Goal: Task Accomplishment & Management: Manage account settings

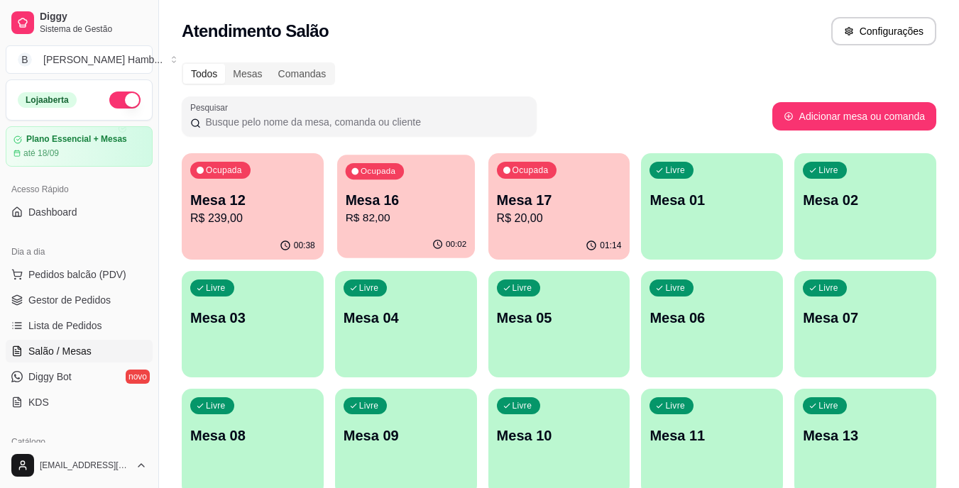
click at [403, 216] on p "R$ 82,00" at bounding box center [405, 218] width 121 height 16
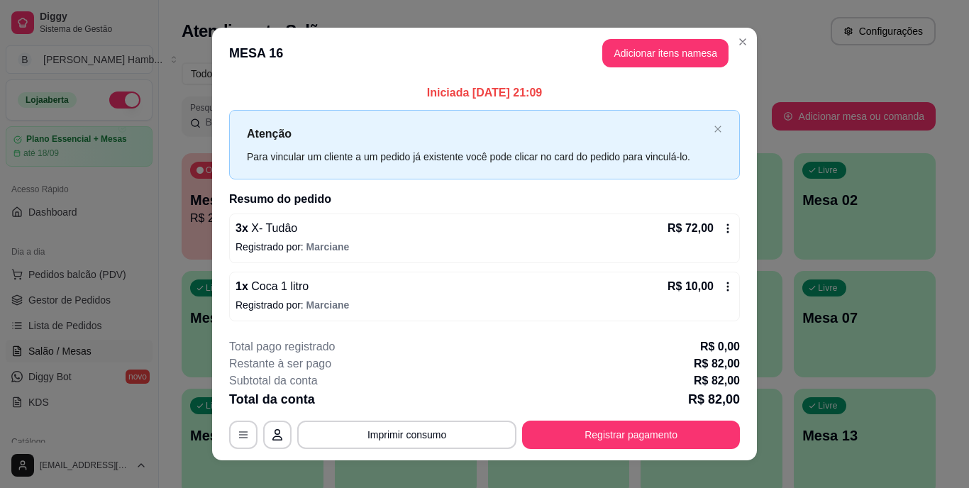
scroll to position [18, 0]
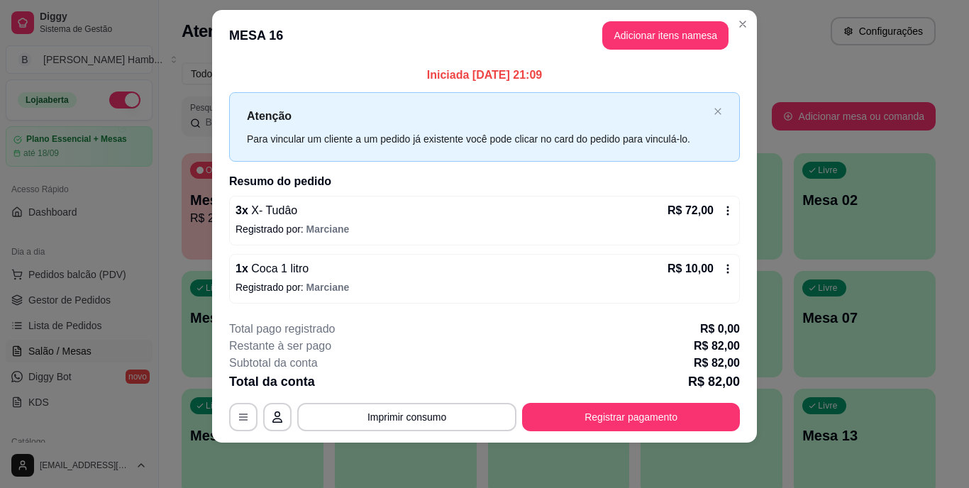
click at [727, 261] on div "R$ 10,00" at bounding box center [701, 268] width 66 height 17
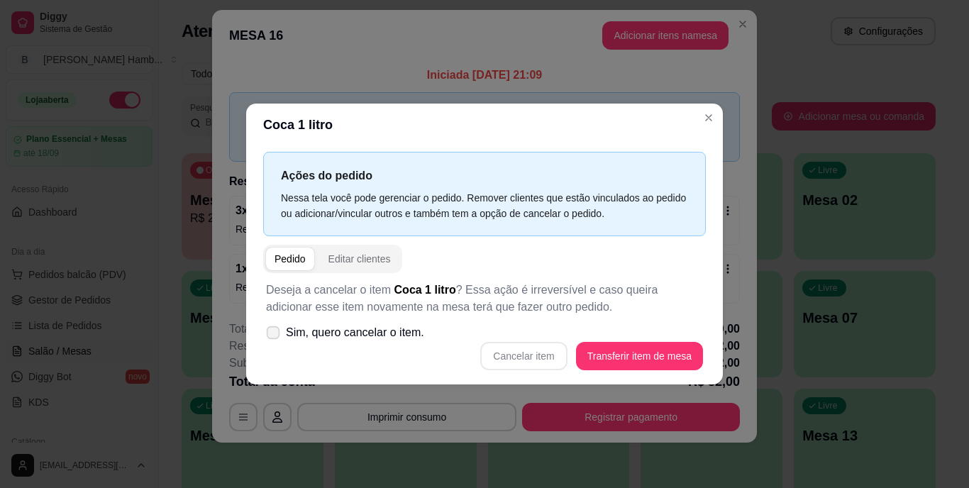
click at [372, 338] on span "Sim, quero cancelar o item." at bounding box center [355, 332] width 138 height 17
click at [275, 338] on input "Sim, quero cancelar o item." at bounding box center [269, 340] width 9 height 9
checkbox input "true"
click at [507, 350] on button "Cancelar item" at bounding box center [524, 357] width 84 height 28
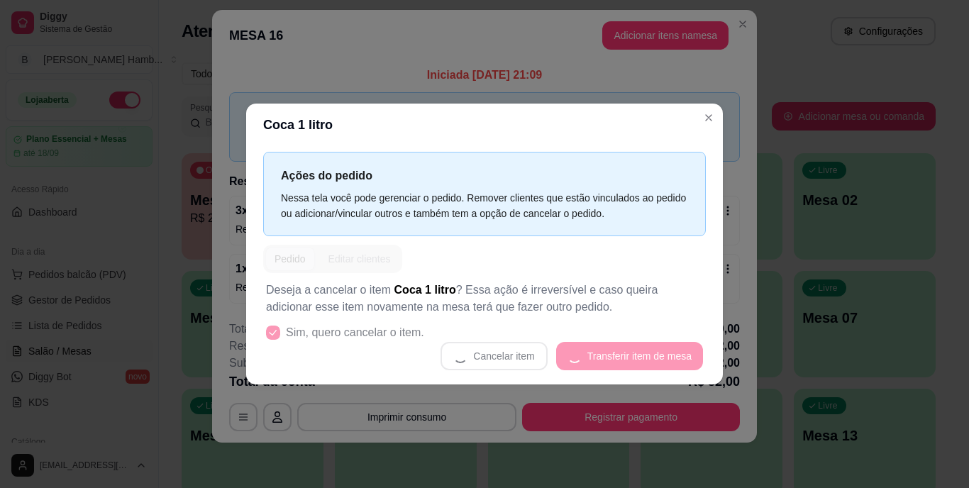
scroll to position [6, 0]
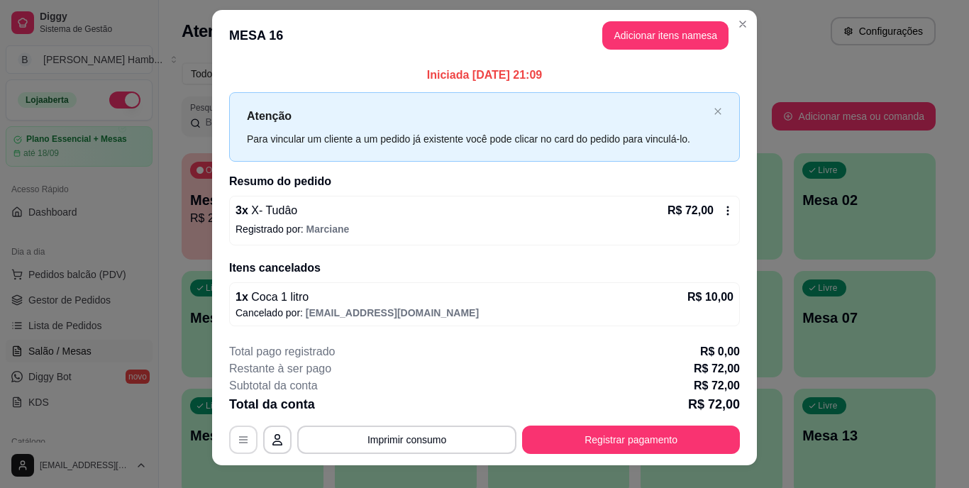
click at [239, 442] on icon "button" at bounding box center [243, 439] width 11 height 11
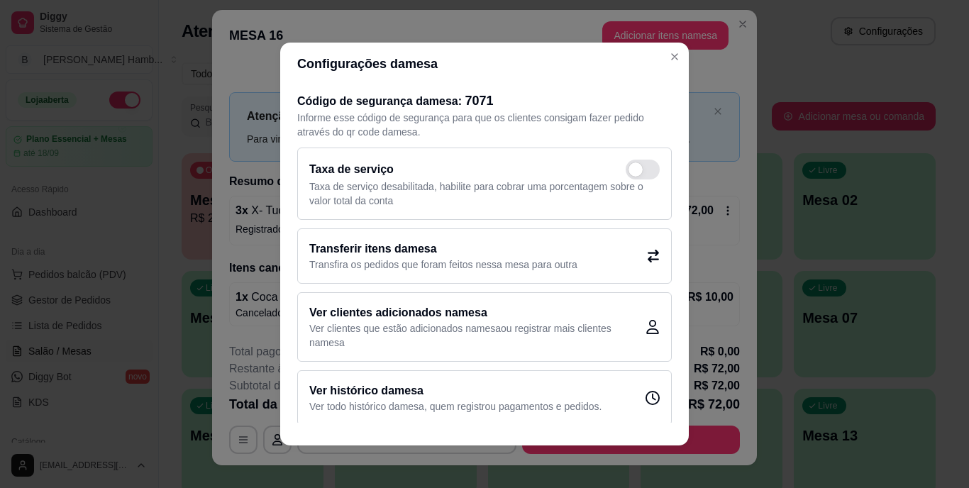
click at [375, 256] on h2 "Transferir itens da mesa" at bounding box center [443, 249] width 268 height 17
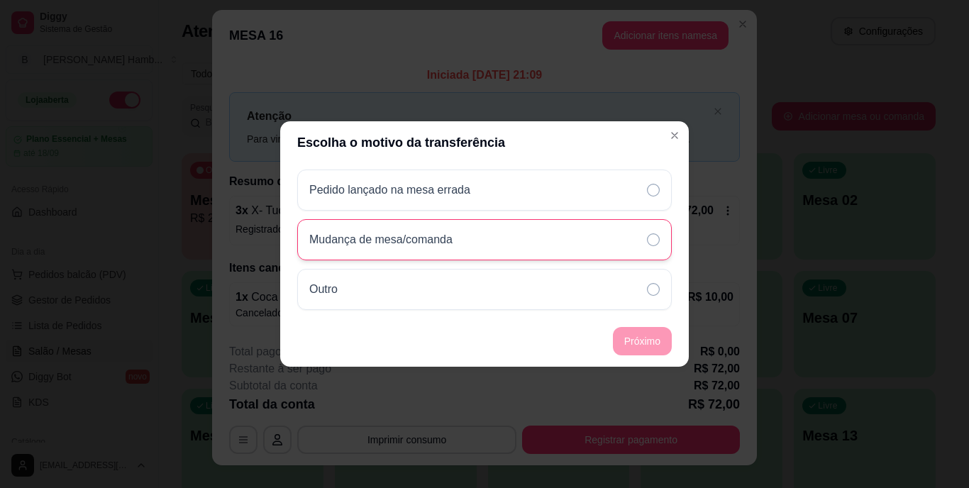
click at [607, 238] on div "Mudança de mesa/comanda" at bounding box center [484, 239] width 375 height 41
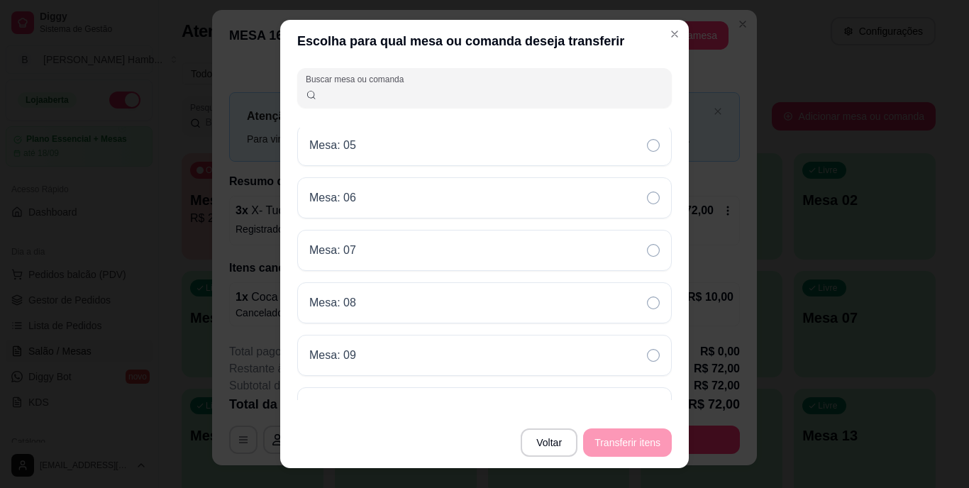
scroll to position [0, 0]
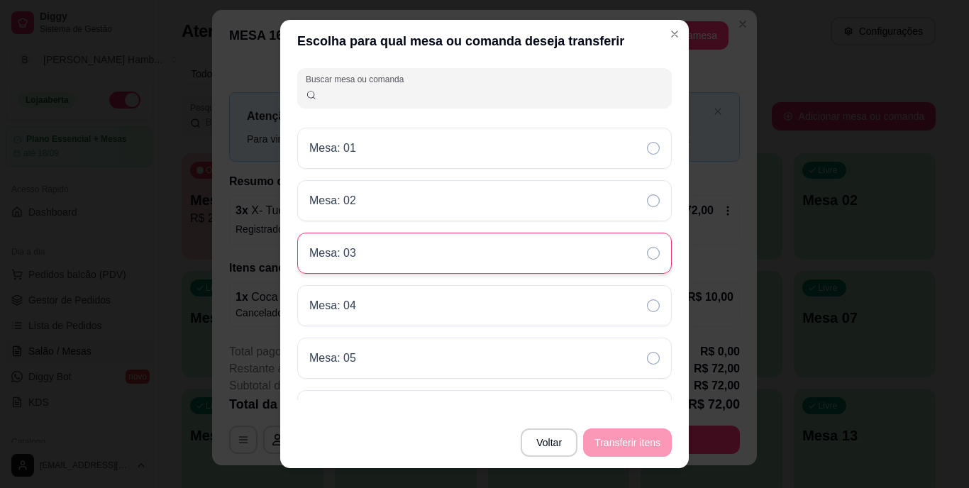
click at [444, 265] on div "Mesa: 03" at bounding box center [484, 253] width 375 height 41
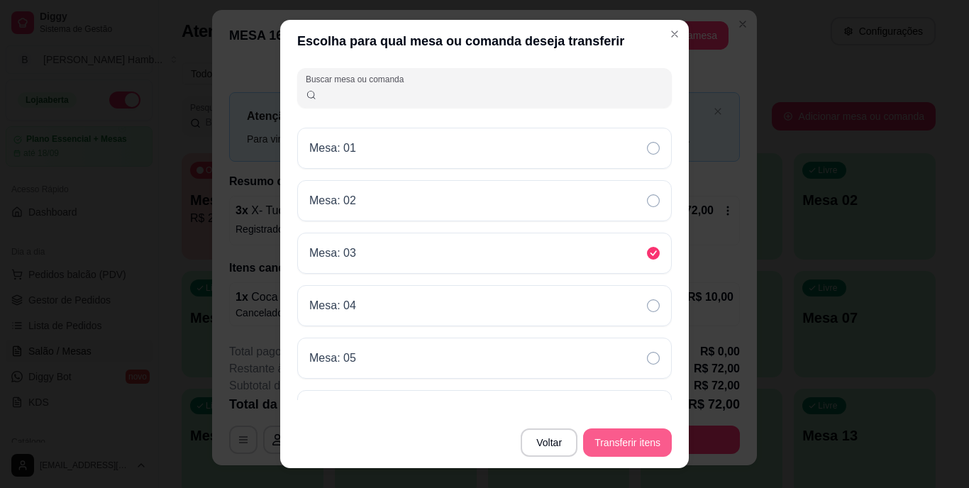
click at [623, 430] on button "Transferir itens" at bounding box center [627, 443] width 89 height 28
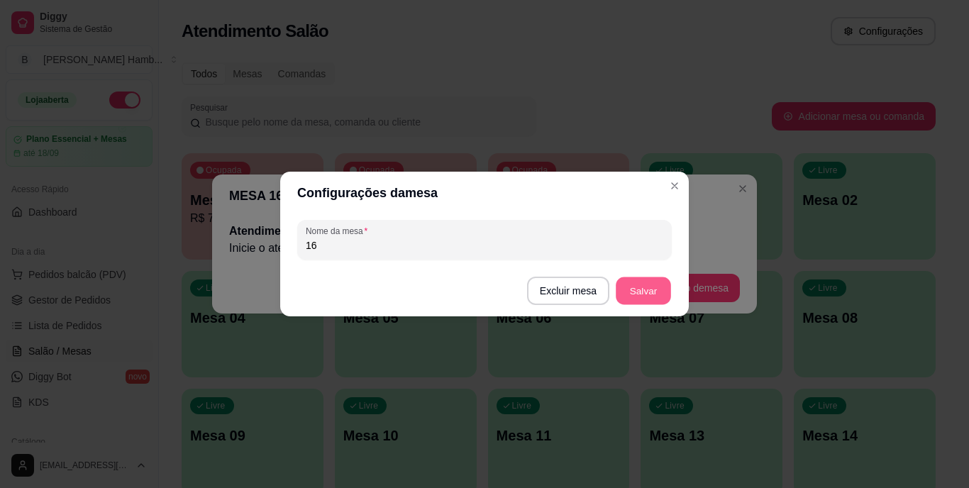
click at [617, 290] on button "Salvar" at bounding box center [643, 291] width 55 height 28
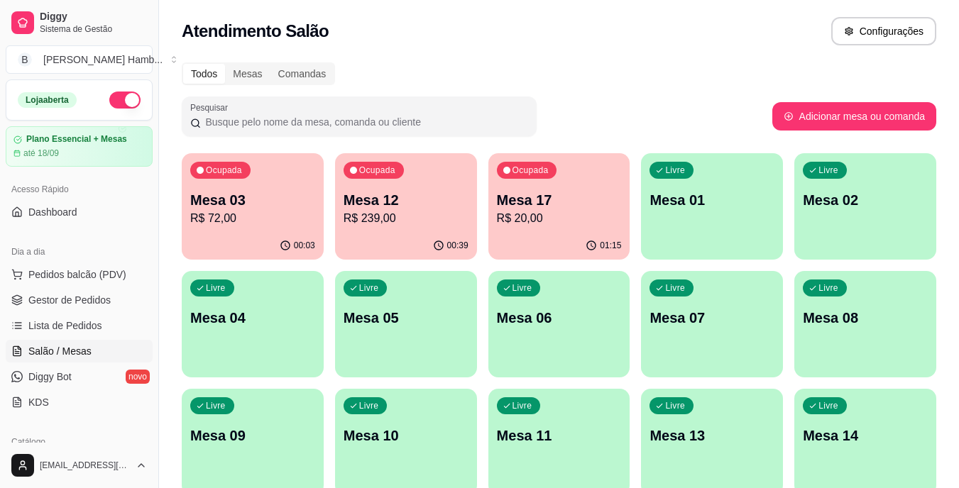
click at [238, 215] on p "R$ 72,00" at bounding box center [252, 218] width 125 height 17
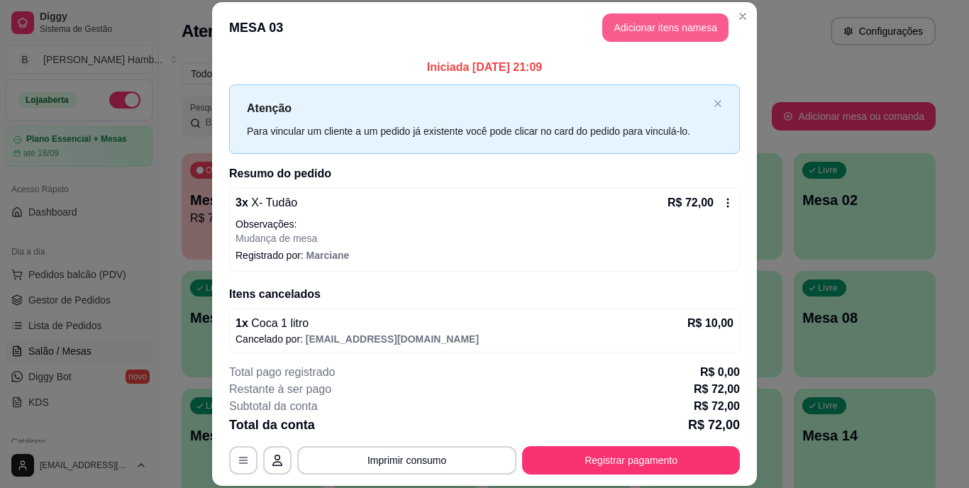
click at [653, 21] on button "Adicionar itens na mesa" at bounding box center [665, 27] width 126 height 28
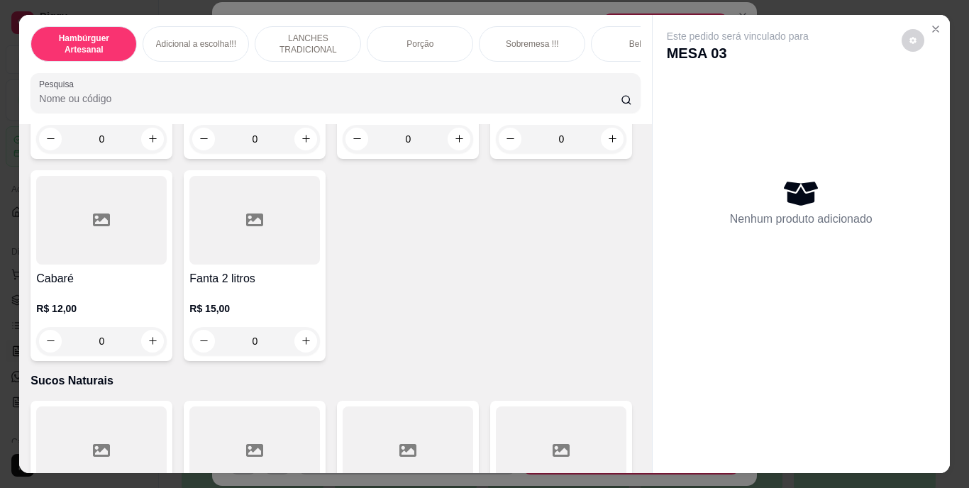
scroll to position [4328, 0]
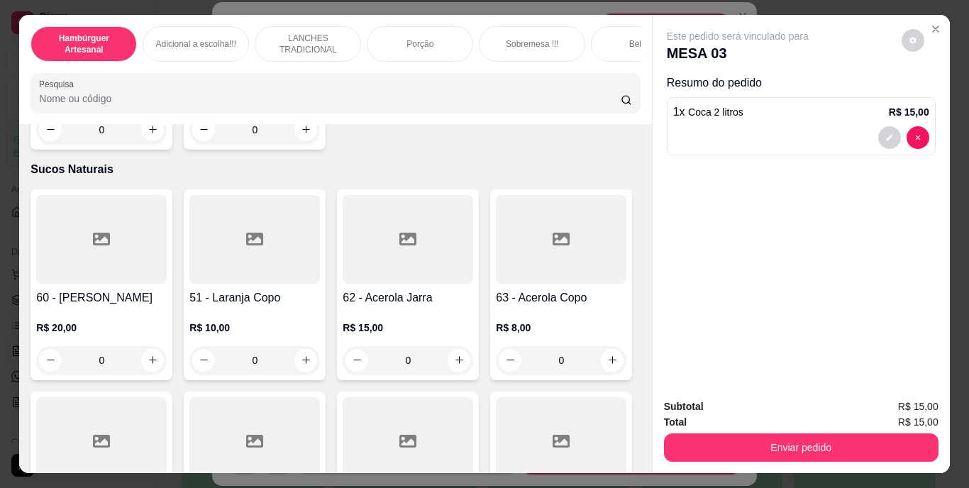
type input "1"
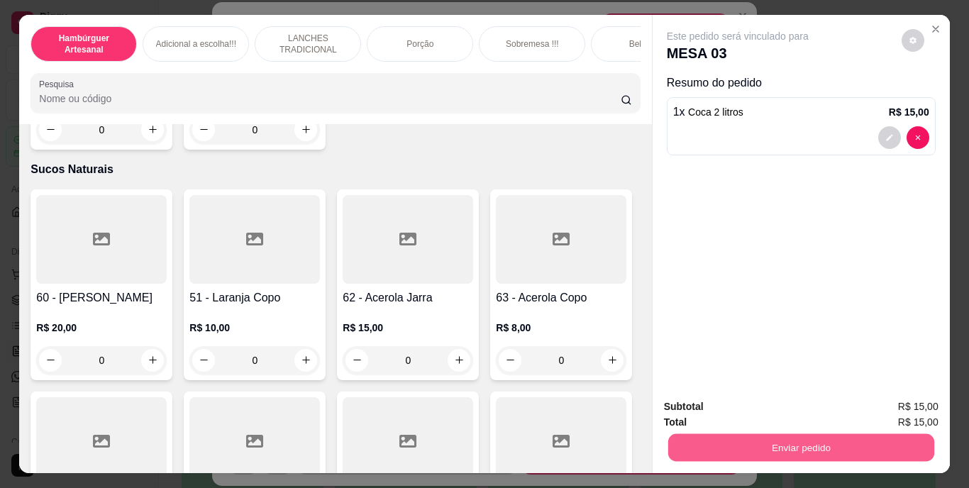
click at [825, 447] on button "Enviar pedido" at bounding box center [801, 448] width 266 height 28
click at [713, 399] on button "Não registrar e enviar pedido" at bounding box center [754, 408] width 143 height 26
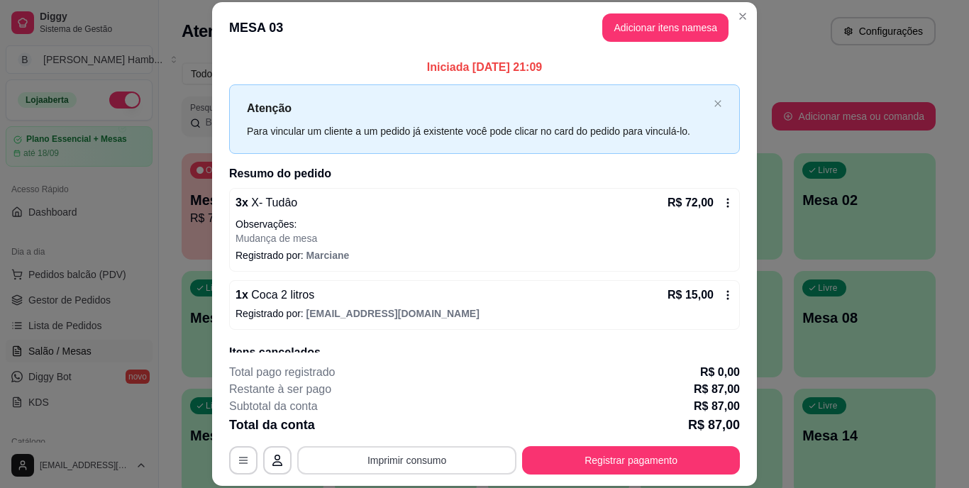
click at [410, 460] on button "Imprimir consumo" at bounding box center [406, 460] width 219 height 28
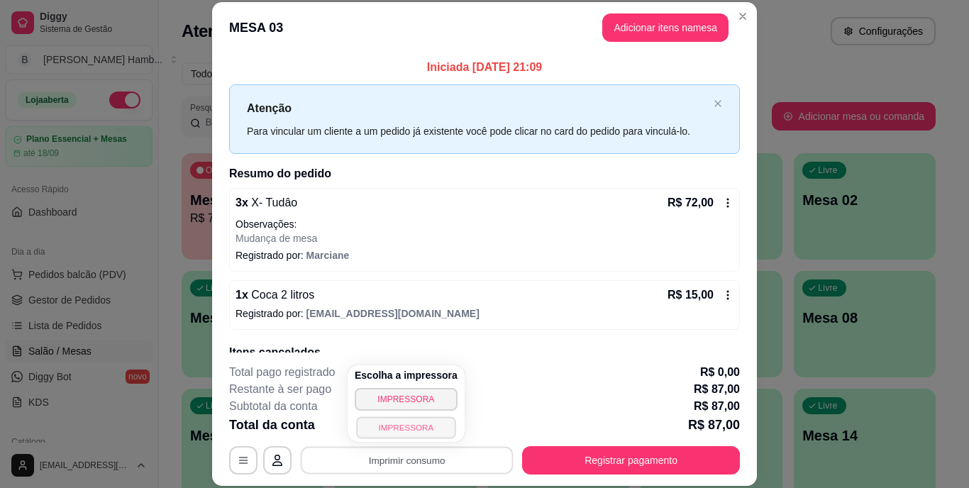
click at [411, 429] on button "IMPRESSORA" at bounding box center [405, 427] width 99 height 22
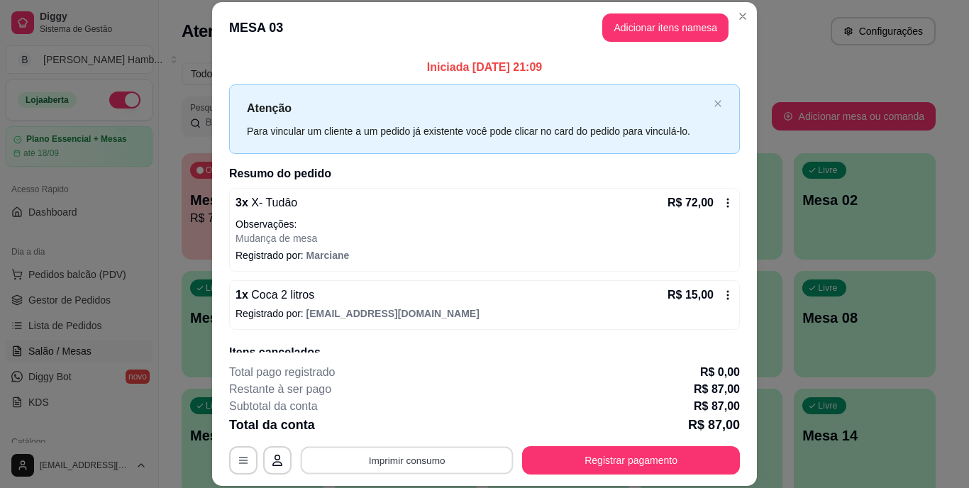
click at [433, 455] on button "Imprimir consumo" at bounding box center [407, 460] width 213 height 28
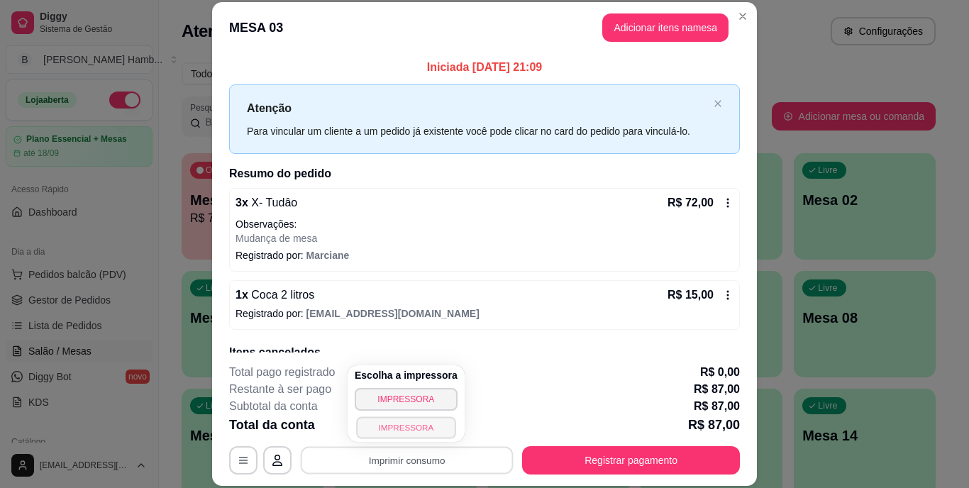
click at [403, 426] on button "IMPRESSORA" at bounding box center [405, 427] width 99 height 22
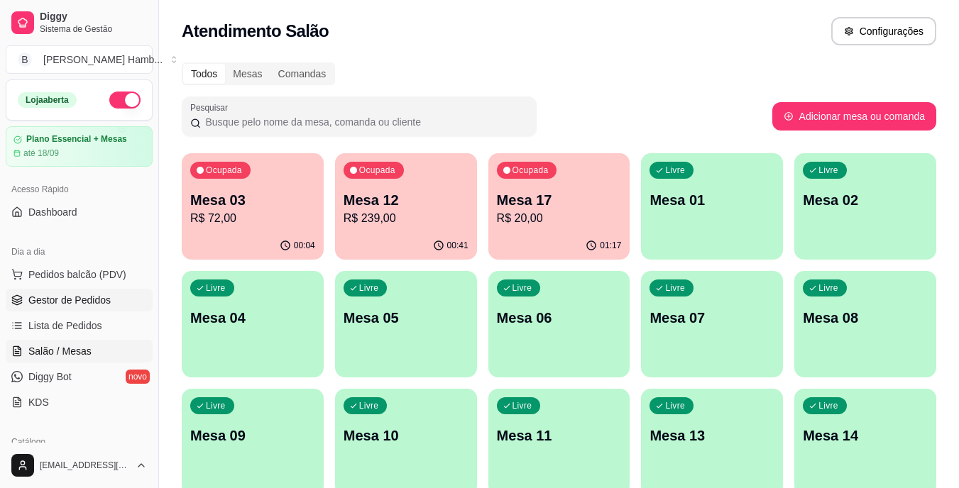
click at [58, 304] on span "Gestor de Pedidos" at bounding box center [69, 300] width 82 height 14
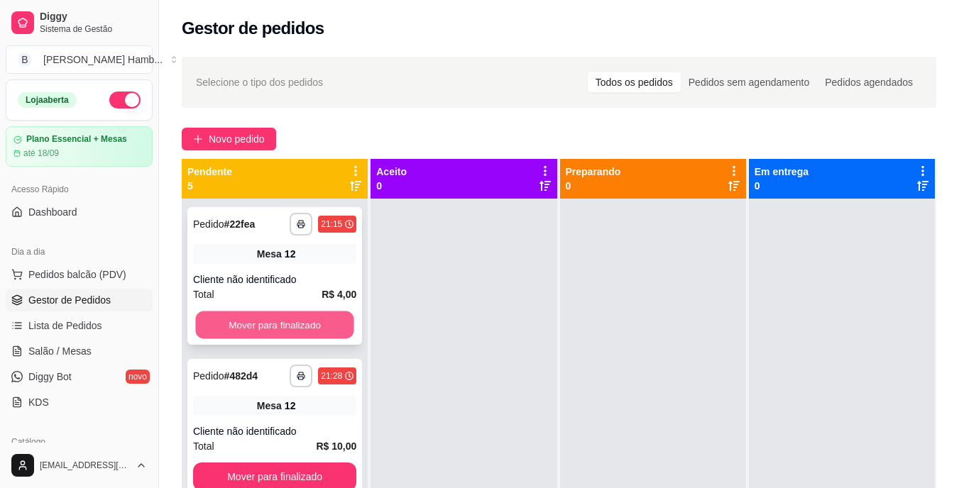
click at [218, 321] on button "Mover para finalizado" at bounding box center [274, 325] width 158 height 28
click at [215, 321] on button "Mover para finalizado" at bounding box center [274, 325] width 163 height 28
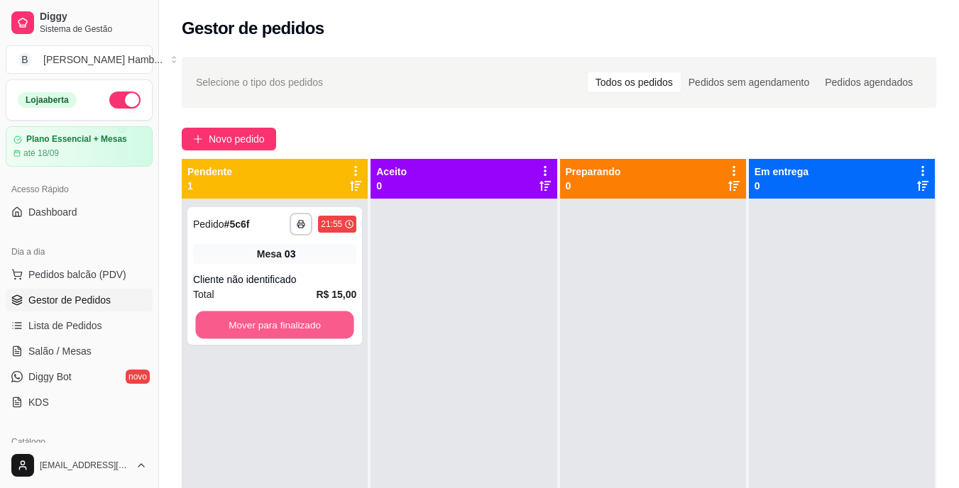
click at [216, 319] on button "Mover para finalizado" at bounding box center [274, 325] width 158 height 28
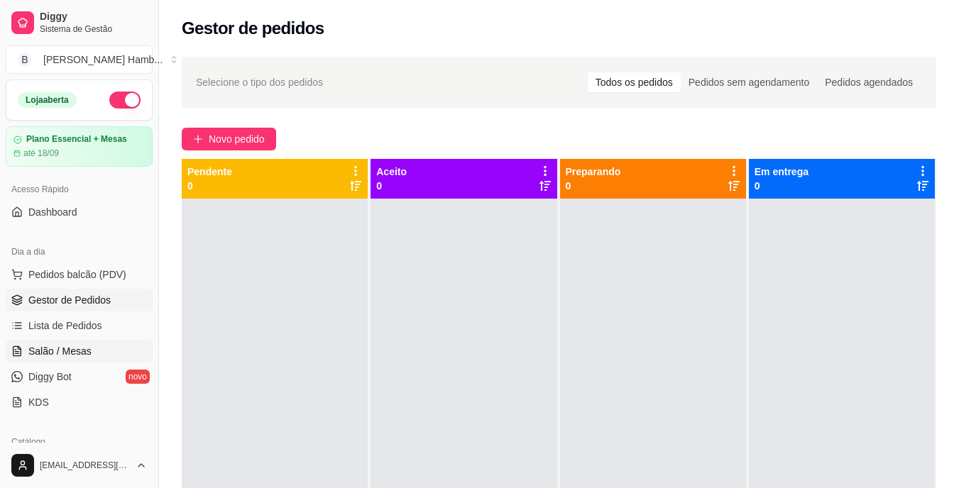
click at [56, 354] on span "Salão / Mesas" at bounding box center [59, 351] width 63 height 14
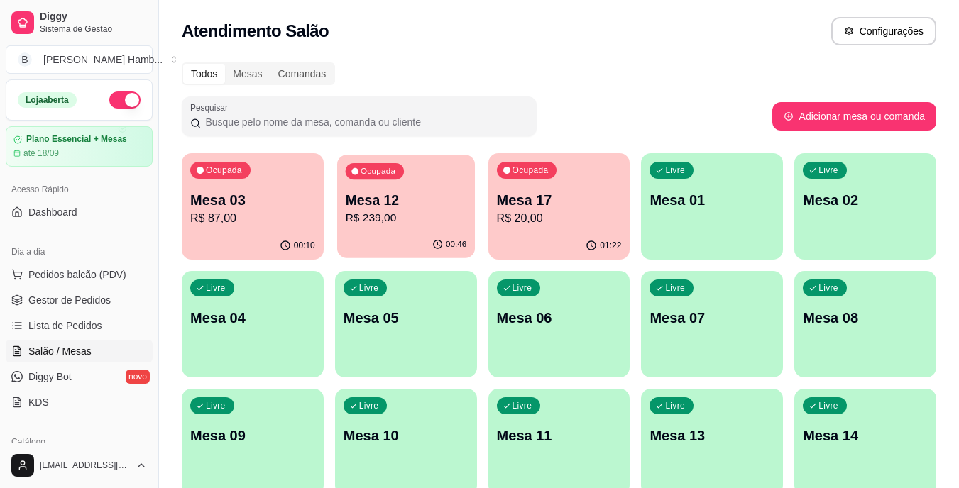
click at [402, 214] on p "R$ 239,00" at bounding box center [405, 218] width 121 height 16
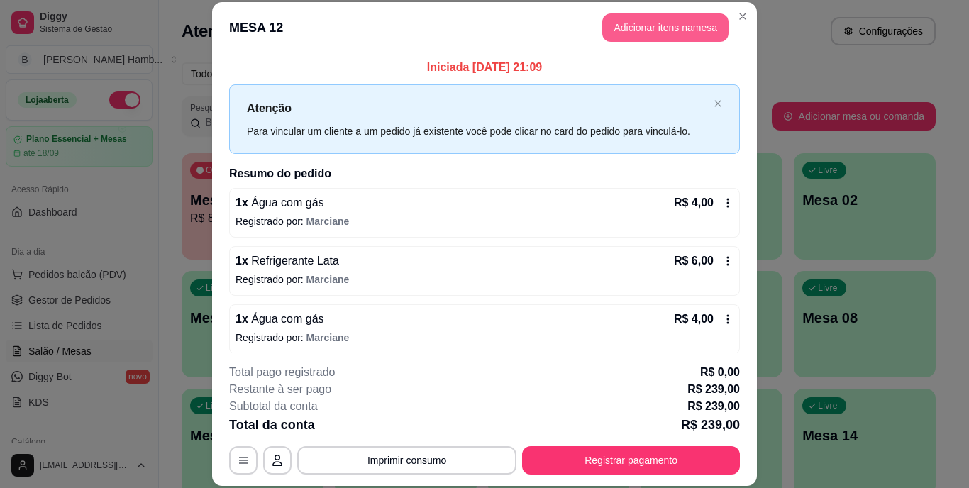
click at [614, 27] on button "Adicionar itens na mesa" at bounding box center [665, 27] width 126 height 28
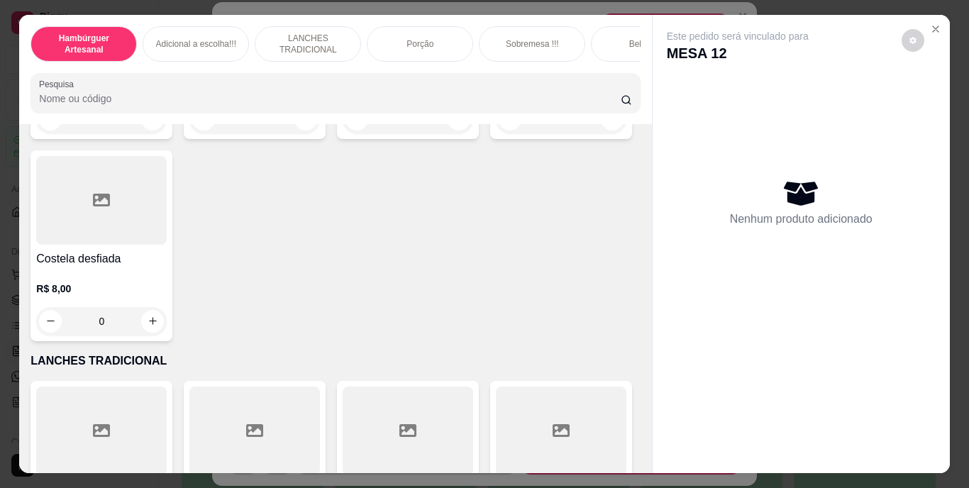
scroll to position [1774, 0]
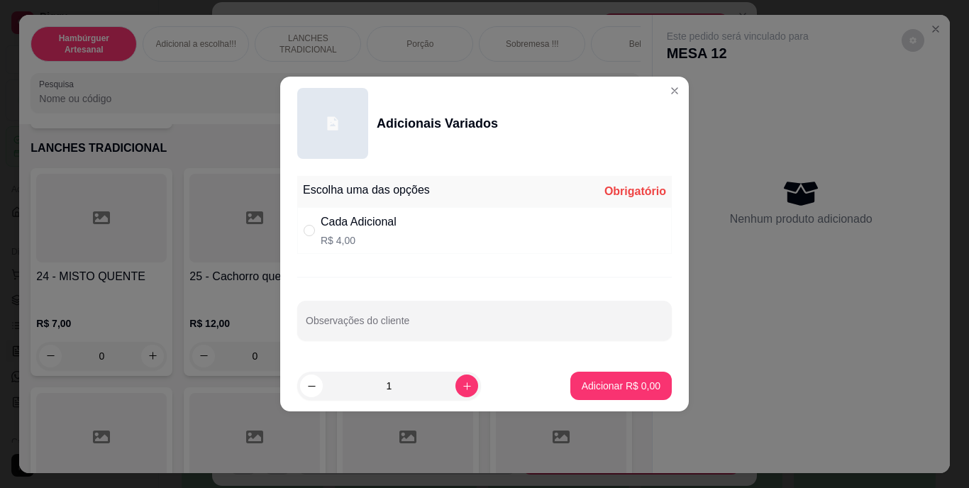
click at [304, 222] on div "Cada Adicional R$ 4,00" at bounding box center [484, 230] width 375 height 47
radio input "true"
click at [355, 320] on input "Observações do cliente" at bounding box center [485, 326] width 358 height 14
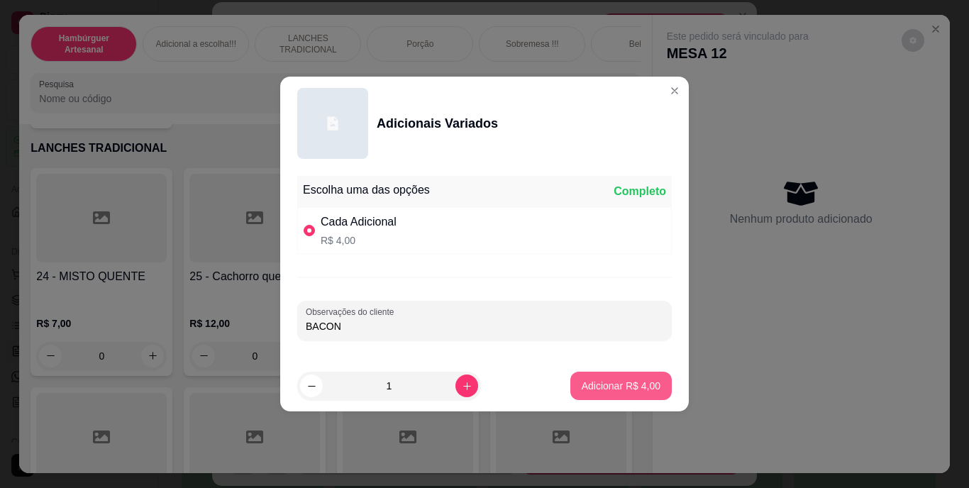
type input "BACON"
click at [609, 377] on button "Adicionar R$ 4,00" at bounding box center [621, 387] width 99 height 28
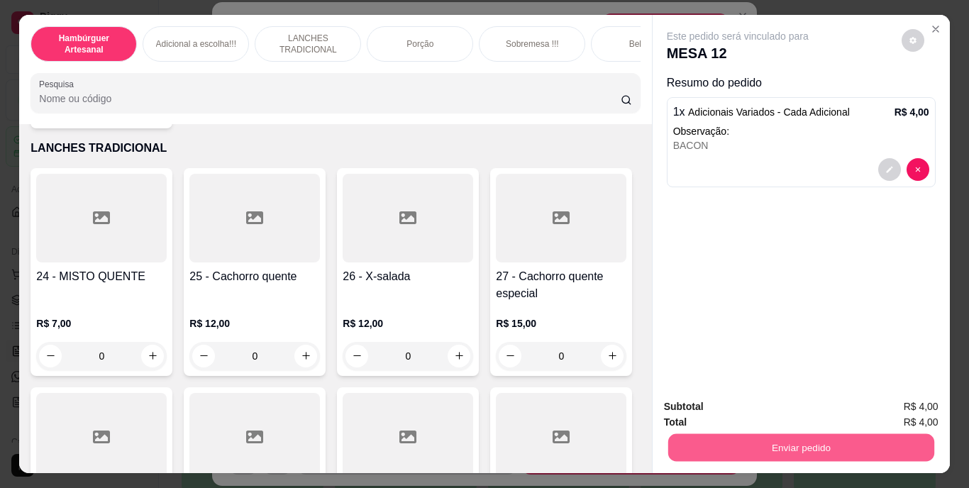
click at [846, 444] on button "Enviar pedido" at bounding box center [801, 448] width 266 height 28
click at [794, 412] on button "Não registrar e enviar pedido" at bounding box center [754, 408] width 143 height 26
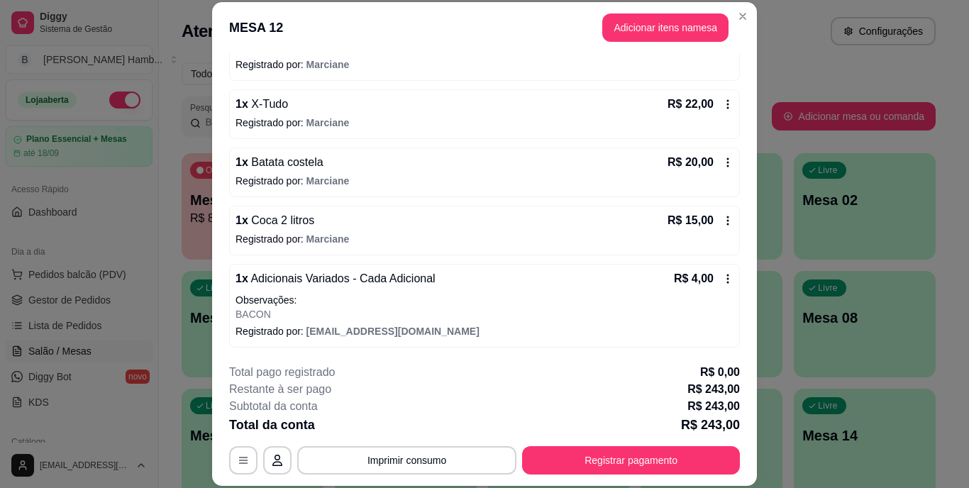
scroll to position [332, 0]
click at [400, 456] on button "Imprimir consumo" at bounding box center [406, 460] width 219 height 28
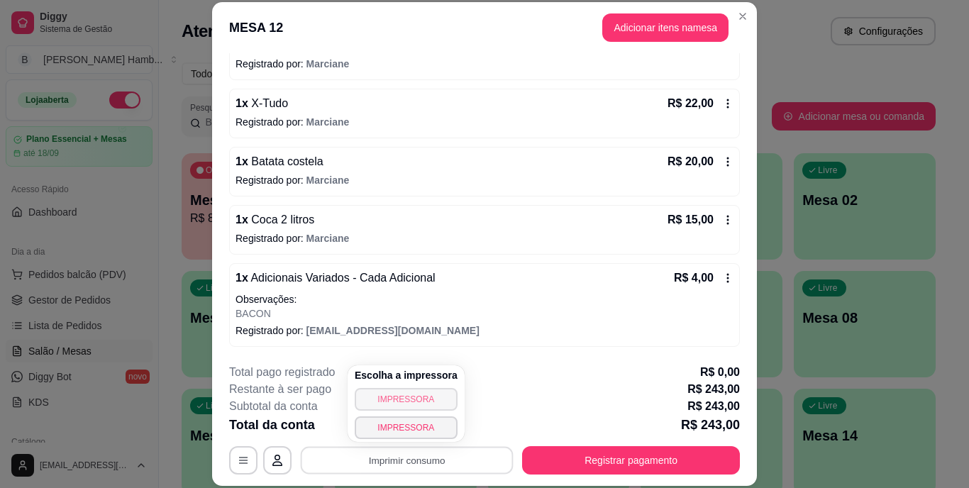
click at [363, 395] on button "IMPRESSORA" at bounding box center [406, 399] width 103 height 23
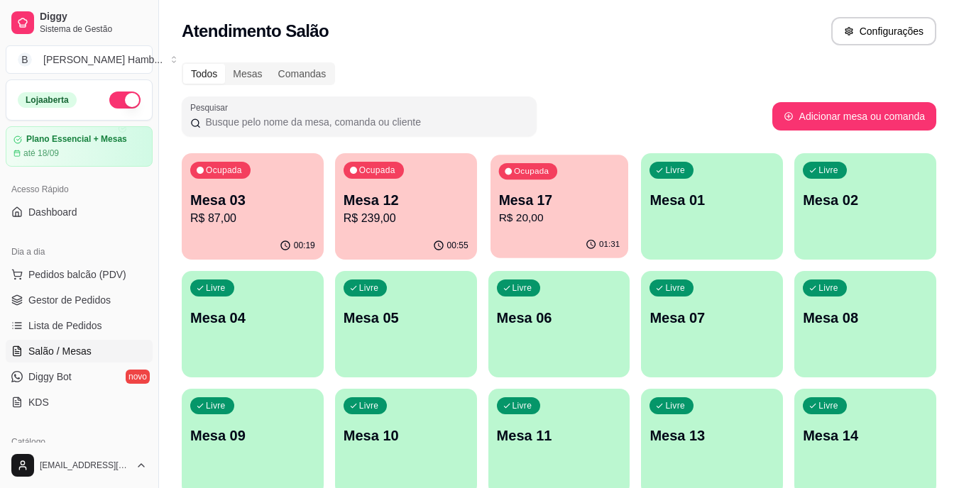
click at [517, 208] on p "Mesa 17" at bounding box center [558, 200] width 121 height 19
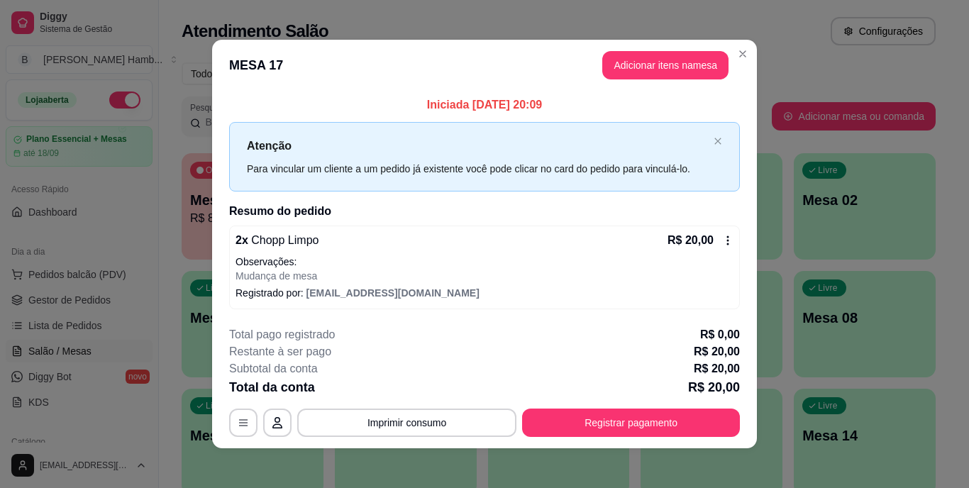
scroll to position [6, 0]
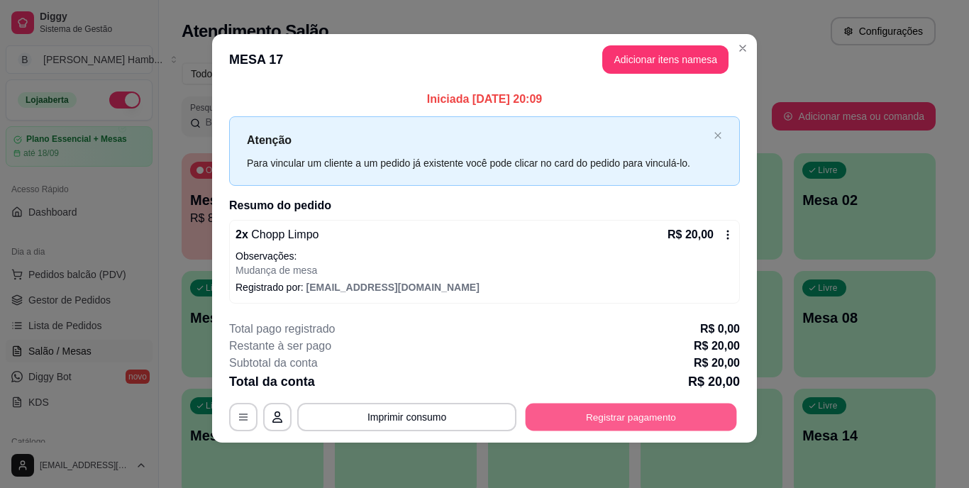
click at [538, 406] on button "Registrar pagamento" at bounding box center [631, 417] width 211 height 28
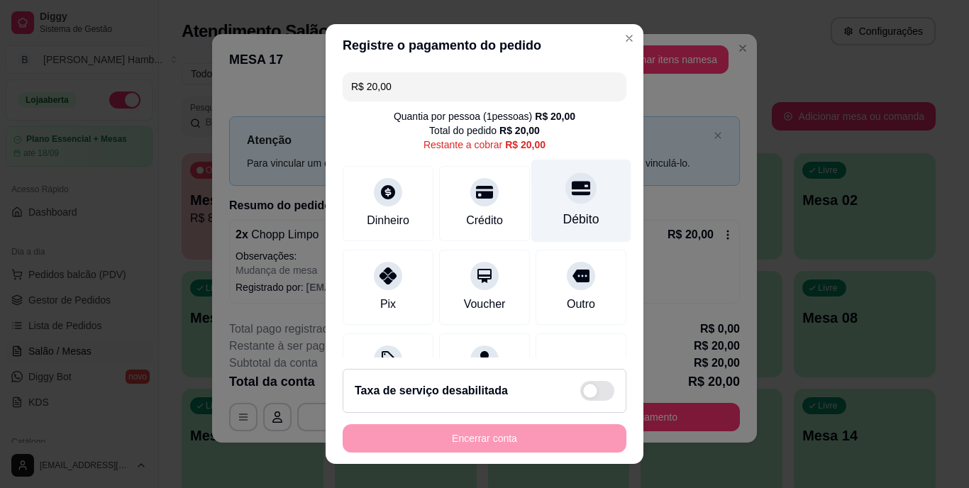
click at [585, 197] on div "Débito" at bounding box center [581, 201] width 100 height 83
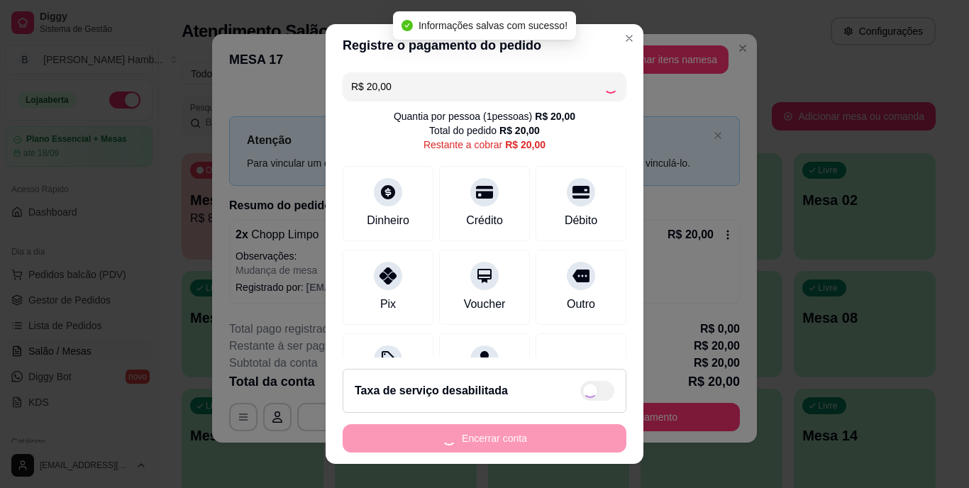
type input "R$ 0,00"
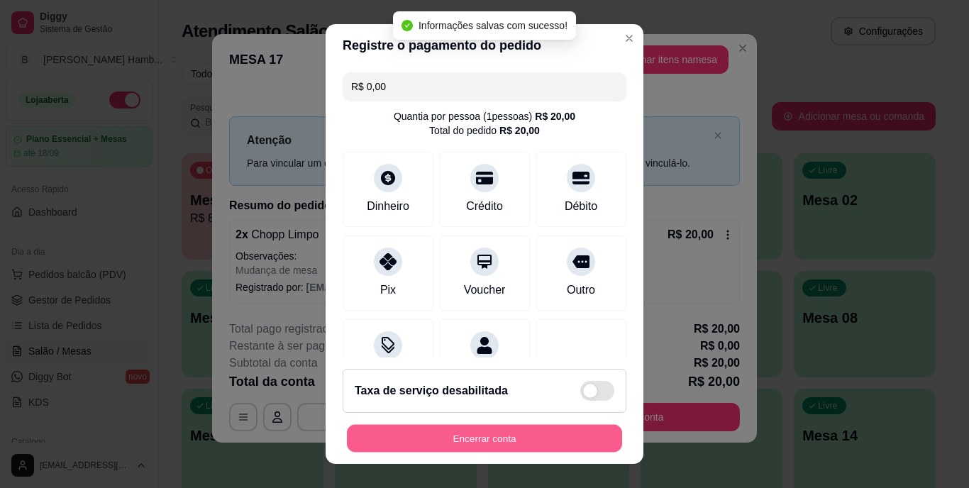
click at [520, 430] on button "Encerrar conta" at bounding box center [484, 438] width 275 height 28
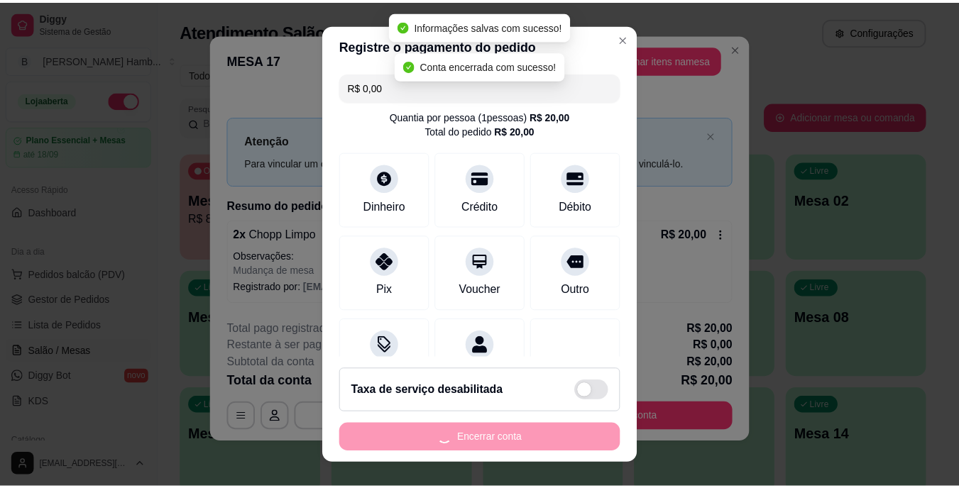
scroll to position [0, 0]
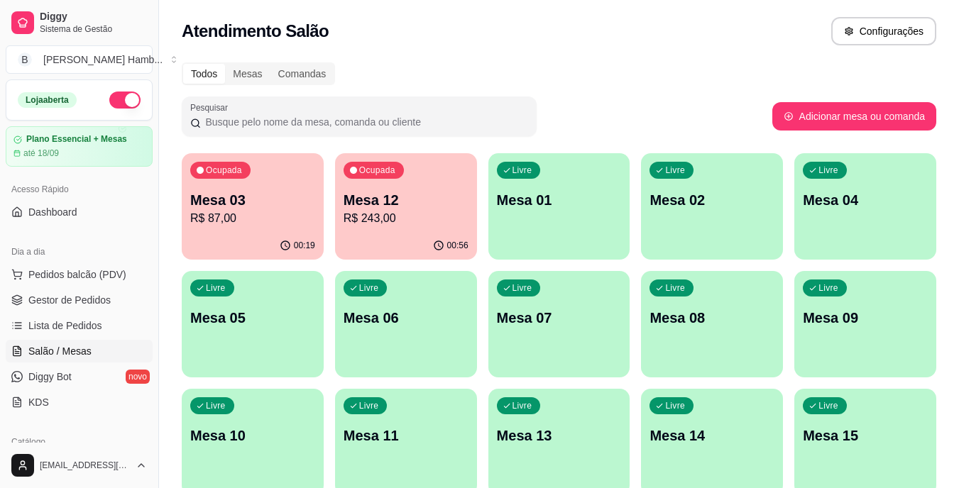
click at [429, 193] on p "Mesa 12" at bounding box center [405, 200] width 125 height 20
click at [283, 231] on button "Ocupada Mesa 03 R$ 87,00 00:19" at bounding box center [253, 207] width 138 height 104
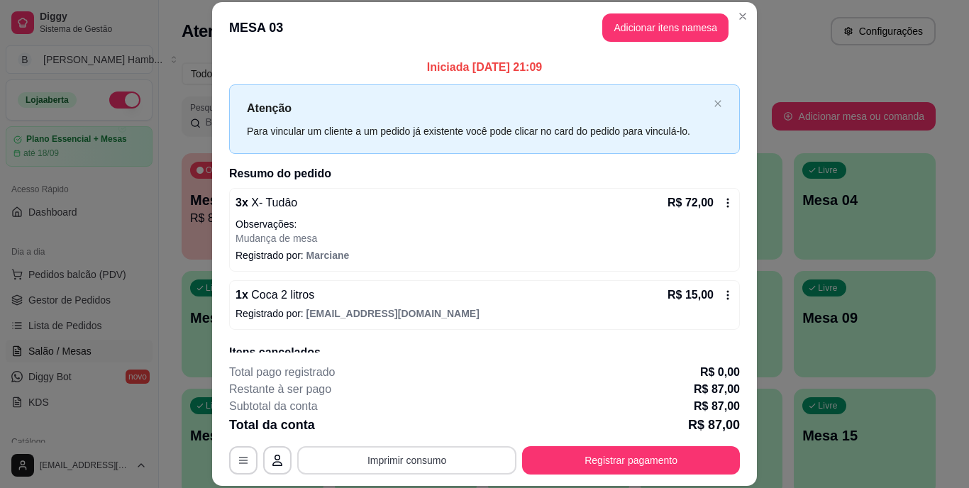
click at [453, 451] on button "Imprimir consumo" at bounding box center [406, 460] width 219 height 28
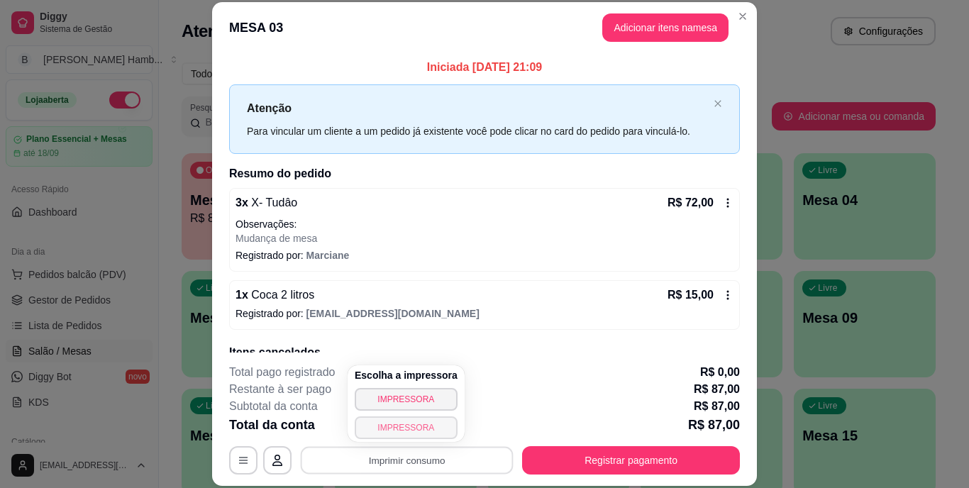
click at [435, 420] on button "IMPRESSORA" at bounding box center [406, 427] width 103 height 23
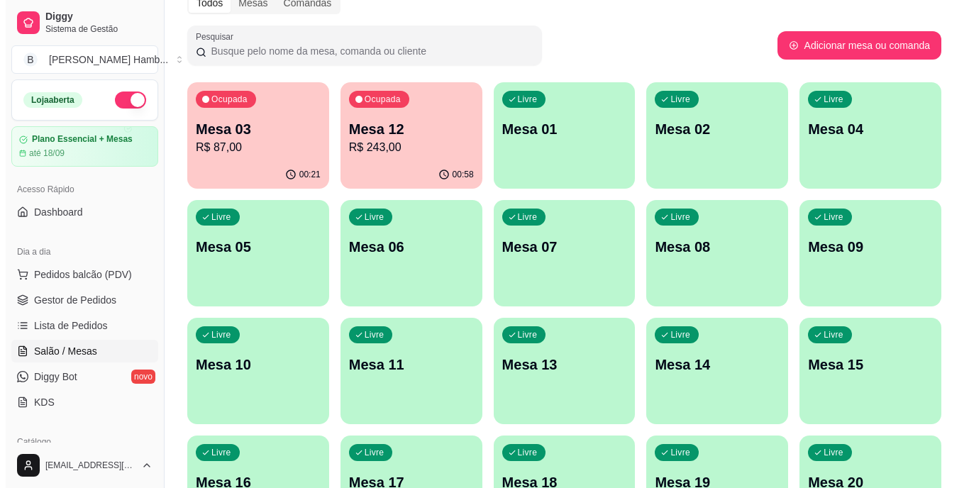
scroll to position [182, 0]
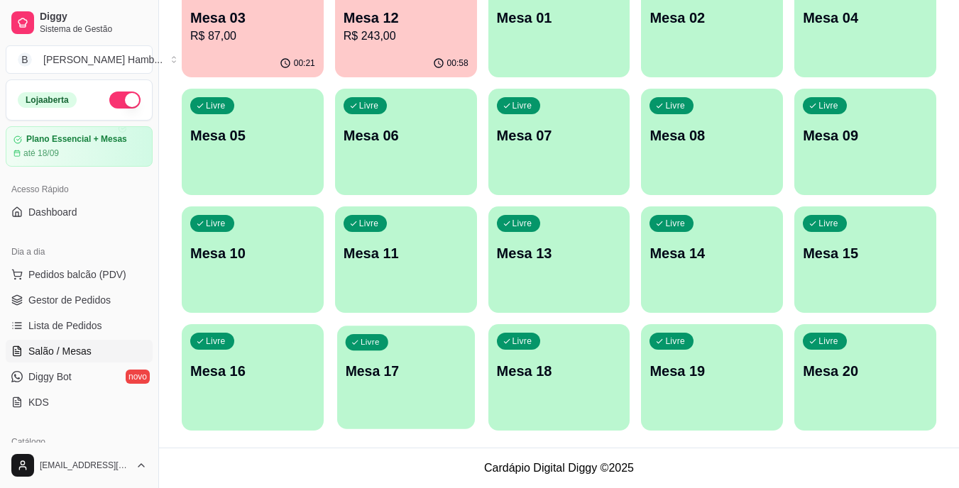
click at [437, 417] on div "button" at bounding box center [406, 420] width 138 height 16
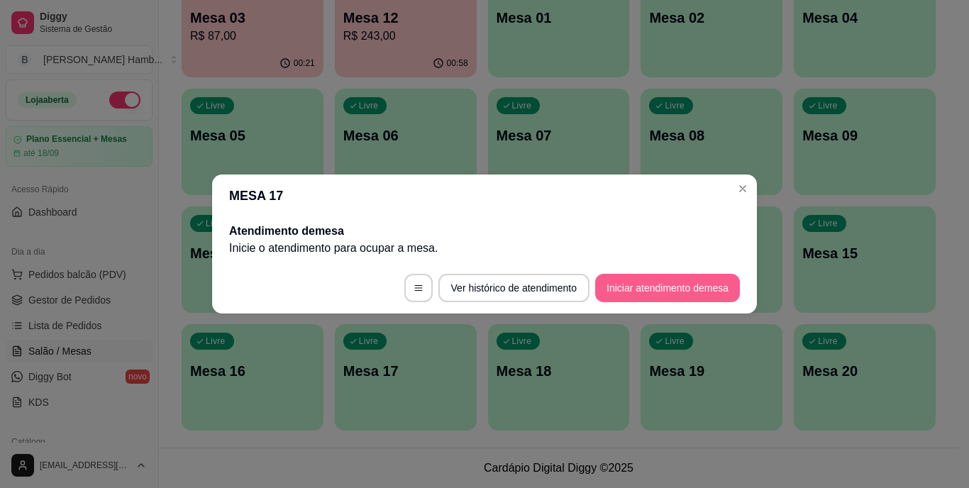
click at [630, 283] on button "Iniciar atendimento de mesa" at bounding box center [667, 288] width 145 height 28
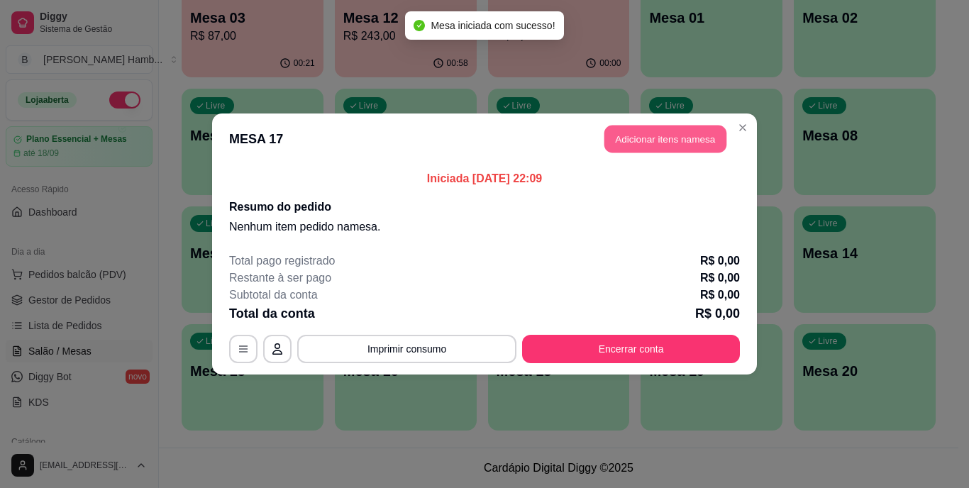
click at [645, 145] on button "Adicionar itens na mesa" at bounding box center [666, 140] width 122 height 28
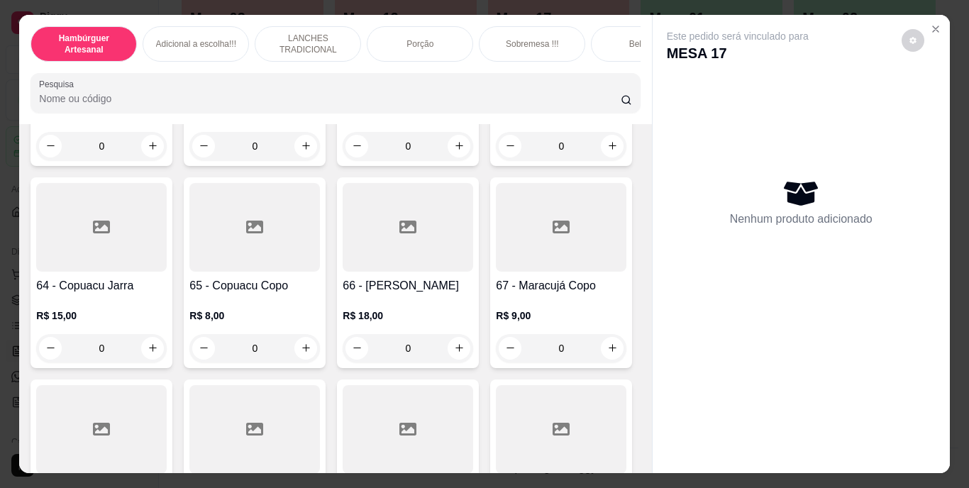
scroll to position [4683, 0]
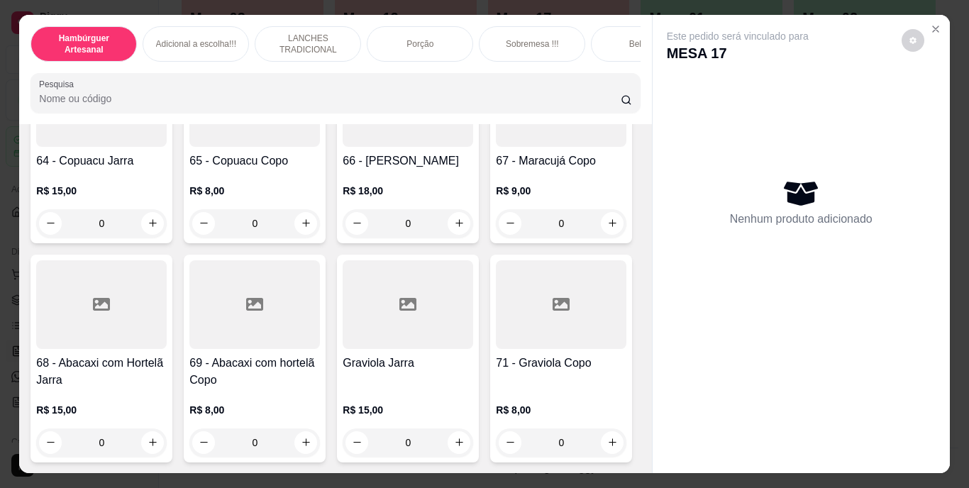
type input "2"
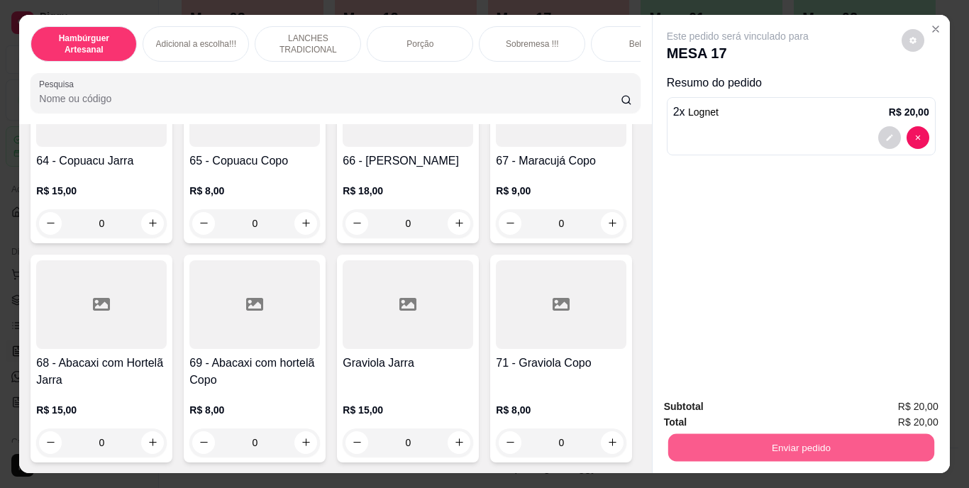
click at [729, 434] on button "Enviar pedido" at bounding box center [801, 448] width 266 height 28
click at [719, 401] on button "Não registrar e enviar pedido" at bounding box center [754, 408] width 148 height 27
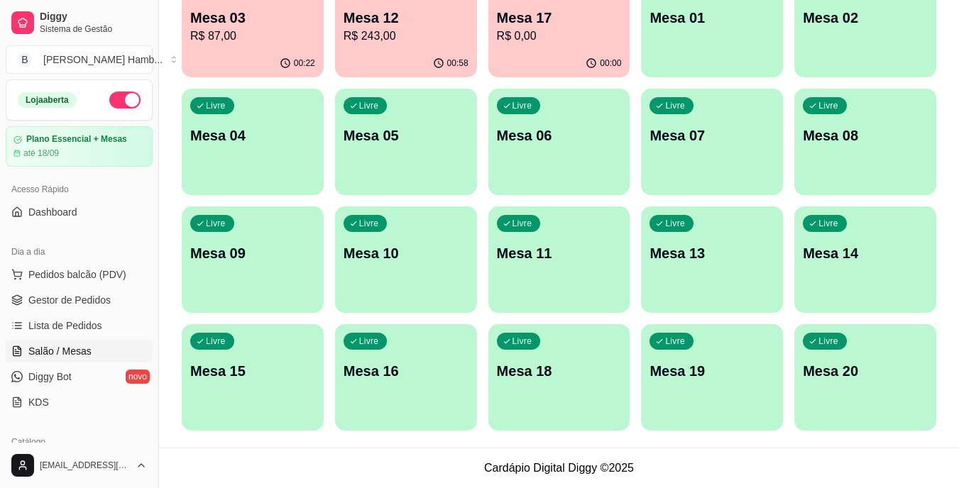
click at [515, 54] on div "00:00" at bounding box center [559, 64] width 142 height 28
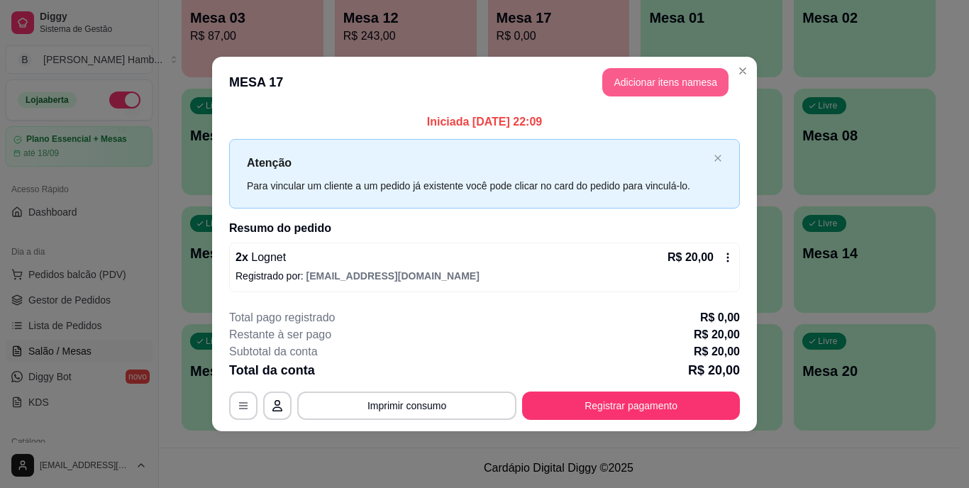
click at [672, 79] on button "Adicionar itens na mesa" at bounding box center [665, 82] width 126 height 28
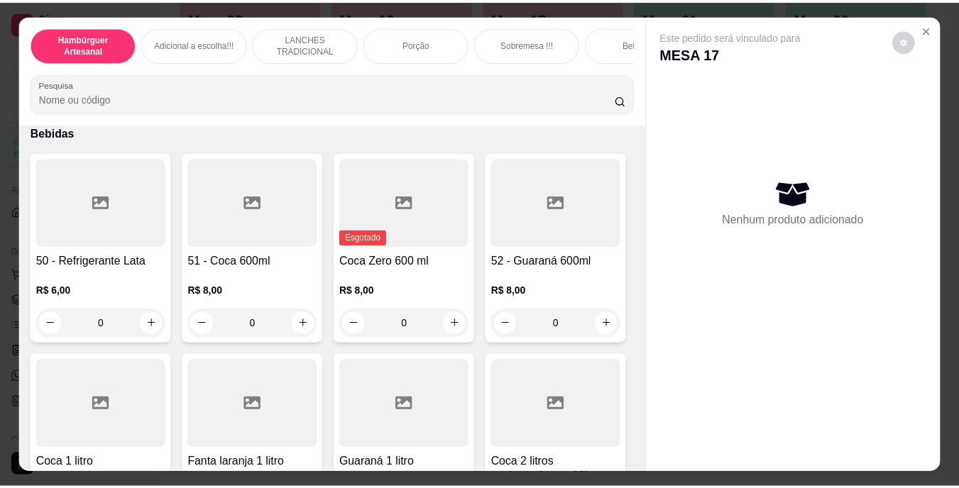
scroll to position [3193, 0]
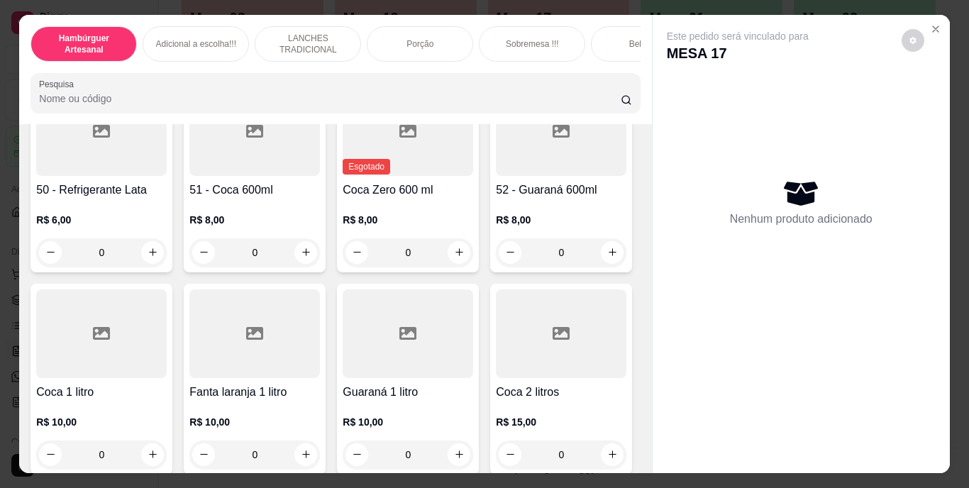
type input "1"
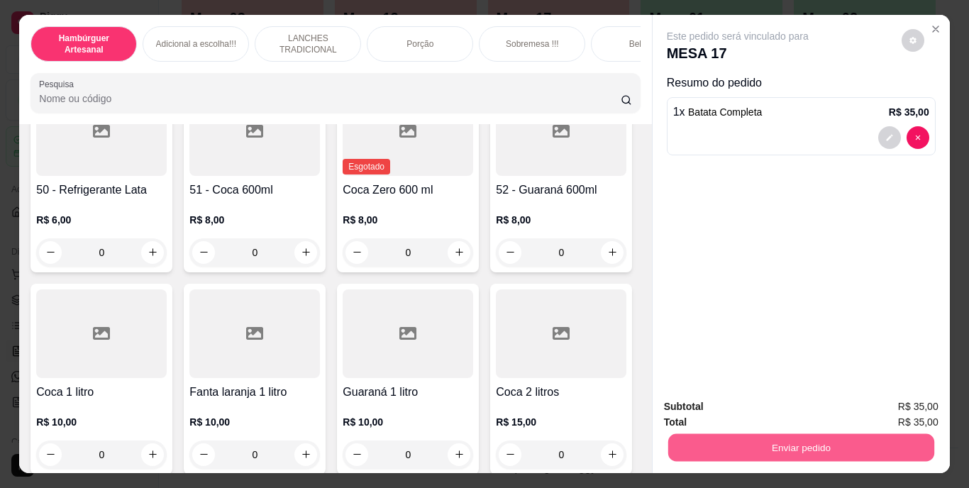
click at [693, 443] on button "Enviar pedido" at bounding box center [801, 448] width 266 height 28
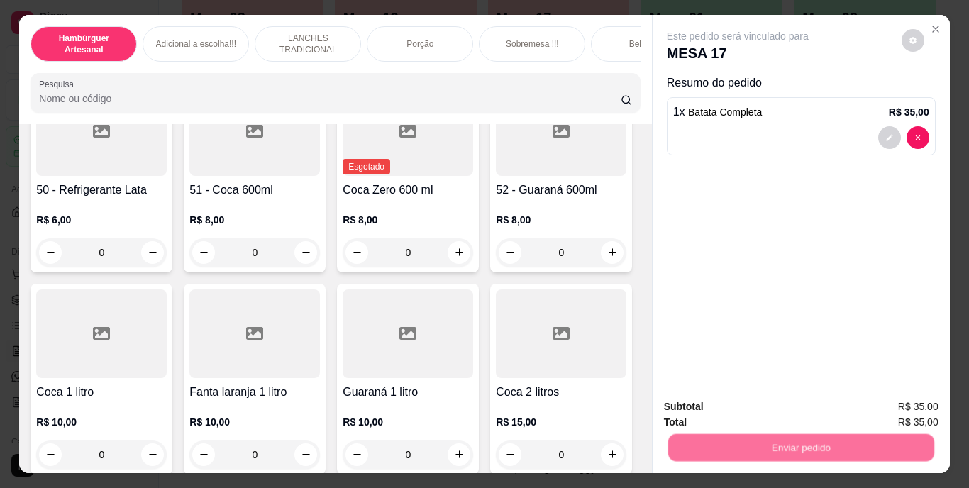
click at [700, 405] on button "Não registrar e enviar pedido" at bounding box center [754, 408] width 148 height 27
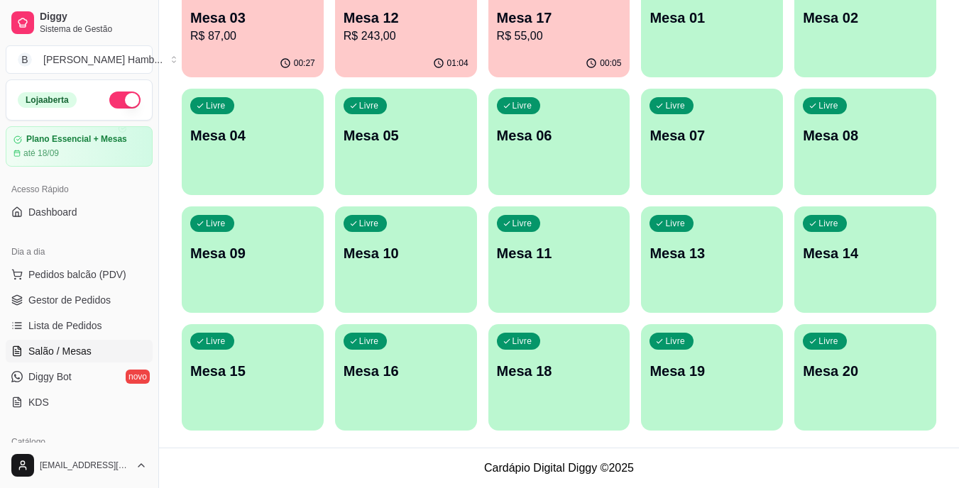
click at [423, 65] on div "01:04" at bounding box center [406, 64] width 142 height 28
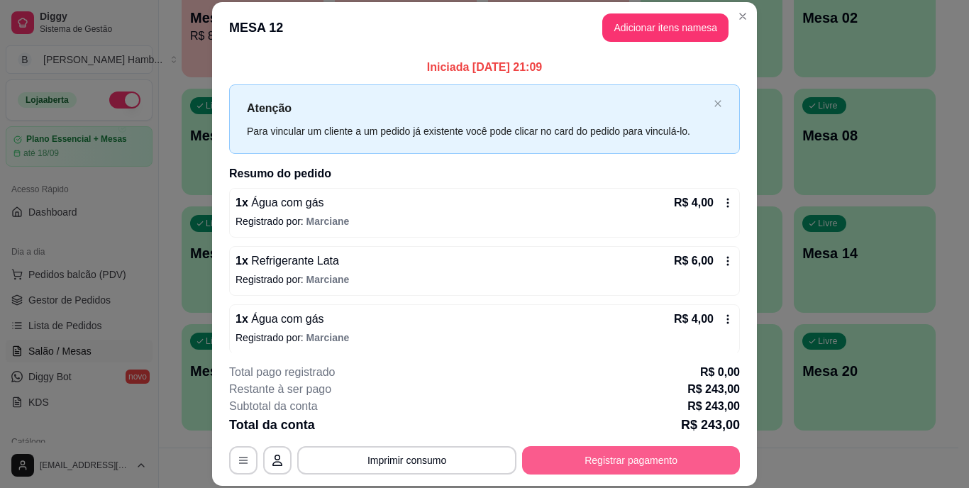
click at [687, 455] on button "Registrar pagamento" at bounding box center [631, 460] width 218 height 28
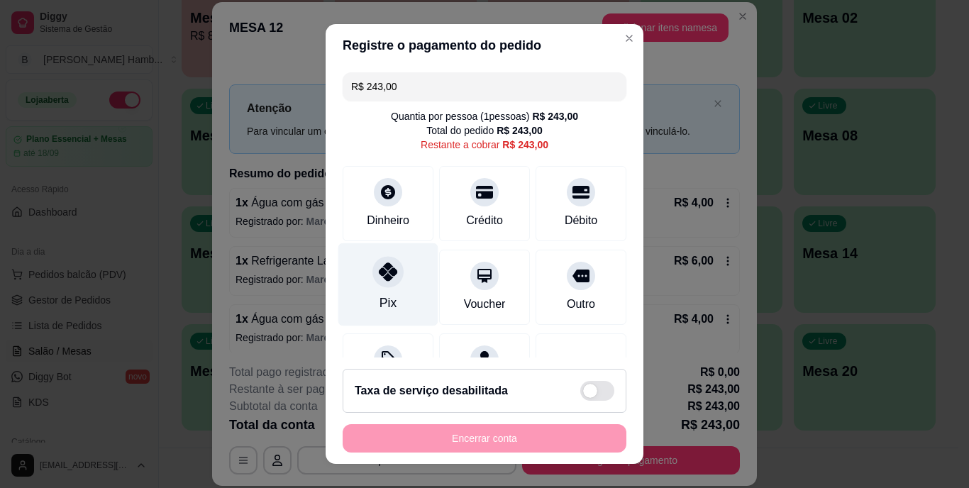
click at [379, 280] on icon at bounding box center [388, 272] width 18 height 18
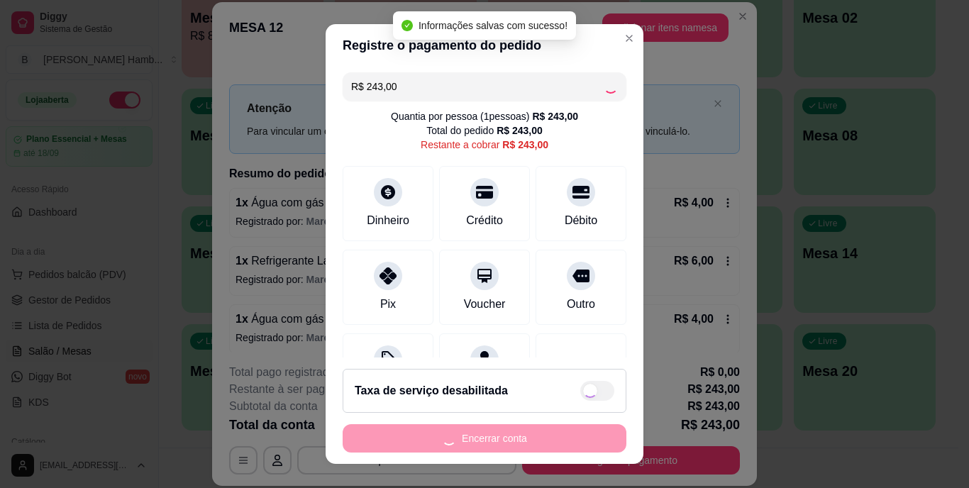
type input "R$ 0,00"
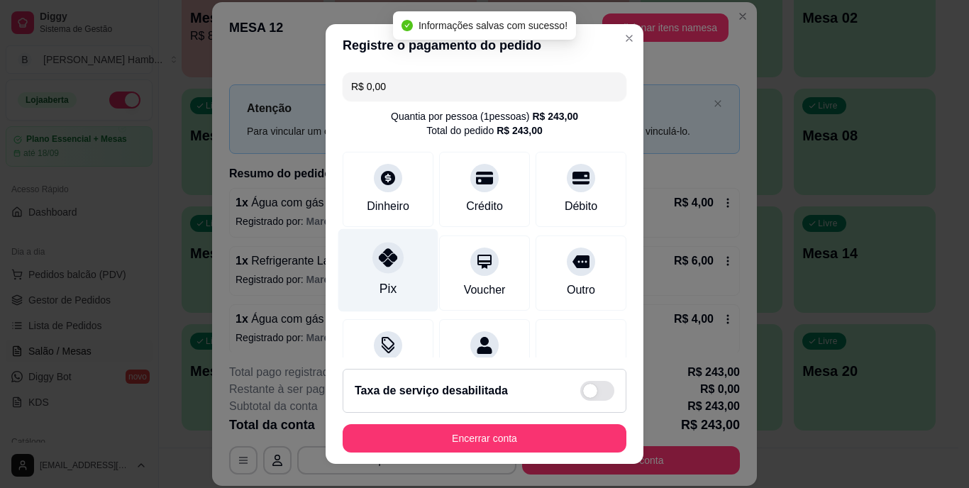
click at [399, 275] on div "Pix" at bounding box center [388, 270] width 100 height 83
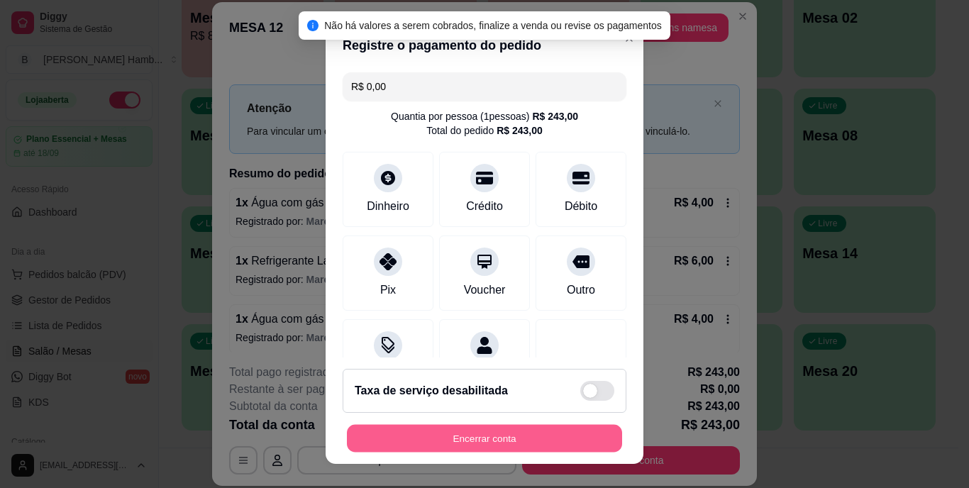
click at [479, 434] on button "Encerrar conta" at bounding box center [484, 438] width 275 height 28
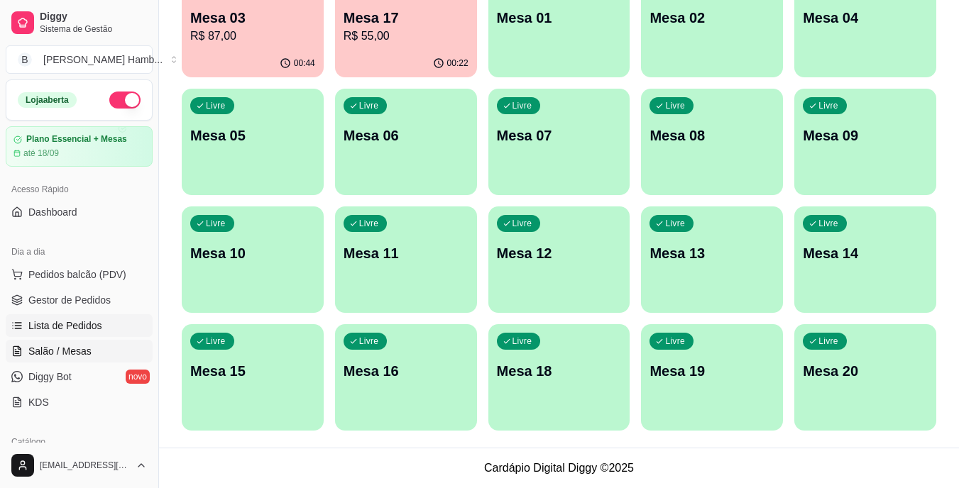
click at [94, 329] on span "Lista de Pedidos" at bounding box center [65, 326] width 74 height 14
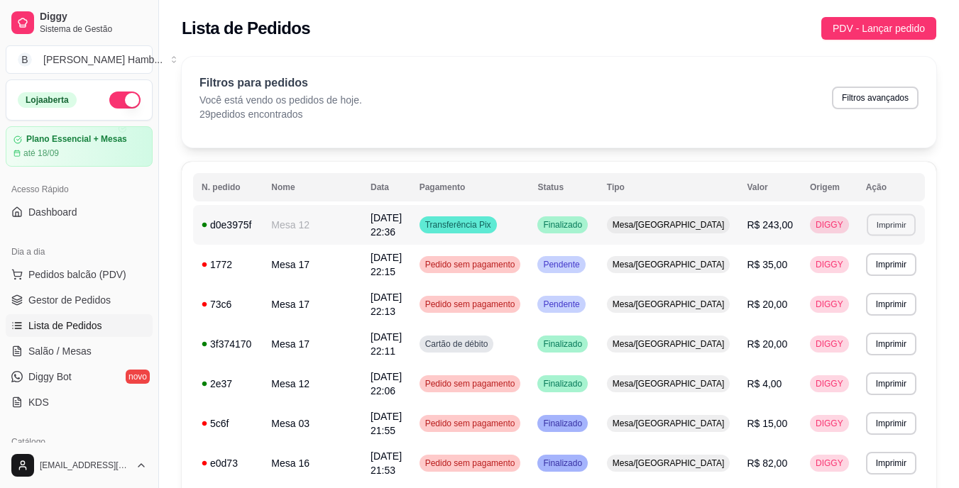
click at [888, 223] on button "Imprimir" at bounding box center [890, 225] width 49 height 22
click at [822, 273] on button "IMPRESSORA" at bounding box center [865, 274] width 99 height 22
click at [116, 347] on link "Salão / Mesas" at bounding box center [79, 351] width 147 height 23
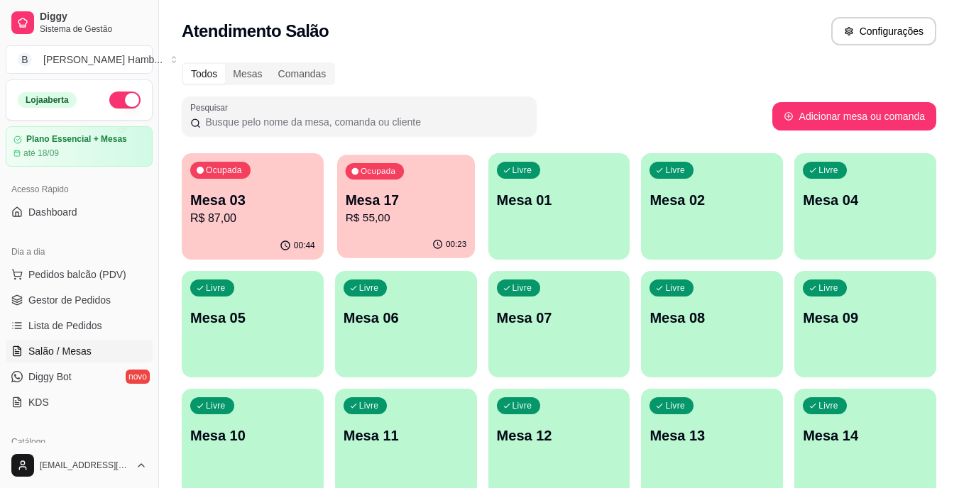
click at [419, 202] on p "Mesa 17" at bounding box center [405, 200] width 121 height 19
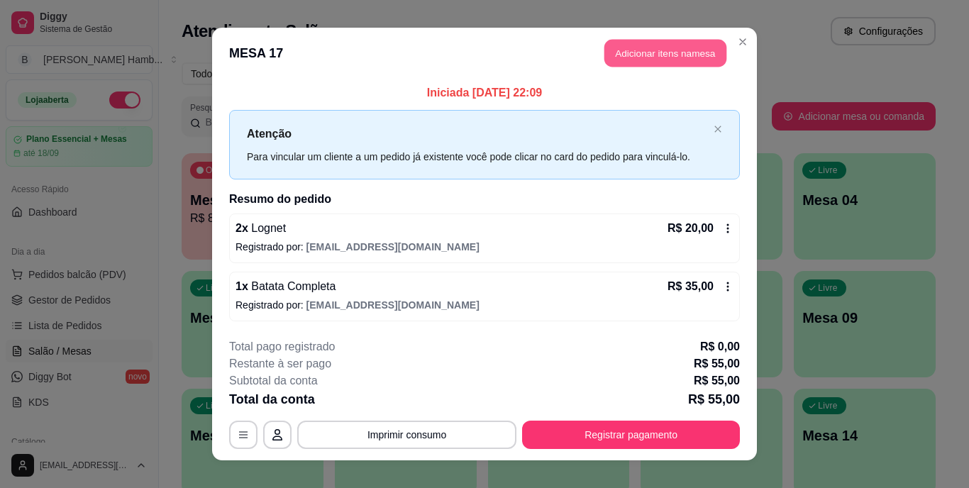
click at [662, 42] on button "Adicionar itens na mesa" at bounding box center [666, 54] width 122 height 28
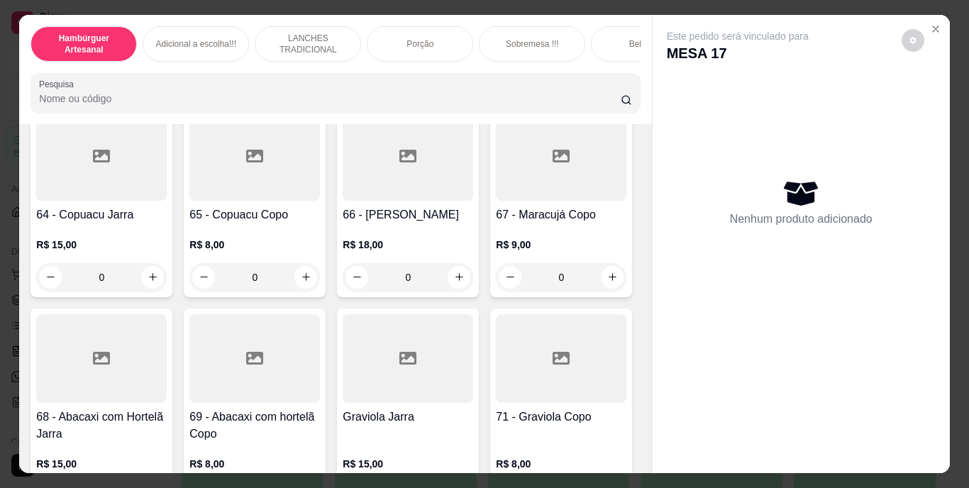
scroll to position [4683, 0]
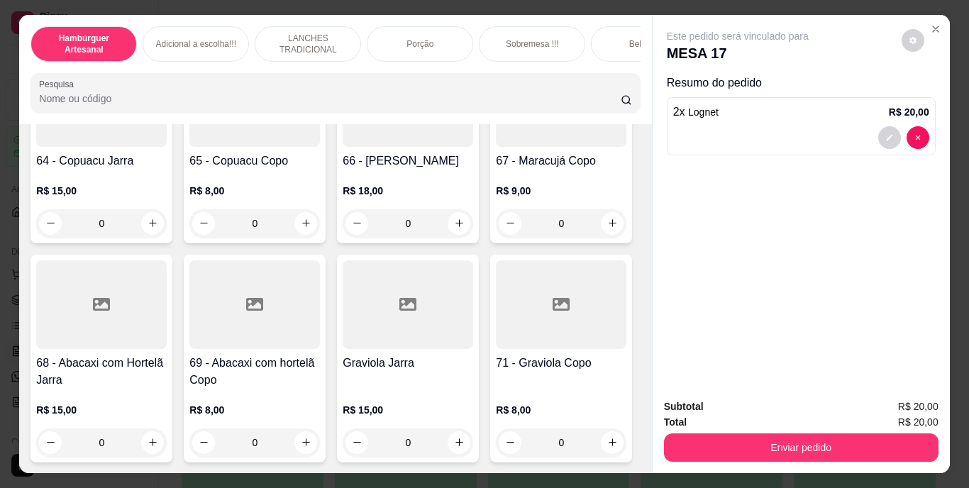
type input "2"
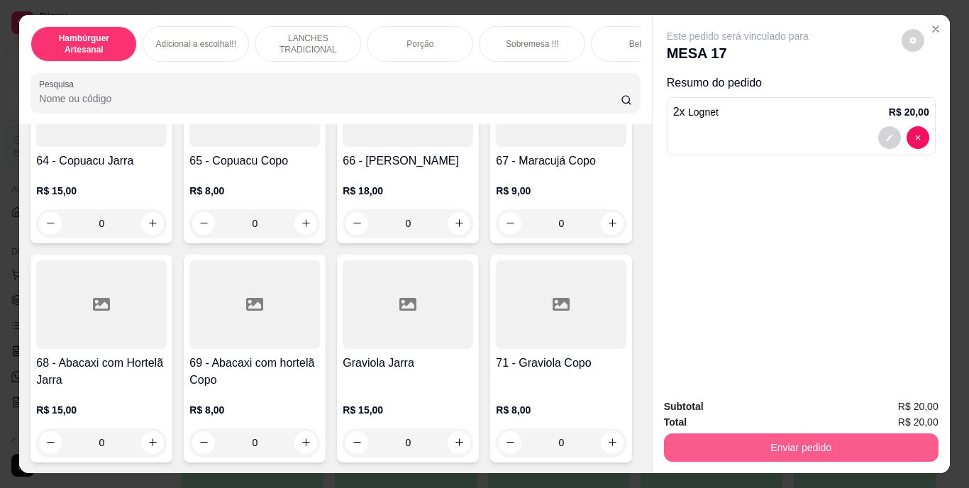
click at [718, 446] on button "Enviar pedido" at bounding box center [801, 448] width 275 height 28
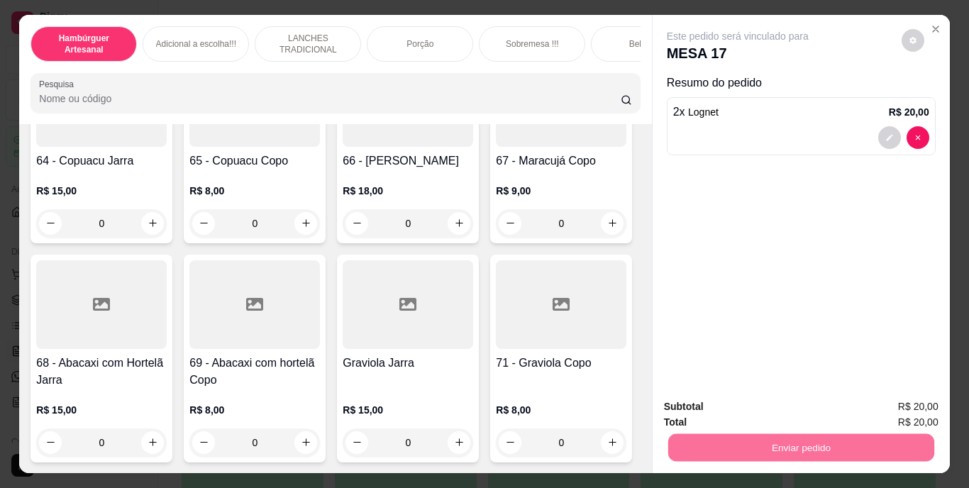
click at [717, 412] on button "Não registrar e enviar pedido" at bounding box center [754, 408] width 143 height 26
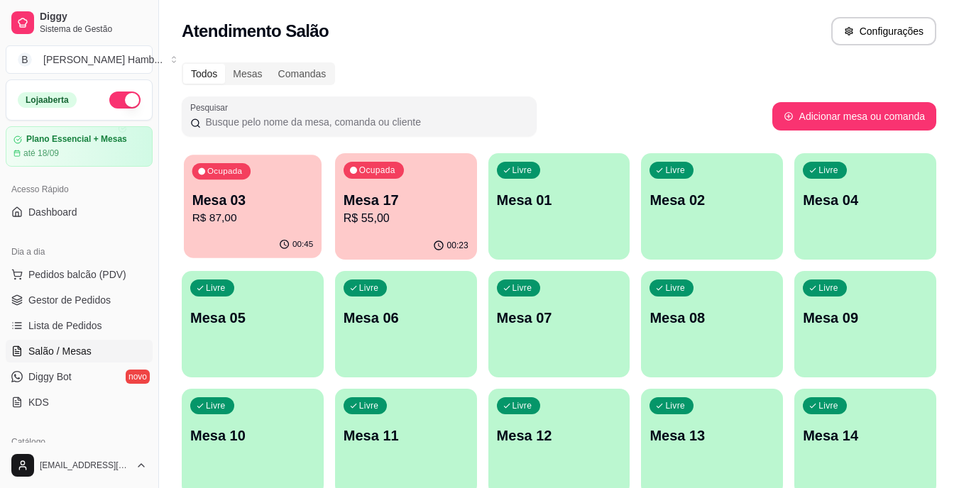
click at [233, 188] on div "Ocupada Mesa 03 R$ 87,00" at bounding box center [253, 193] width 138 height 77
click at [92, 275] on span "Pedidos balcão (PDV)" at bounding box center [77, 274] width 98 height 14
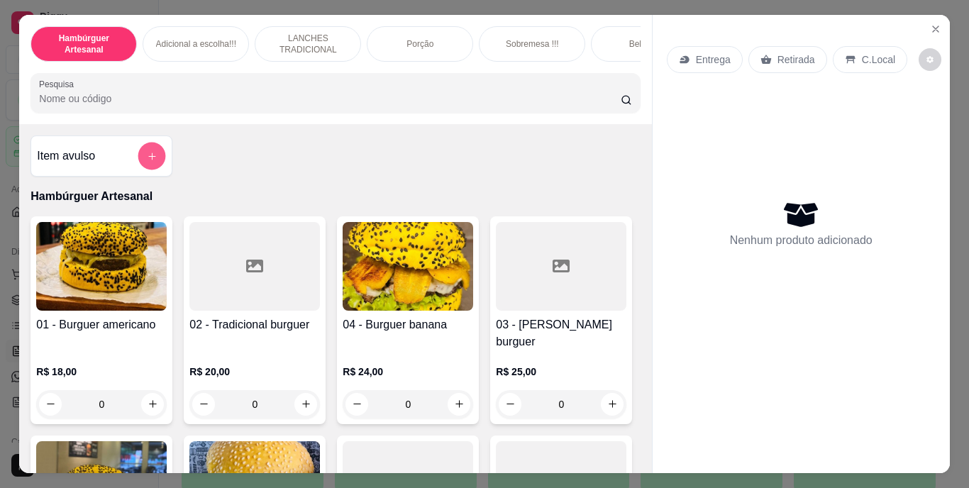
click at [152, 155] on button "add-separate-item" at bounding box center [152, 156] width 28 height 28
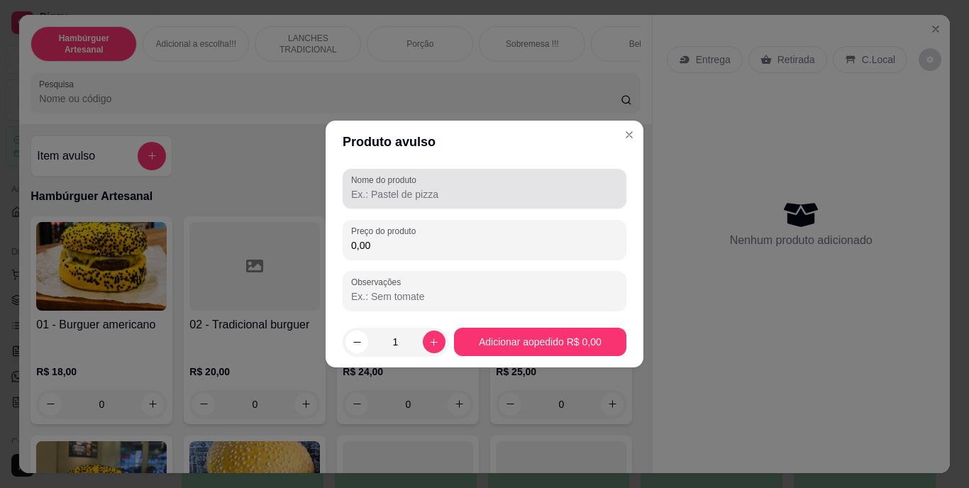
drag, startPoint x: 405, startPoint y: 204, endPoint x: 402, endPoint y: 182, distance: 21.6
click at [407, 199] on div "Nome do produto" at bounding box center [485, 189] width 284 height 40
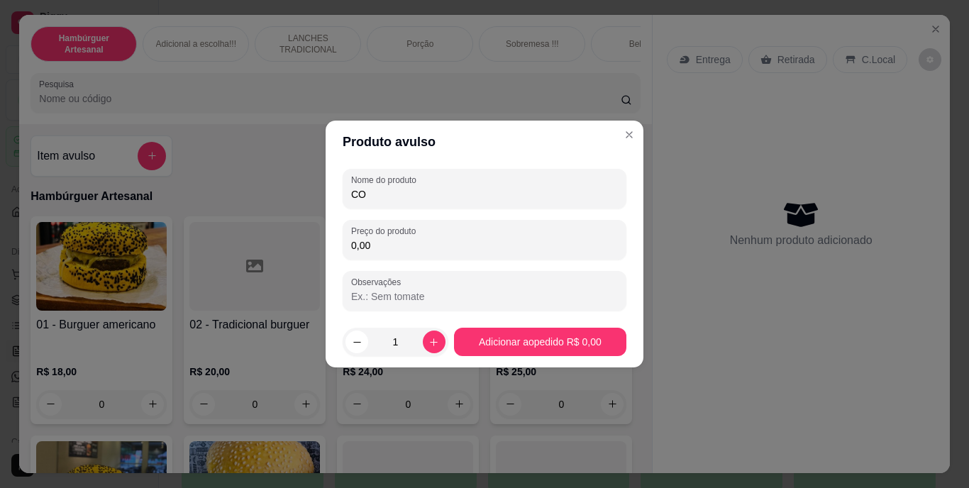
type input "C"
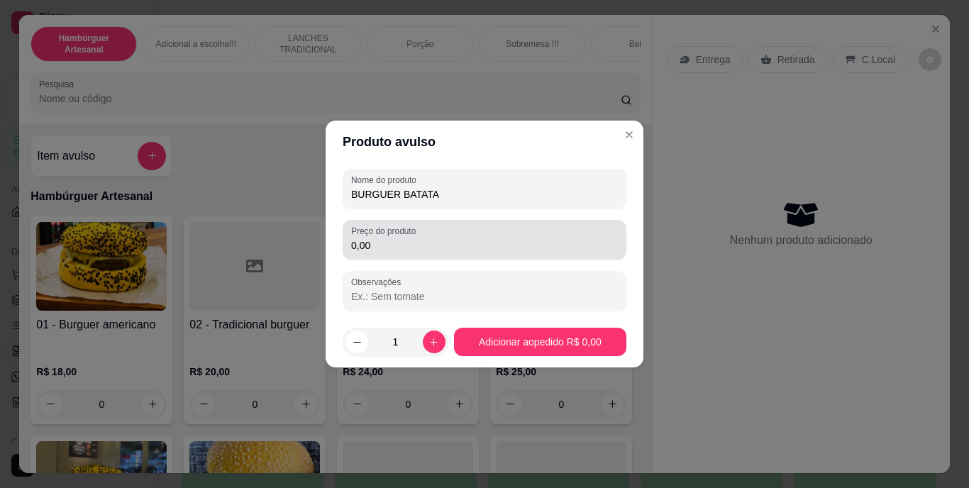
type input "BURGUER BATATA"
click at [470, 238] on div "0,00" at bounding box center [484, 240] width 267 height 28
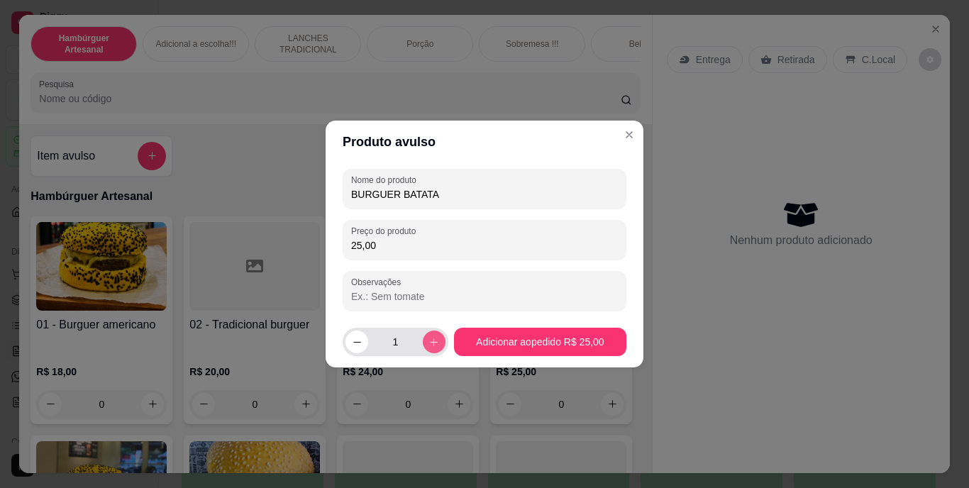
type input "25,00"
click at [423, 342] on button "increase-product-quantity" at bounding box center [434, 342] width 23 height 23
click at [429, 342] on icon "increase-product-quantity" at bounding box center [434, 342] width 11 height 11
type input "3"
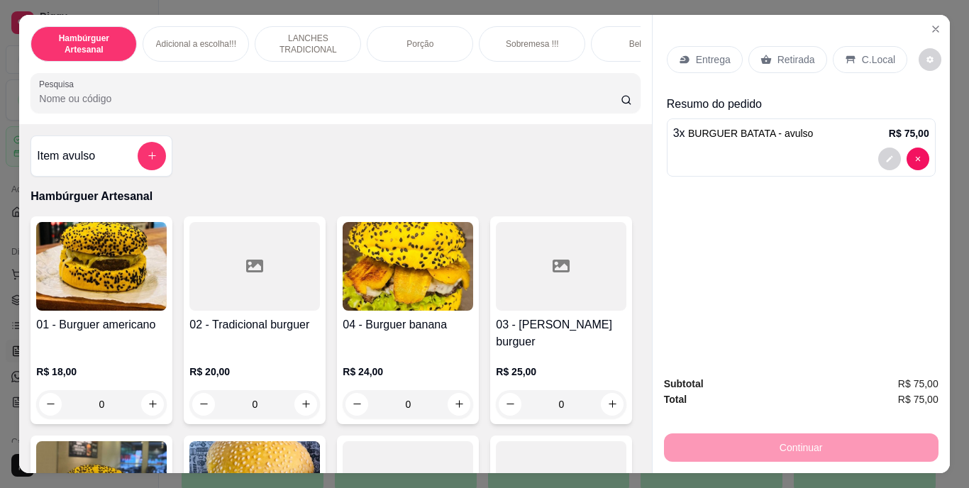
click at [786, 35] on div "Entrega Retirada C.Local" at bounding box center [801, 60] width 269 height 50
click at [708, 40] on div "Entrega Retirada C.Local" at bounding box center [801, 60] width 269 height 50
click at [711, 53] on p "Entrega" at bounding box center [713, 60] width 35 height 14
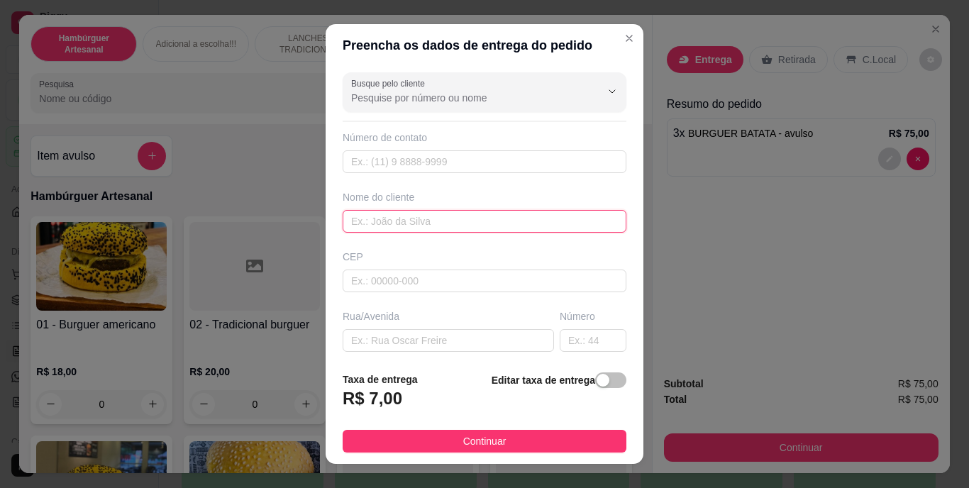
click at [546, 224] on input "text" at bounding box center [485, 221] width 284 height 23
type input "M"
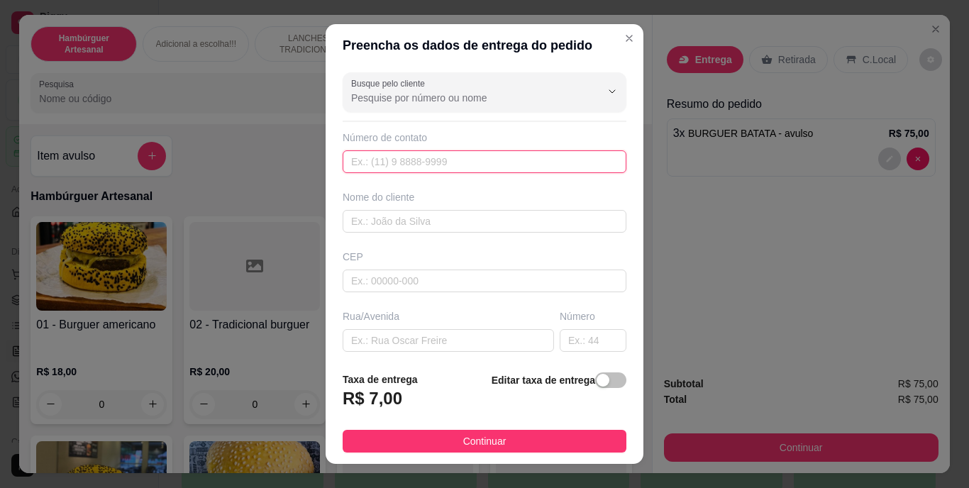
click at [553, 162] on input "text" at bounding box center [485, 161] width 284 height 23
click at [553, 161] on input "text" at bounding box center [485, 161] width 284 height 23
click at [552, 160] on input "text" at bounding box center [485, 161] width 284 height 23
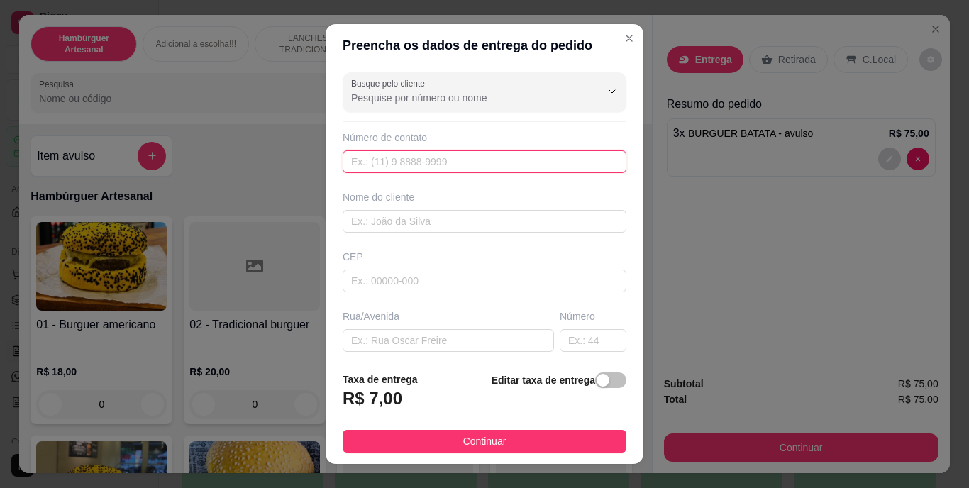
click at [552, 160] on input "text" at bounding box center [485, 161] width 284 height 23
click at [573, 209] on div "Nome do cliente" at bounding box center [484, 211] width 289 height 43
click at [548, 157] on input "text" at bounding box center [485, 161] width 284 height 23
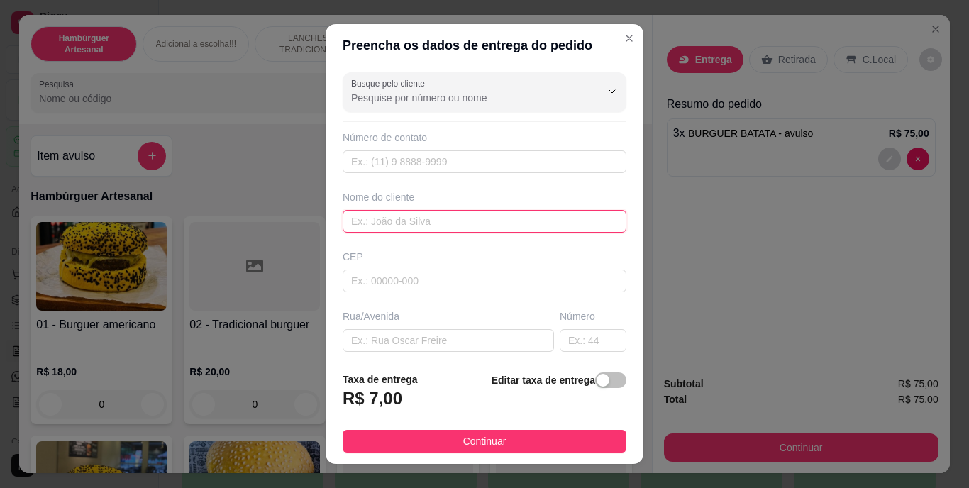
click at [531, 220] on input "text" at bounding box center [485, 221] width 284 height 23
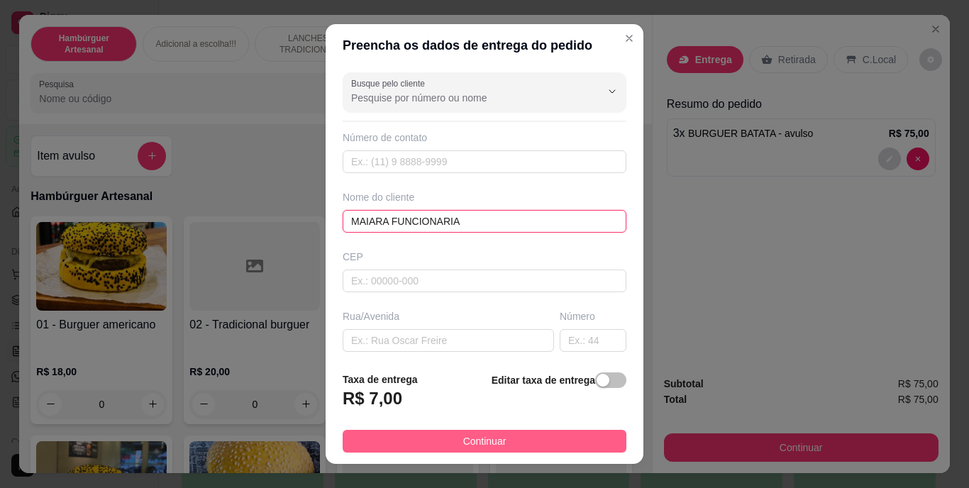
type input "MAIARA FUNCIONARIA"
click at [522, 442] on button "Continuar" at bounding box center [485, 441] width 284 height 23
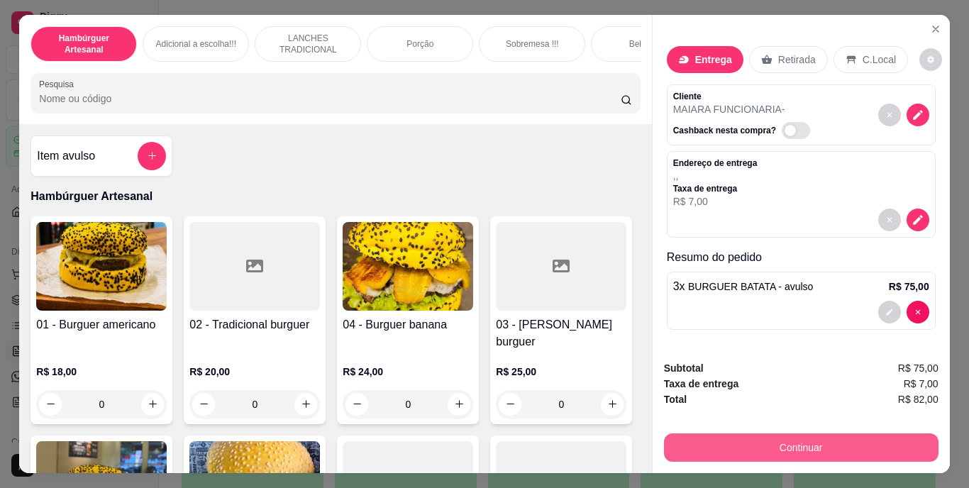
click at [773, 434] on button "Continuar" at bounding box center [801, 448] width 275 height 28
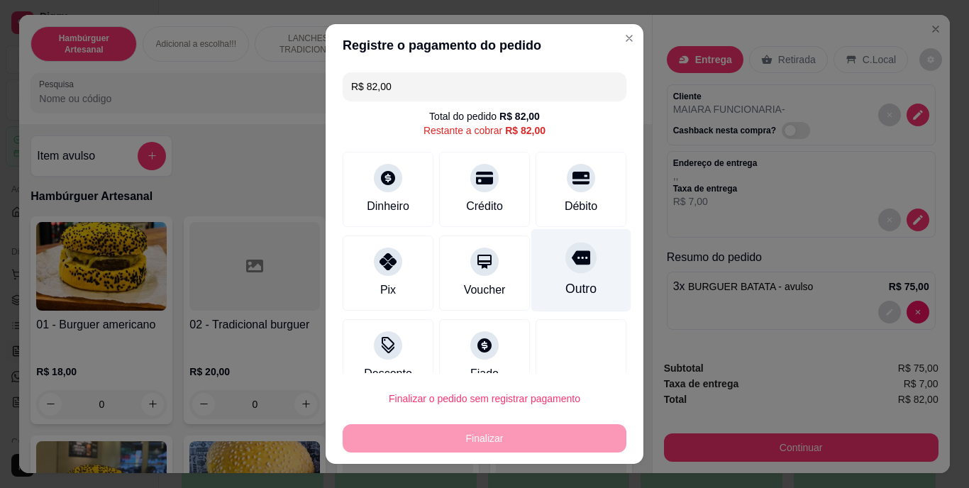
click at [581, 292] on div "Outro" at bounding box center [581, 270] width 100 height 83
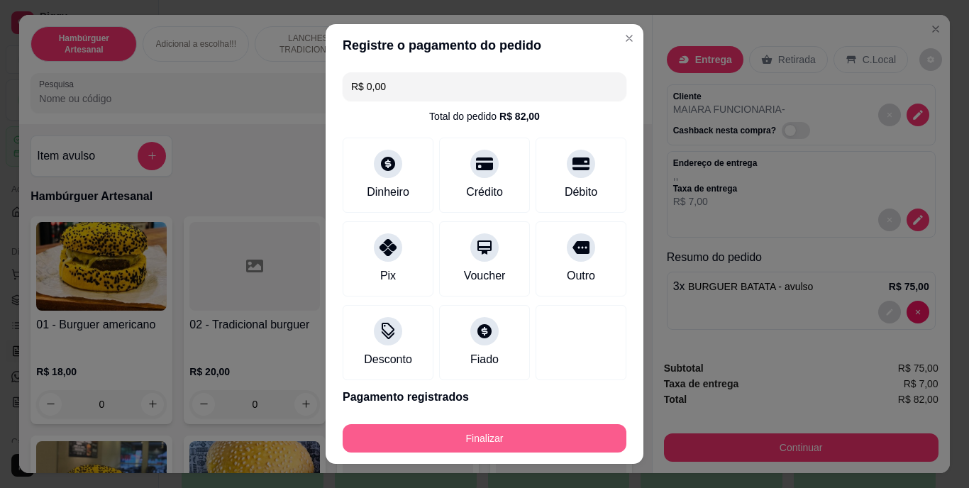
click at [558, 434] on button "Finalizar" at bounding box center [485, 438] width 284 height 28
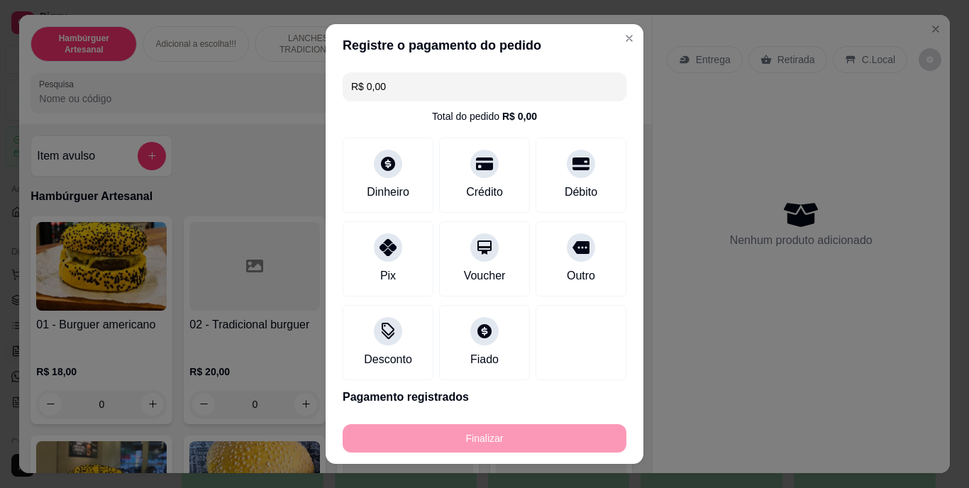
type input "-R$ 82,00"
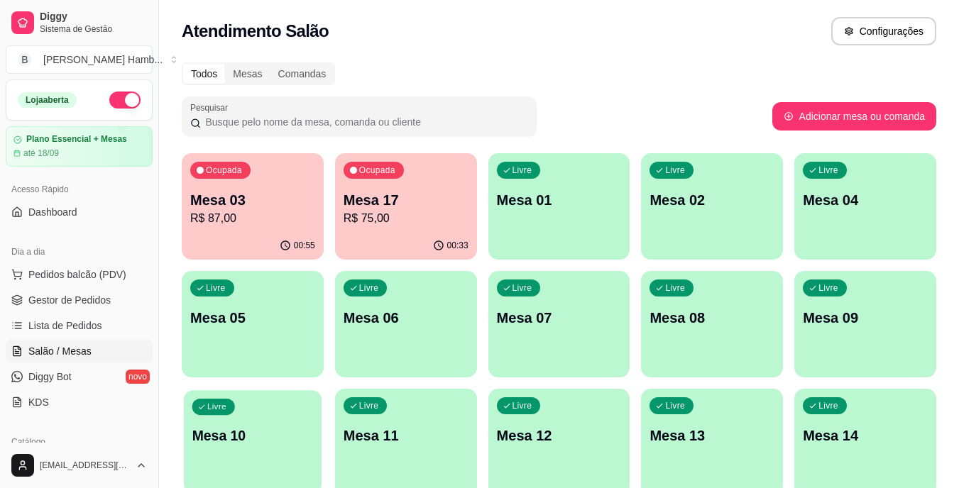
click at [267, 420] on div "Livre Mesa 10" at bounding box center [253, 433] width 138 height 87
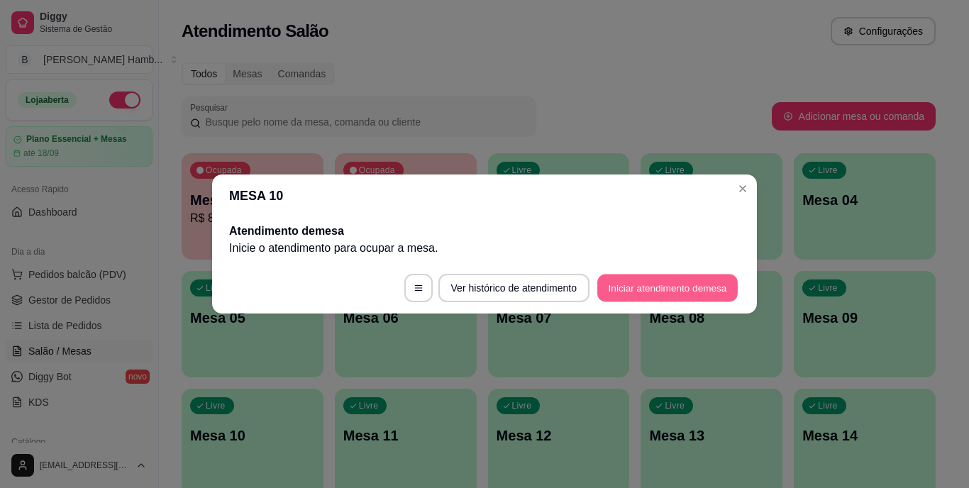
click at [682, 293] on button "Iniciar atendimento de mesa" at bounding box center [667, 289] width 140 height 28
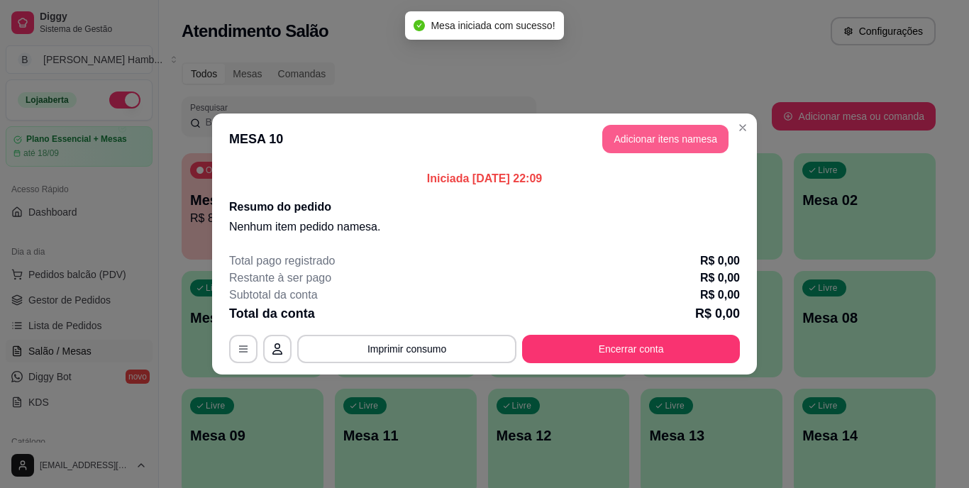
click at [678, 130] on button "Adicionar itens na mesa" at bounding box center [665, 139] width 126 height 28
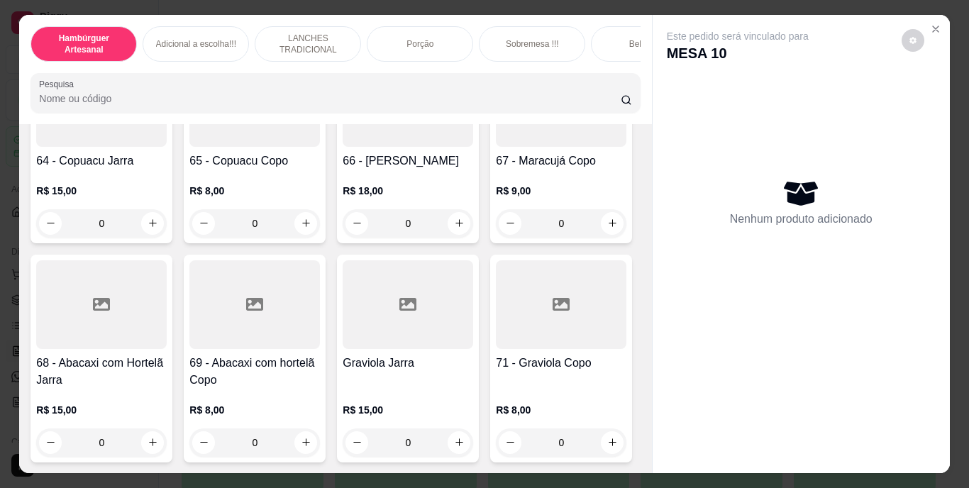
scroll to position [5605, 0]
click at [148, 26] on icon "increase-product-quantity" at bounding box center [153, 21] width 11 height 11
type input "1"
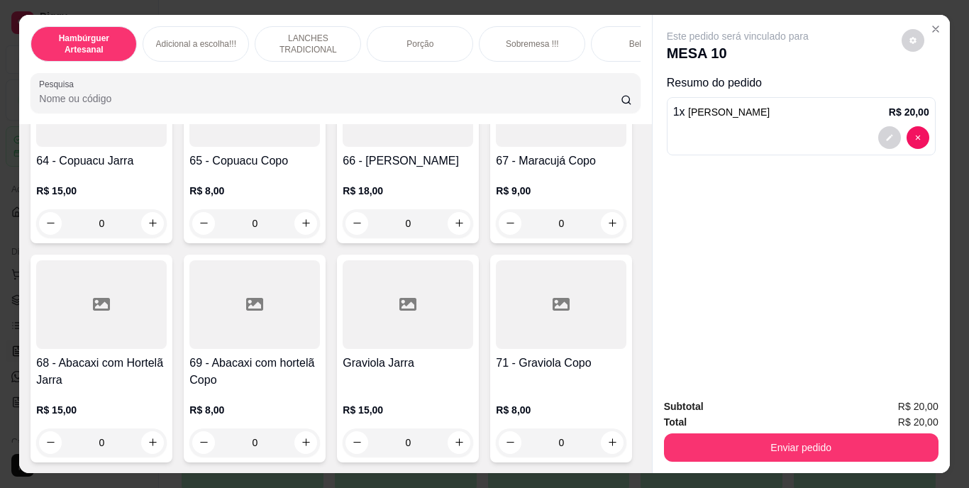
scroll to position [5606, 0]
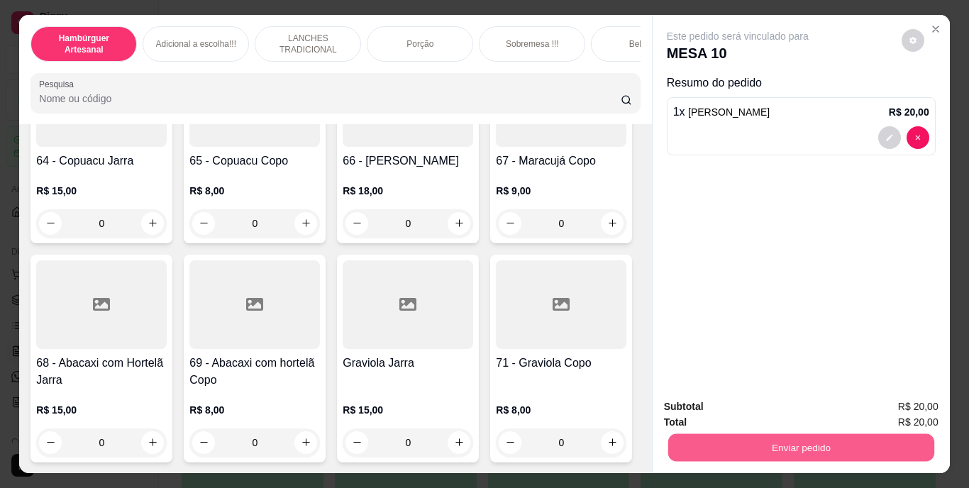
click at [723, 438] on button "Enviar pedido" at bounding box center [801, 448] width 266 height 28
click at [728, 404] on button "Não registrar e enviar pedido" at bounding box center [754, 408] width 148 height 27
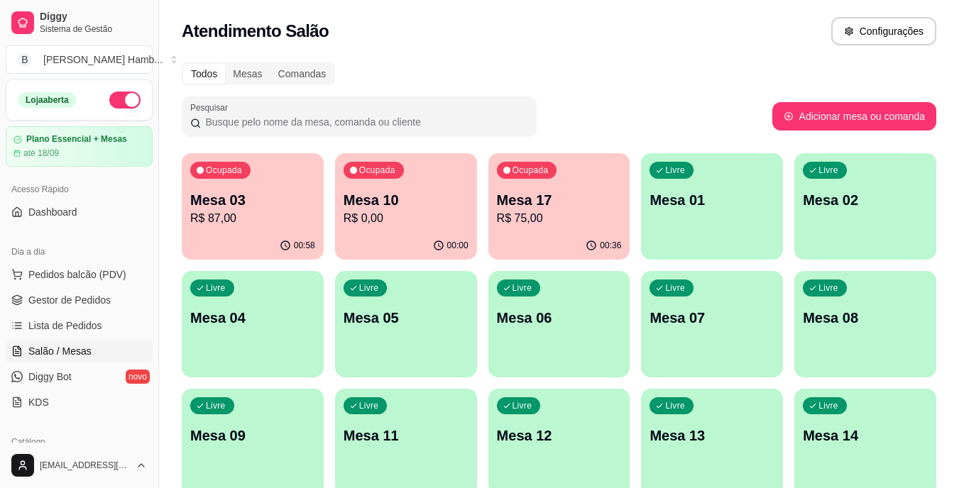
click at [590, 200] on p "Mesa 17" at bounding box center [559, 200] width 125 height 20
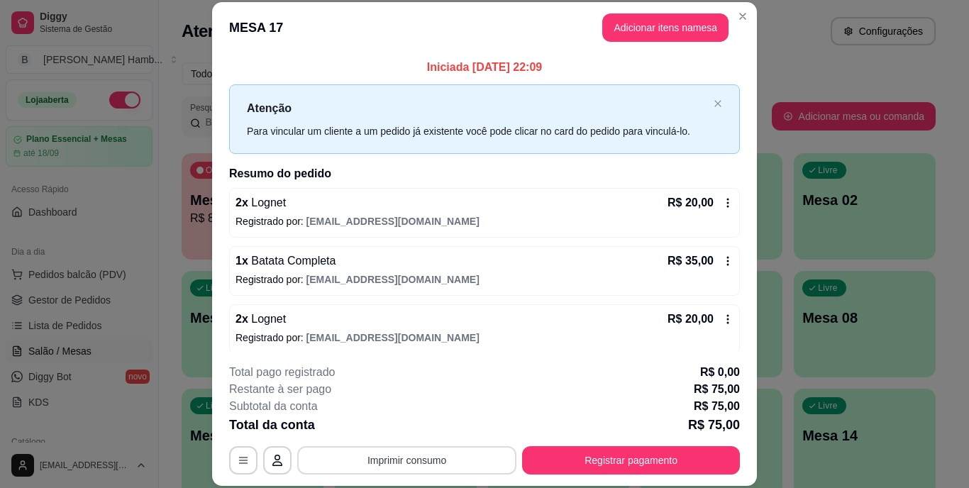
click at [357, 458] on button "Imprimir consumo" at bounding box center [406, 460] width 219 height 28
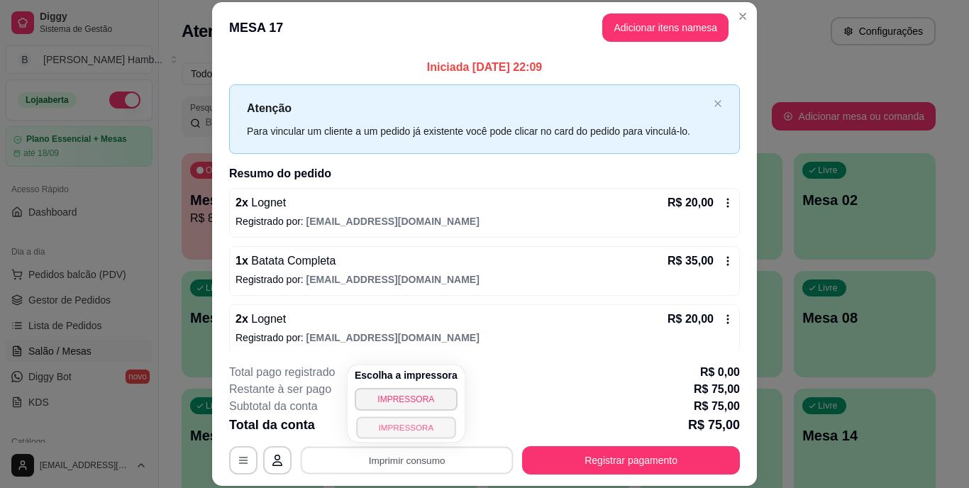
click at [390, 430] on button "IMPRESSORA" at bounding box center [405, 427] width 99 height 22
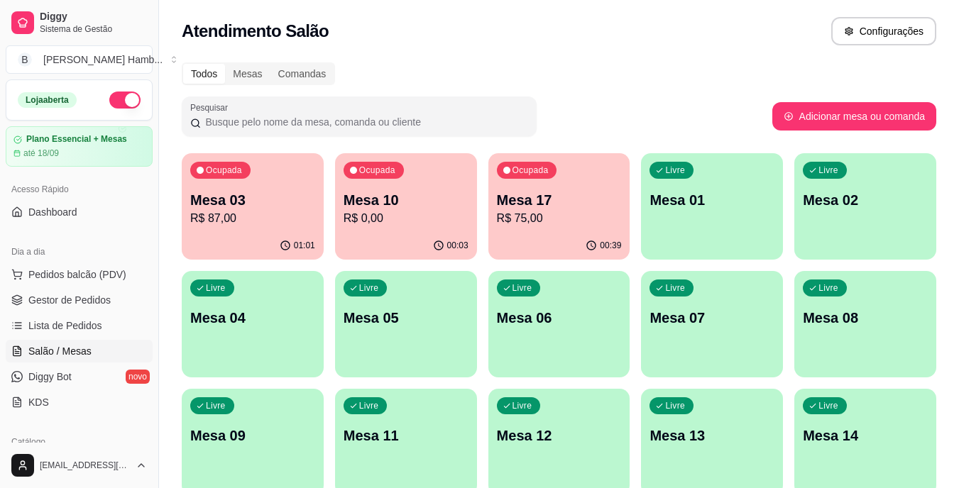
click at [226, 214] on p "R$ 87,00" at bounding box center [252, 218] width 125 height 17
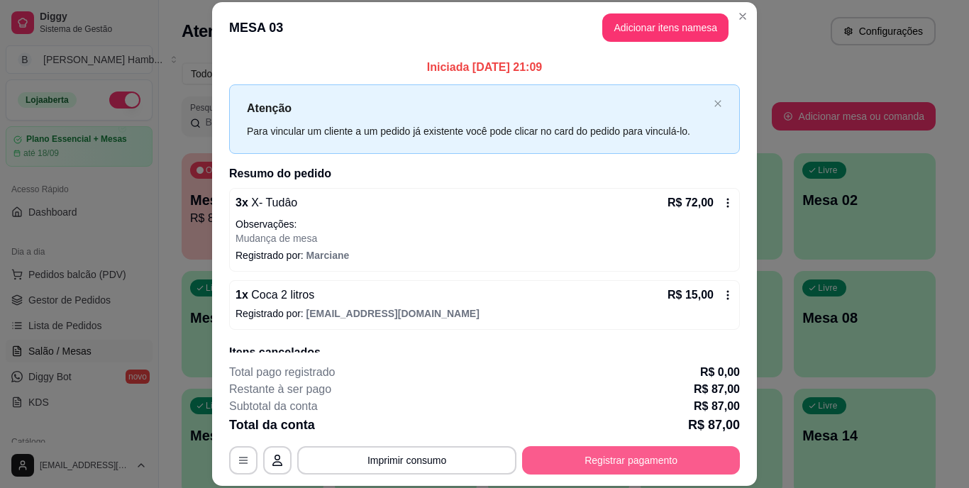
click at [578, 441] on div "**********" at bounding box center [484, 419] width 511 height 111
click at [538, 456] on button "Registrar pagamento" at bounding box center [631, 460] width 211 height 28
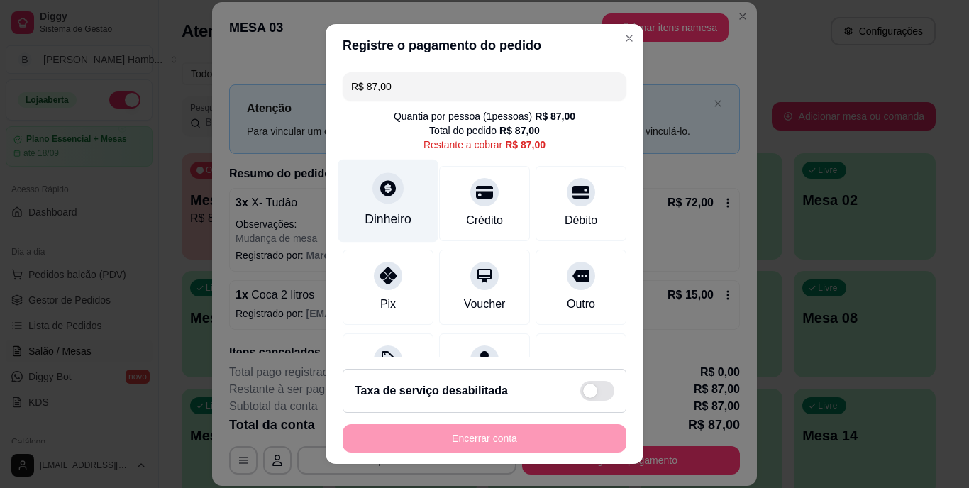
click at [356, 201] on div "Dinheiro" at bounding box center [388, 201] width 100 height 83
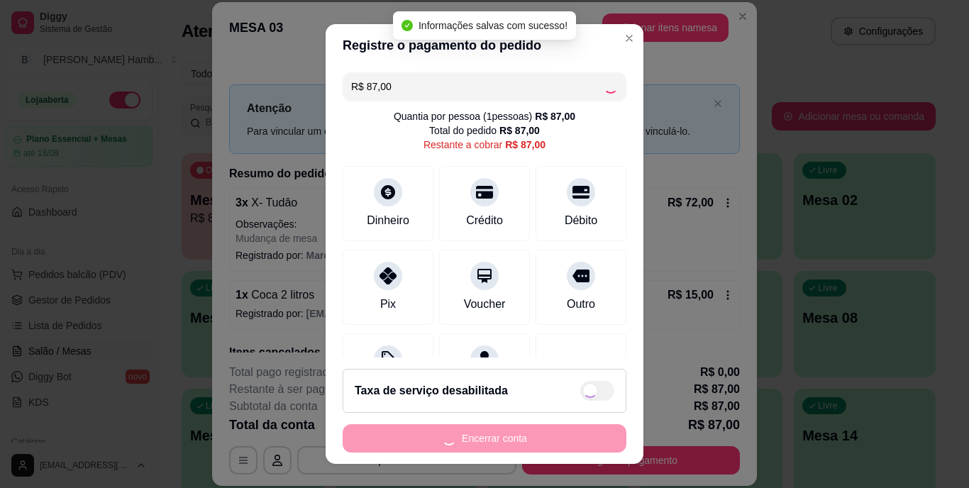
type input "R$ 0,00"
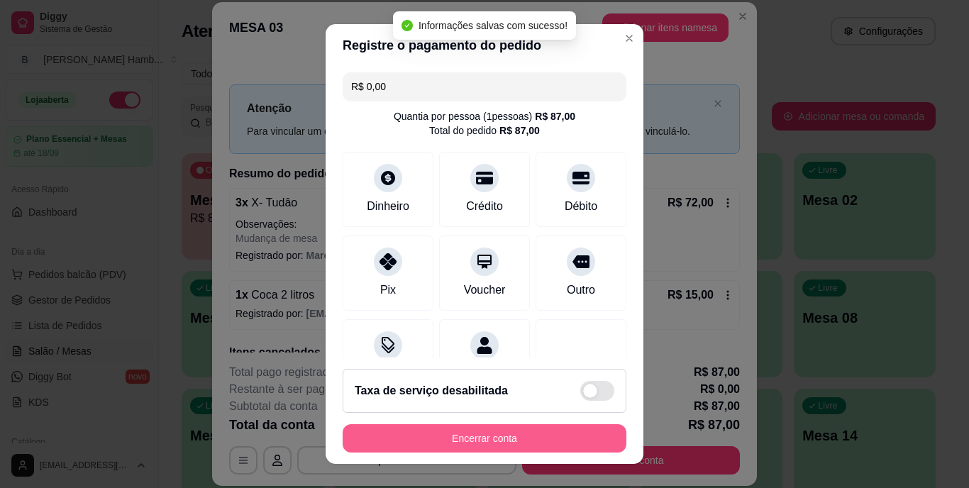
click at [533, 441] on button "Encerrar conta" at bounding box center [485, 438] width 284 height 28
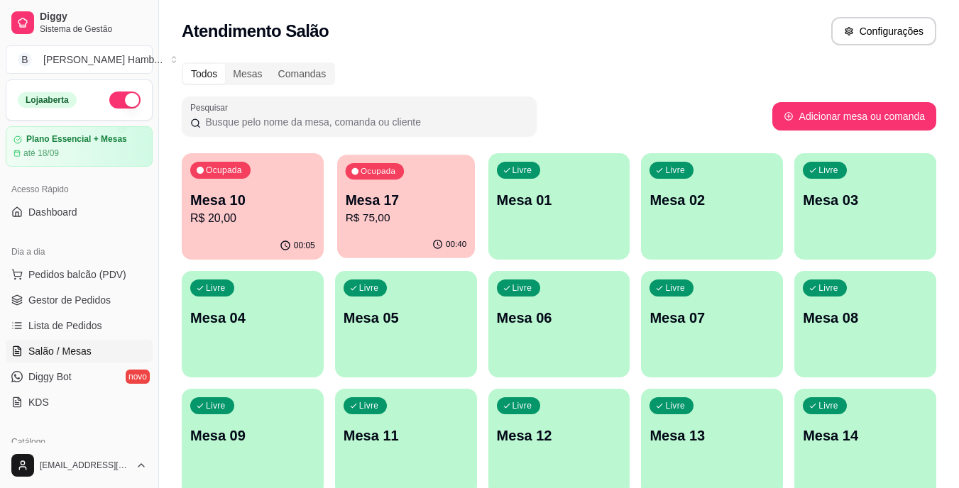
click at [407, 214] on p "R$ 75,00" at bounding box center [405, 218] width 121 height 16
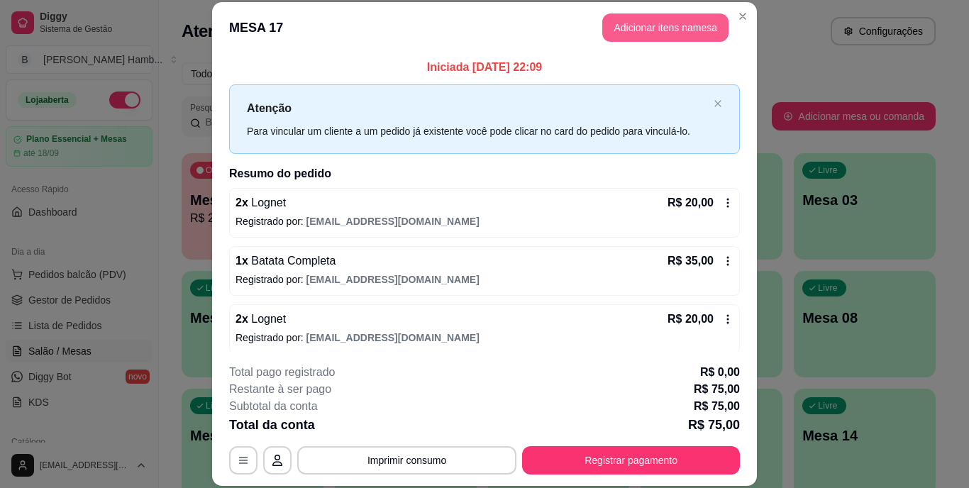
click at [641, 26] on button "Adicionar itens na mesa" at bounding box center [665, 27] width 126 height 28
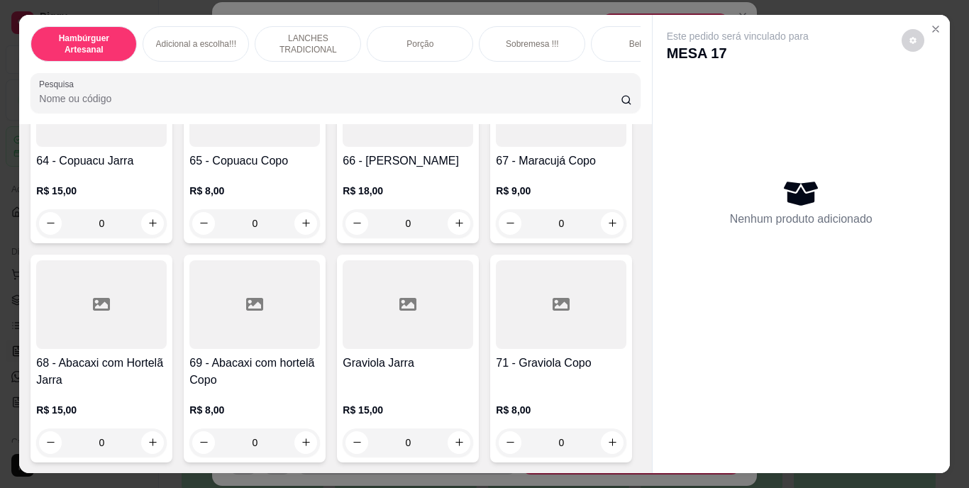
scroll to position [4825, 0]
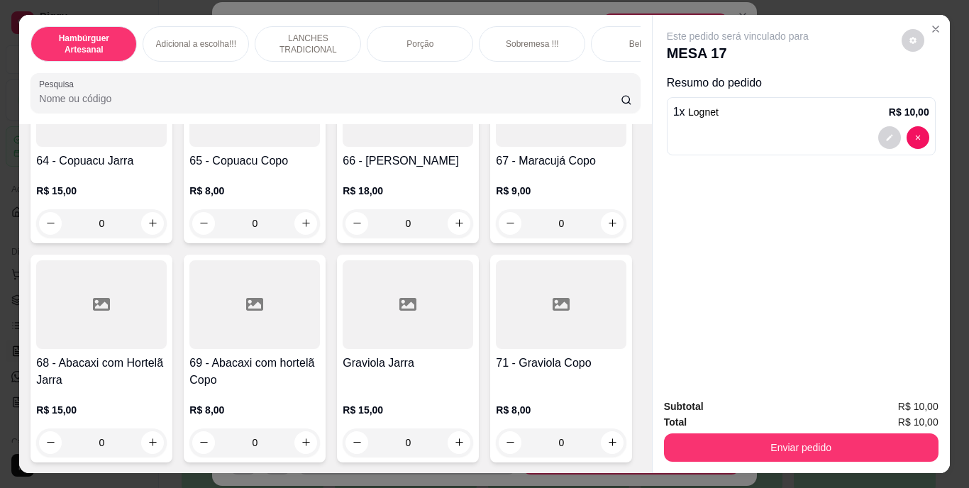
type input "2"
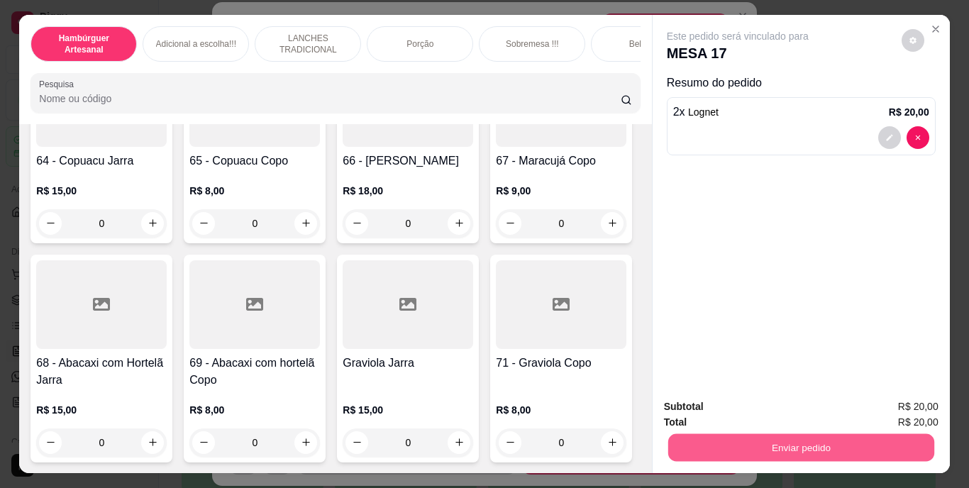
click at [851, 434] on button "Enviar pedido" at bounding box center [801, 448] width 266 height 28
click at [726, 409] on button "Não registrar e enviar pedido" at bounding box center [754, 408] width 143 height 26
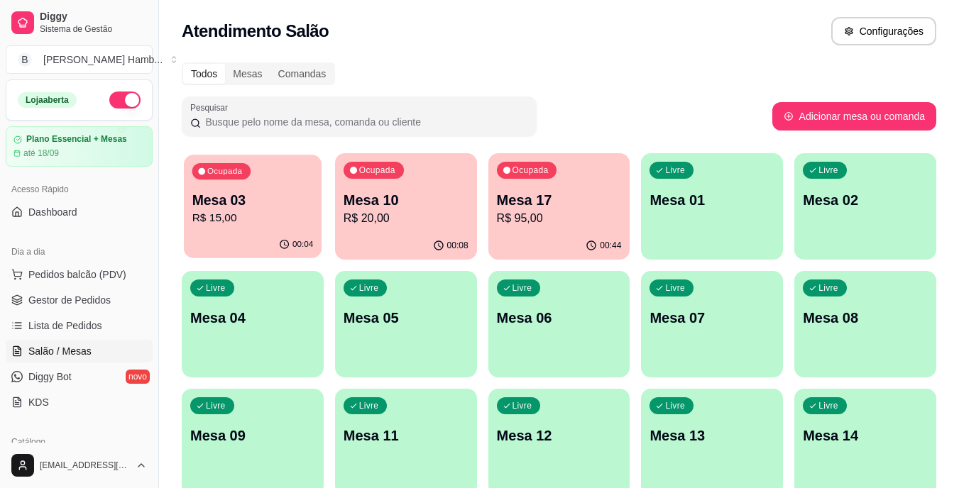
click at [194, 204] on p "Mesa 03" at bounding box center [252, 200] width 121 height 19
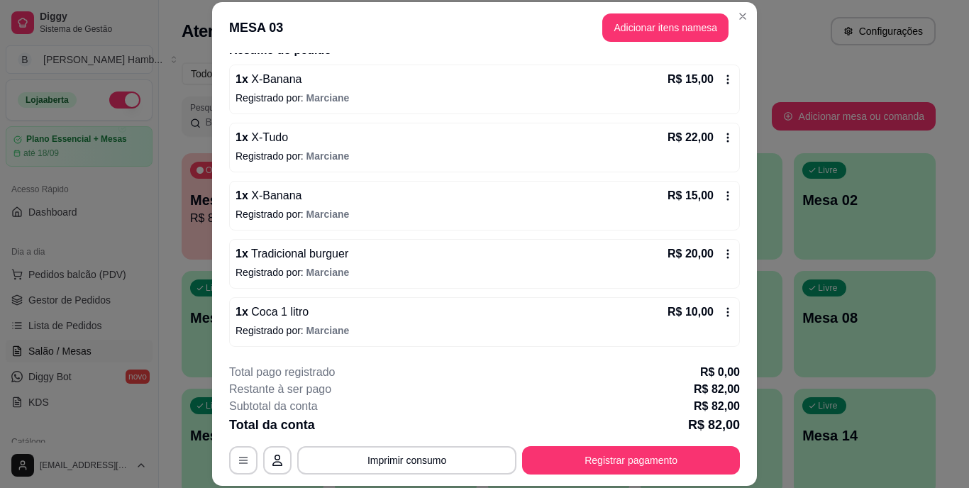
scroll to position [43, 0]
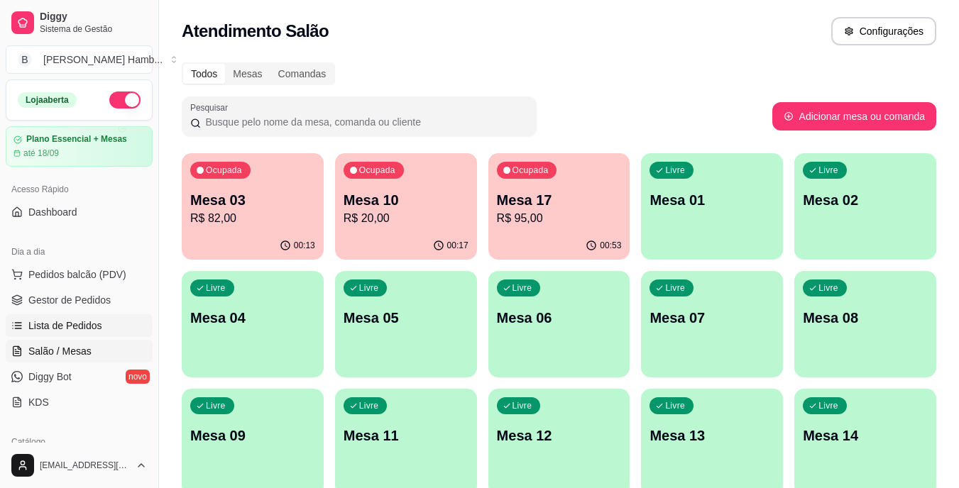
click at [94, 324] on span "Lista de Pedidos" at bounding box center [65, 326] width 74 height 14
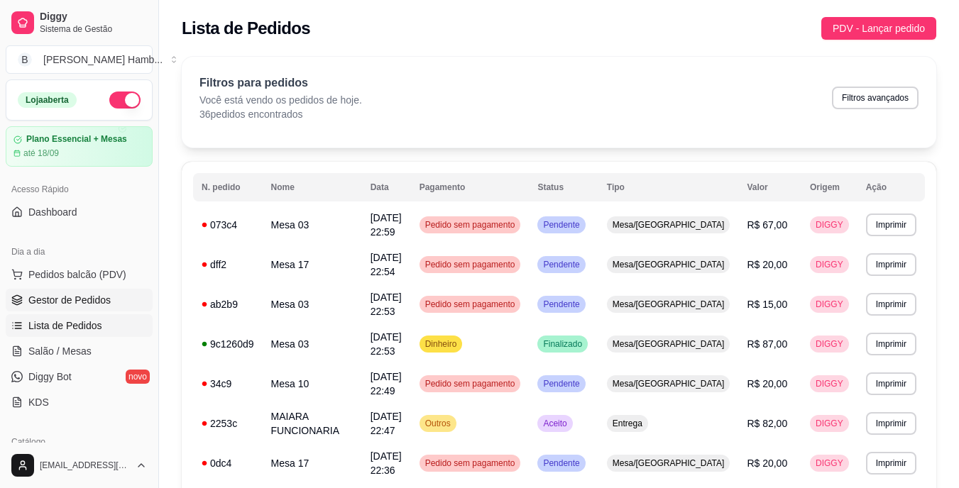
click at [107, 304] on span "Gestor de Pedidos" at bounding box center [69, 300] width 82 height 14
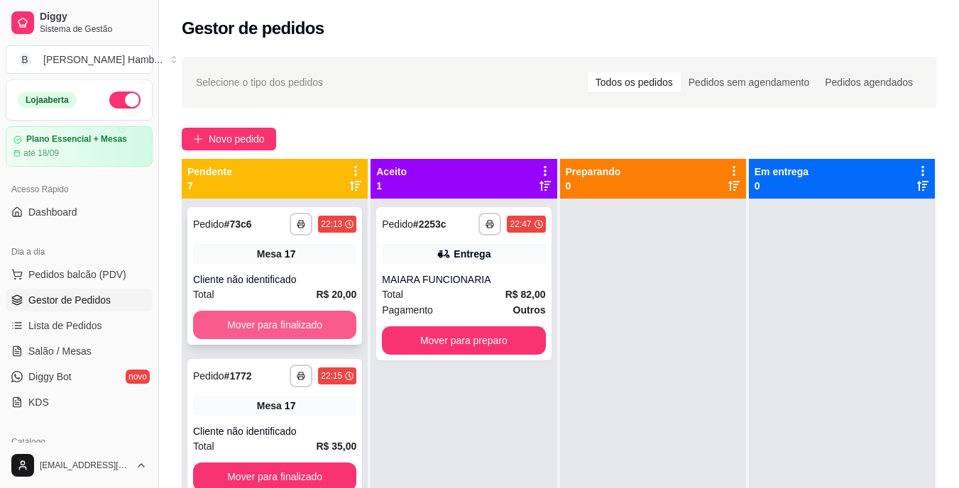
click at [265, 314] on button "Mover para finalizado" at bounding box center [274, 325] width 163 height 28
click at [268, 316] on button "Mover para finalizado" at bounding box center [274, 325] width 158 height 28
click at [279, 319] on button "Mover para finalizado" at bounding box center [274, 325] width 163 height 28
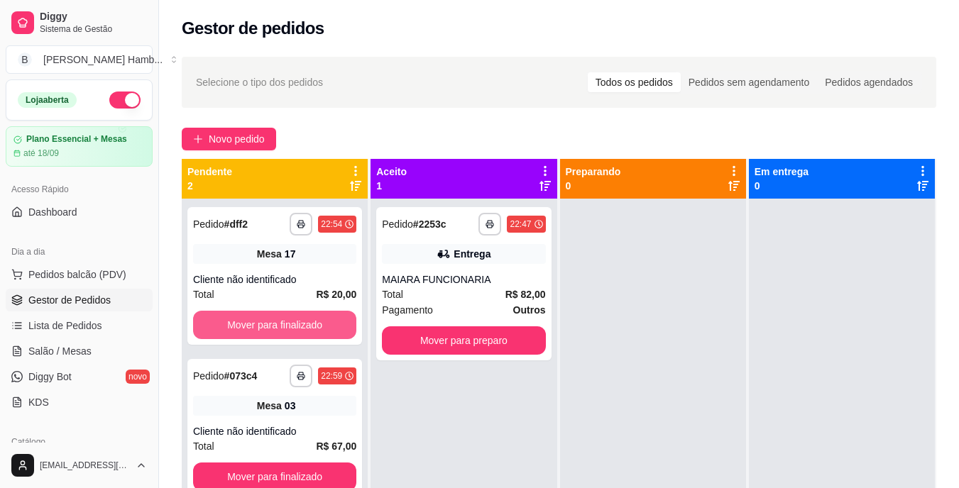
click at [279, 319] on button "Mover para finalizado" at bounding box center [274, 325] width 163 height 28
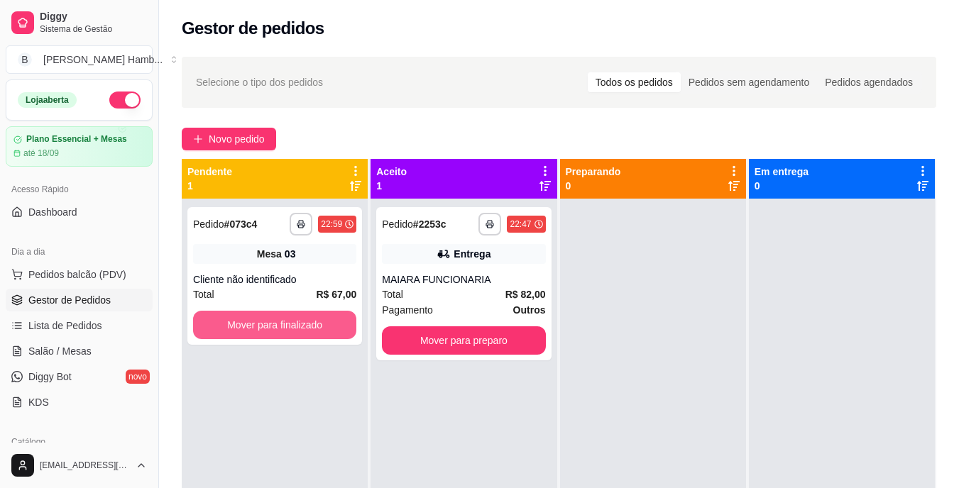
click at [279, 319] on button "Mover para finalizado" at bounding box center [274, 325] width 163 height 28
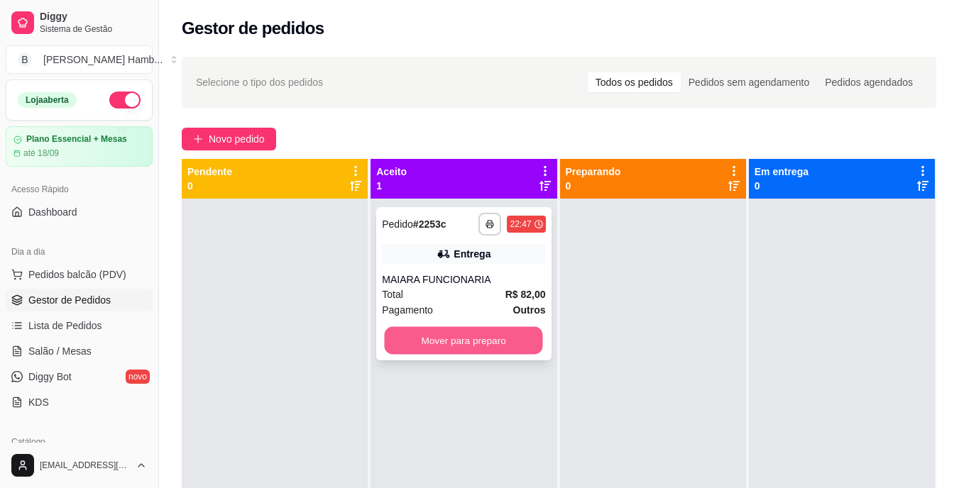
click at [446, 337] on button "Mover para preparo" at bounding box center [464, 341] width 158 height 28
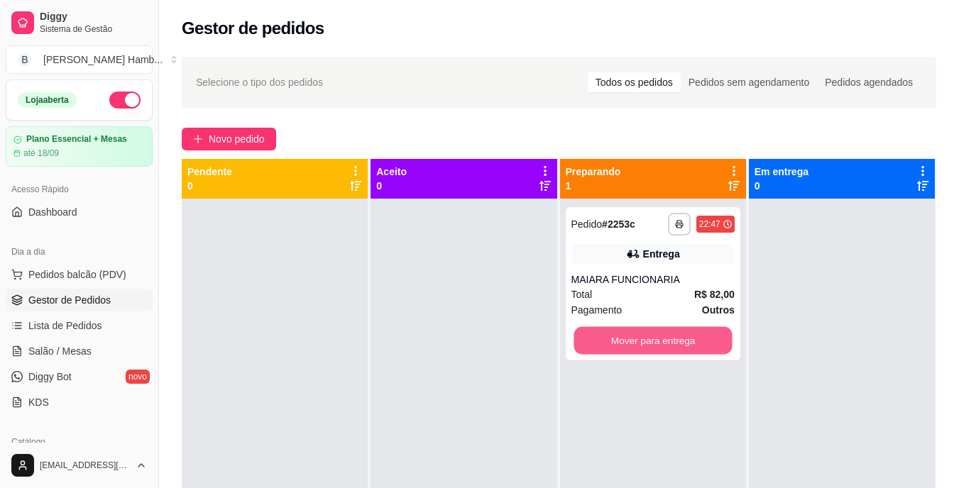
click at [683, 348] on button "Mover para entrega" at bounding box center [652, 341] width 158 height 28
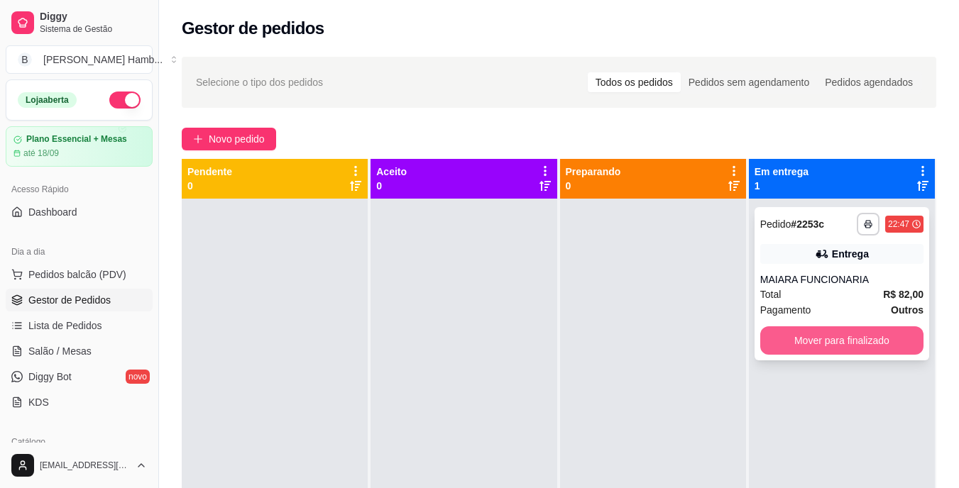
click at [773, 331] on button "Mover para finalizado" at bounding box center [841, 340] width 163 height 28
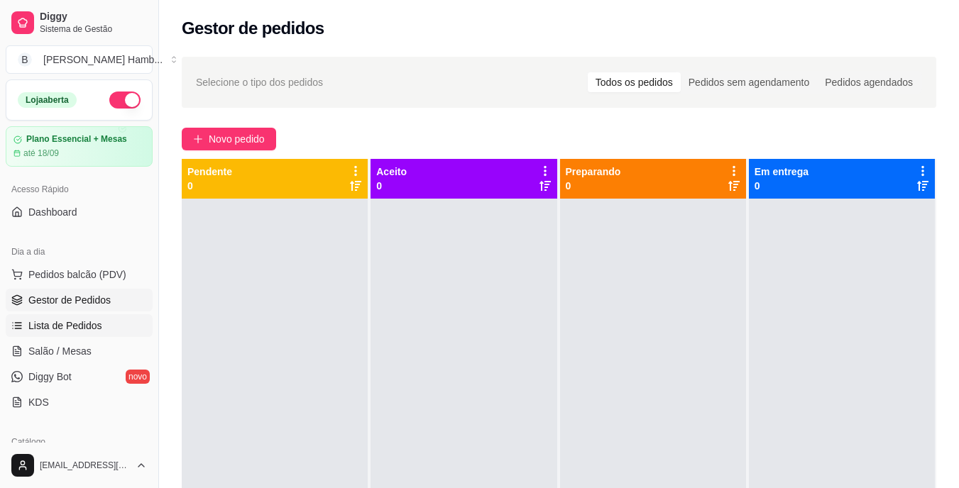
drag, startPoint x: 76, startPoint y: 350, endPoint x: 85, endPoint y: 321, distance: 30.5
click at [75, 350] on span "Salão / Mesas" at bounding box center [59, 351] width 63 height 14
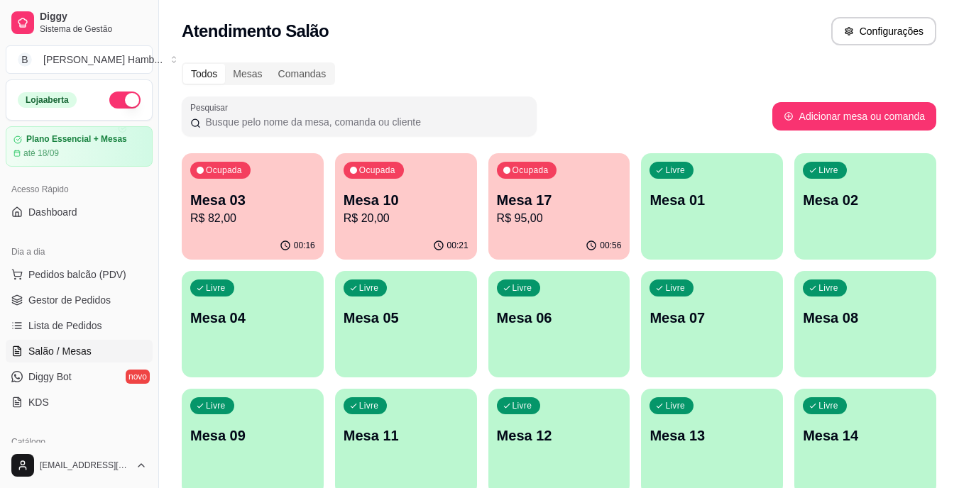
click at [562, 194] on p "Mesa 17" at bounding box center [559, 200] width 125 height 20
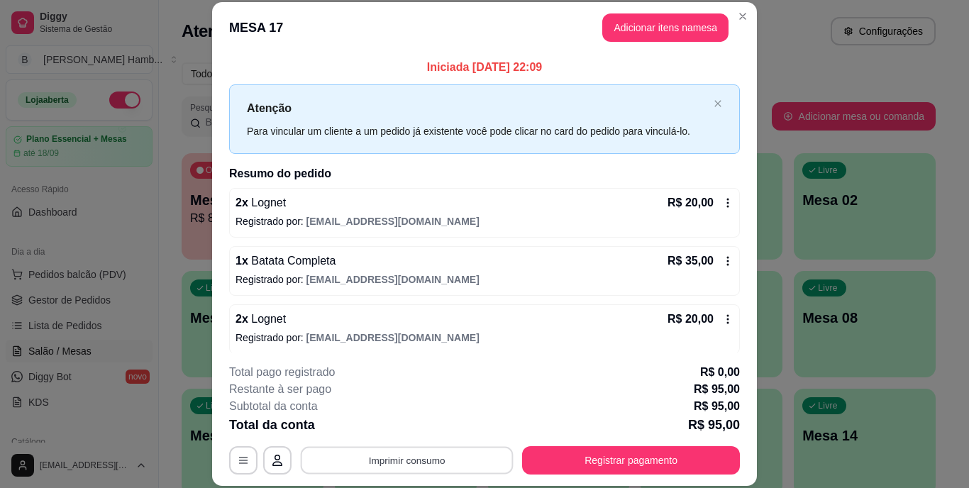
click at [463, 467] on button "Imprimir consumo" at bounding box center [407, 460] width 213 height 28
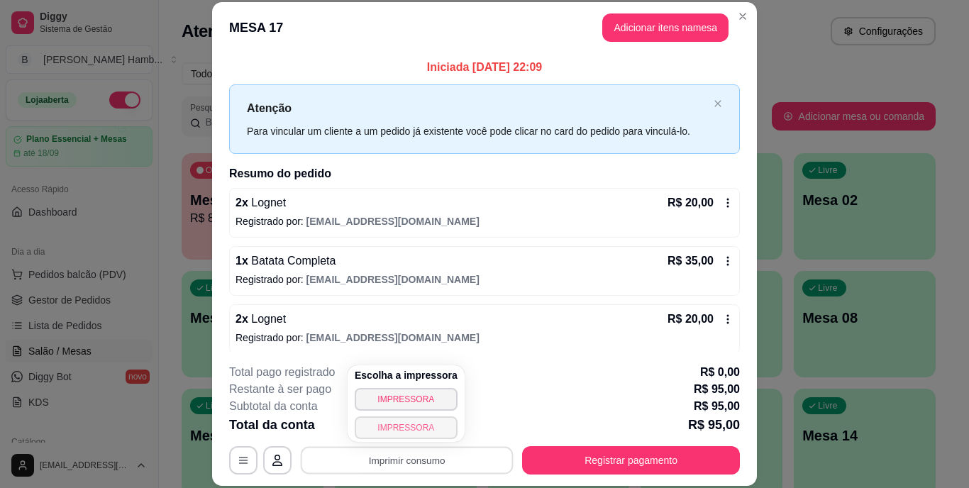
click at [419, 430] on button "IMPRESSORA" at bounding box center [406, 427] width 103 height 23
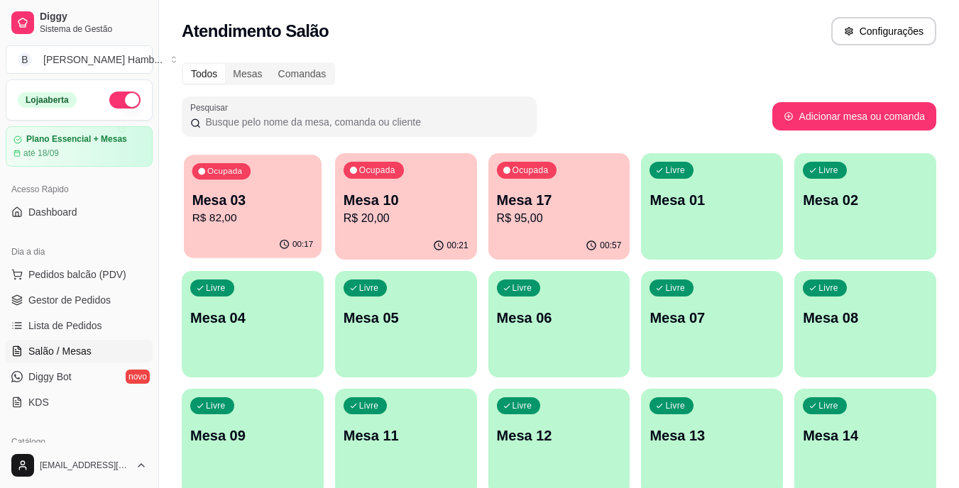
click at [237, 240] on div "00:17" at bounding box center [253, 244] width 138 height 27
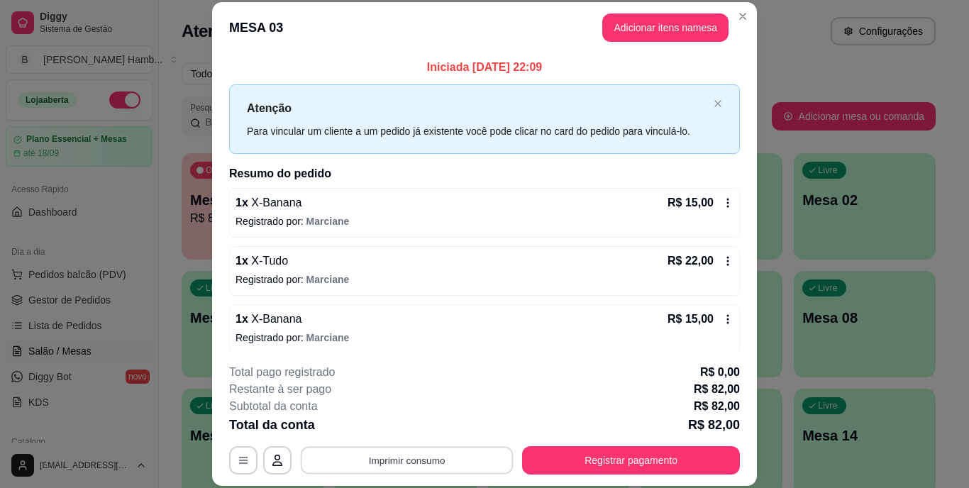
click at [362, 456] on button "Imprimir consumo" at bounding box center [407, 460] width 213 height 28
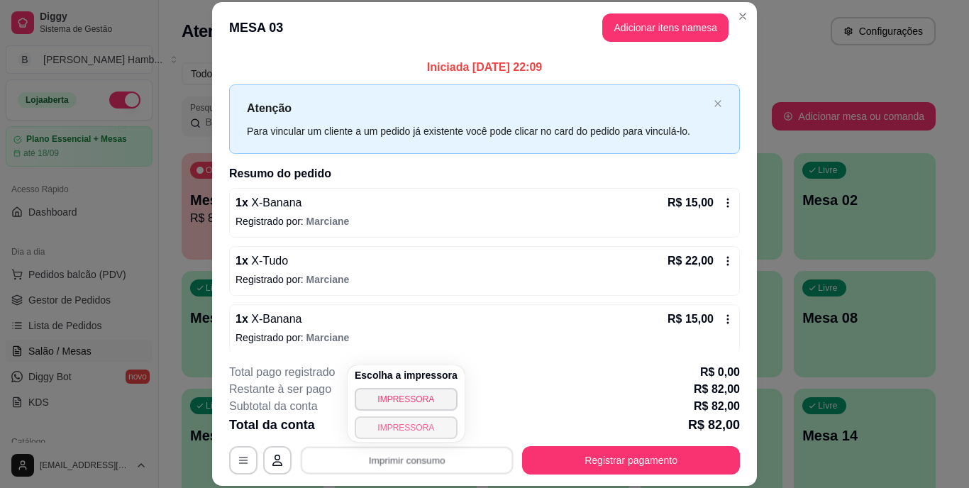
click at [380, 419] on button "IMPRESSORA" at bounding box center [406, 427] width 103 height 23
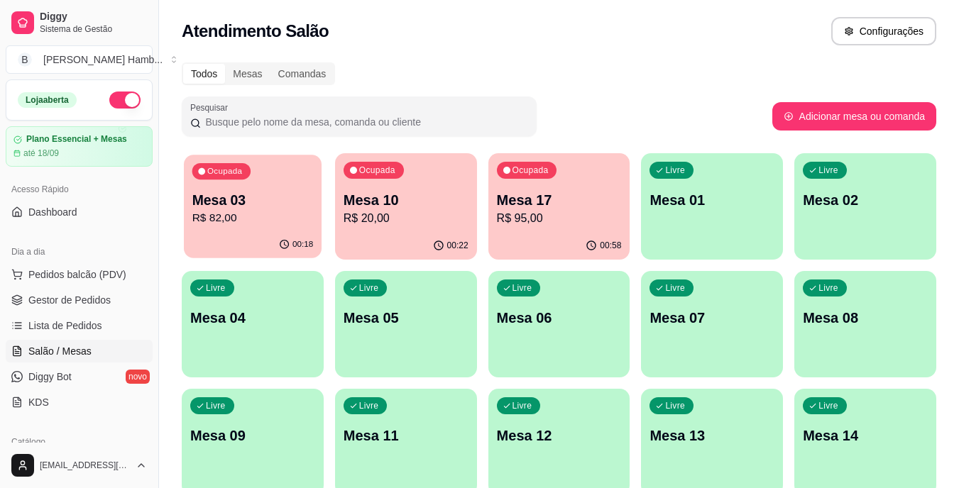
click at [280, 230] on div "Ocupada Mesa 03 R$ 82,00" at bounding box center [253, 193] width 138 height 77
click at [410, 194] on p "Mesa 10" at bounding box center [405, 200] width 121 height 19
click at [419, 224] on p "R$ 20,00" at bounding box center [405, 218] width 125 height 17
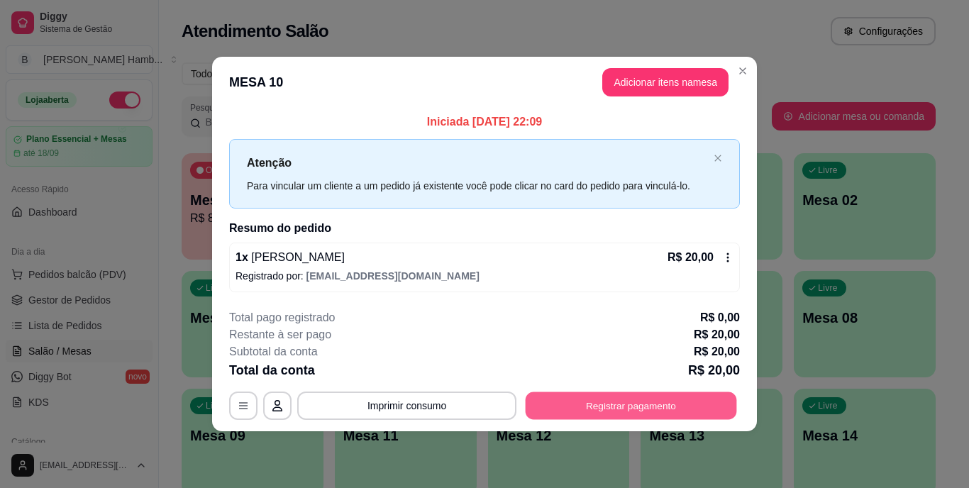
click at [625, 409] on button "Registrar pagamento" at bounding box center [631, 406] width 211 height 28
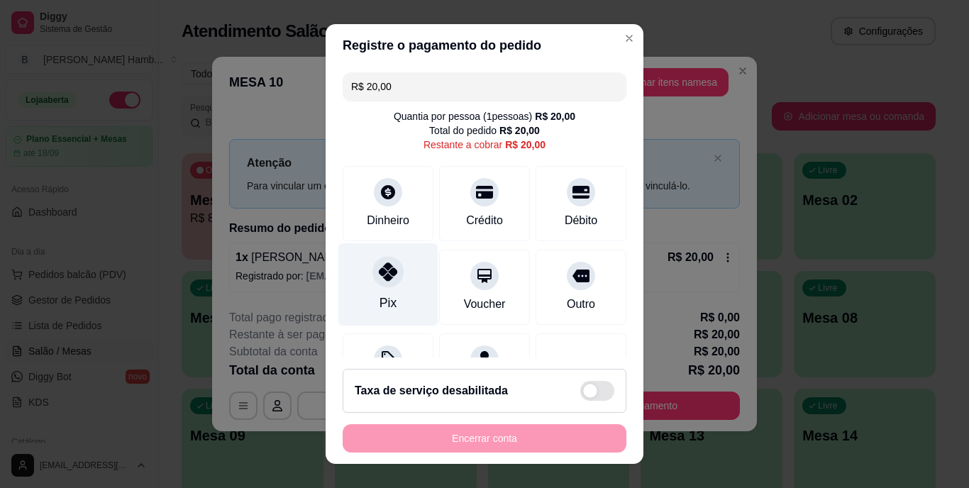
click at [389, 263] on icon at bounding box center [388, 272] width 18 height 18
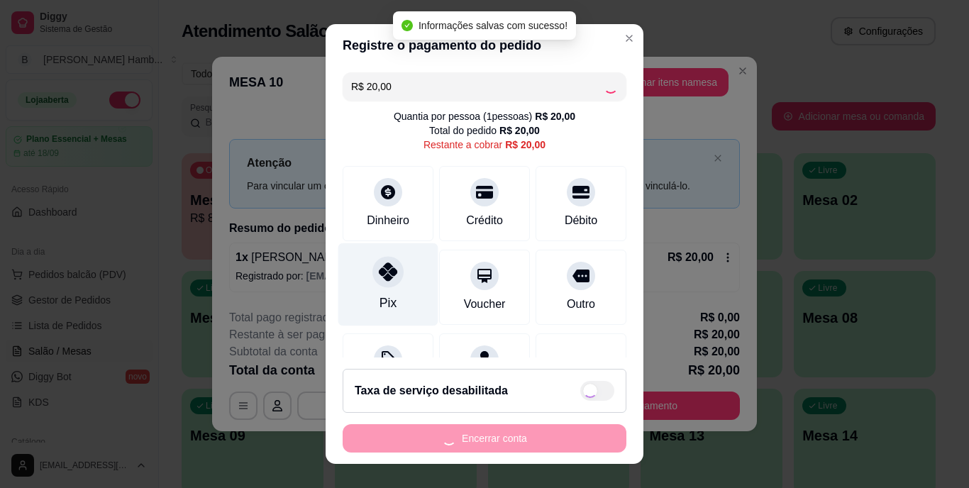
type input "R$ 0,00"
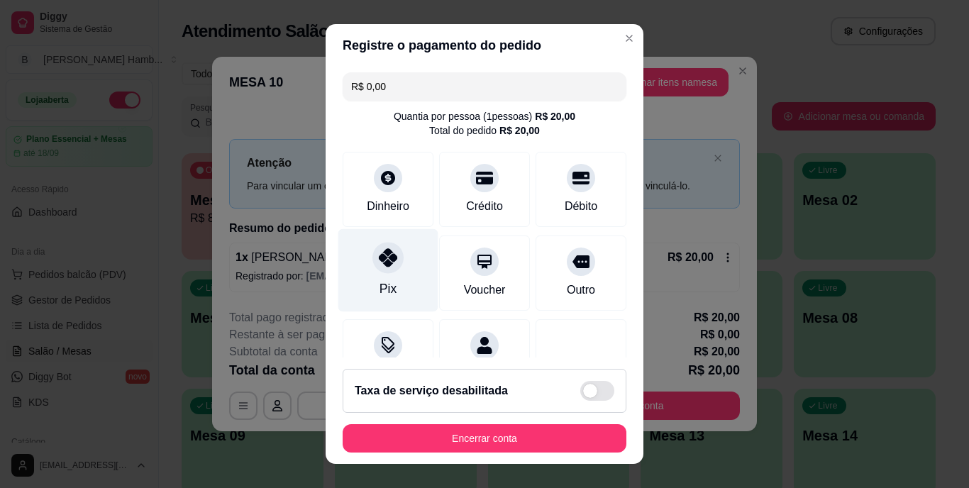
click at [375, 272] on div at bounding box center [388, 258] width 31 height 31
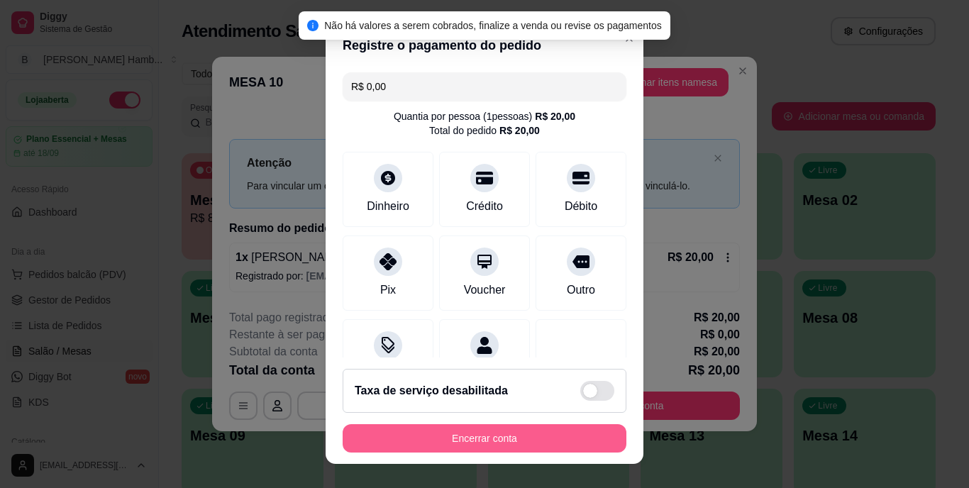
click at [517, 438] on button "Encerrar conta" at bounding box center [485, 438] width 284 height 28
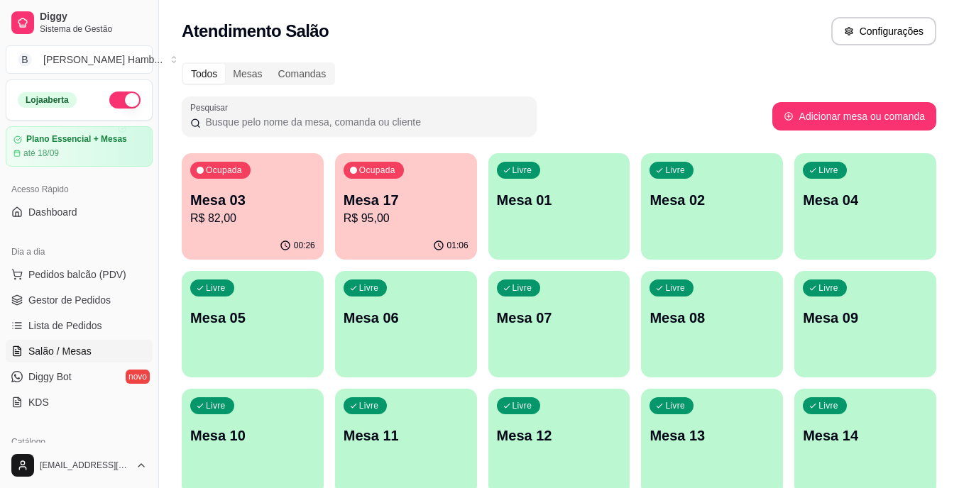
click at [448, 211] on p "R$ 95,00" at bounding box center [405, 218] width 125 height 17
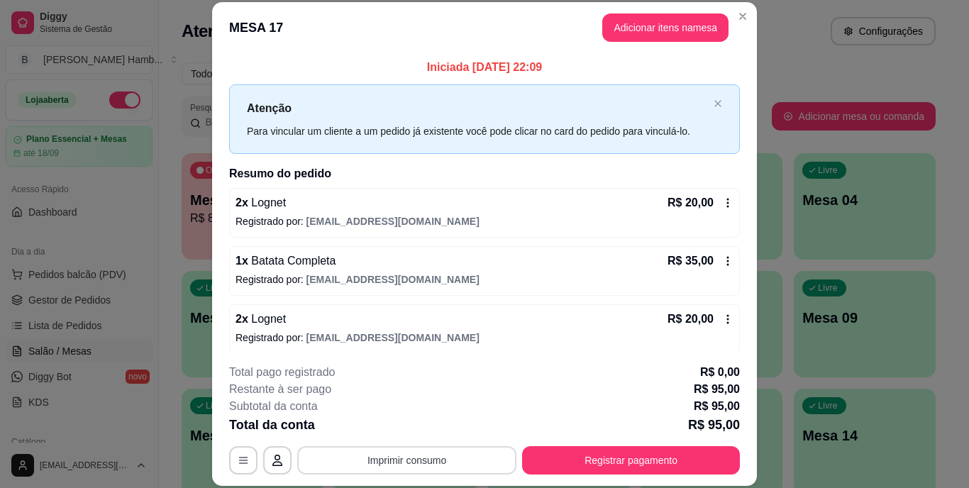
click at [390, 456] on button "Imprimir consumo" at bounding box center [406, 460] width 219 height 28
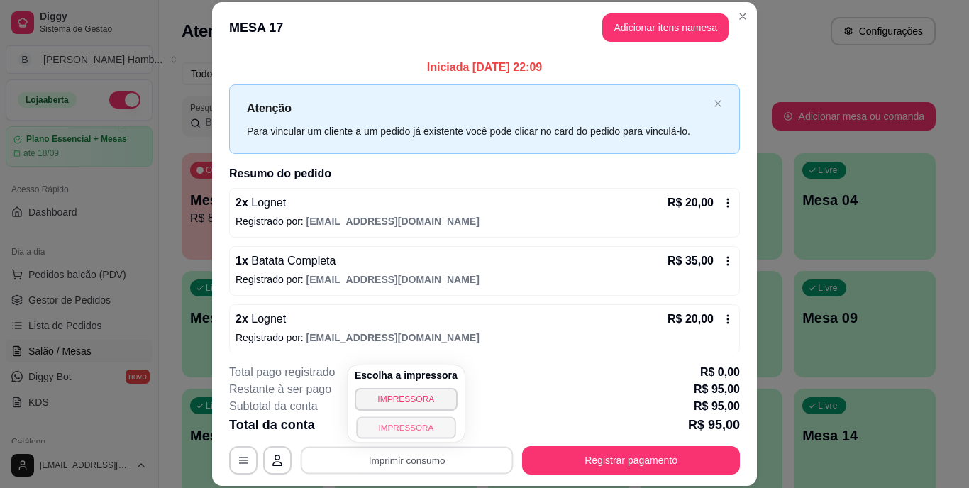
click at [387, 422] on button "IMPRESSORA" at bounding box center [405, 427] width 99 height 22
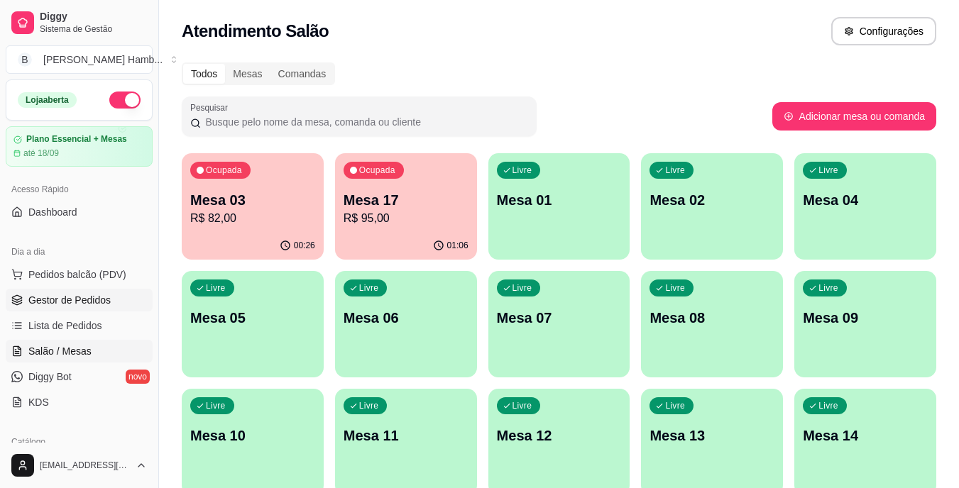
click at [37, 303] on span "Gestor de Pedidos" at bounding box center [69, 300] width 82 height 14
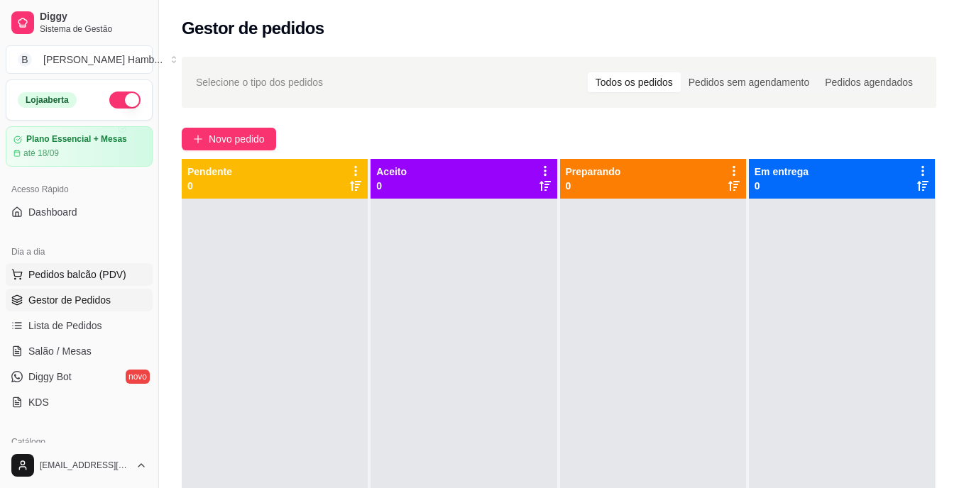
click at [83, 285] on button "Pedidos balcão (PDV)" at bounding box center [79, 274] width 147 height 23
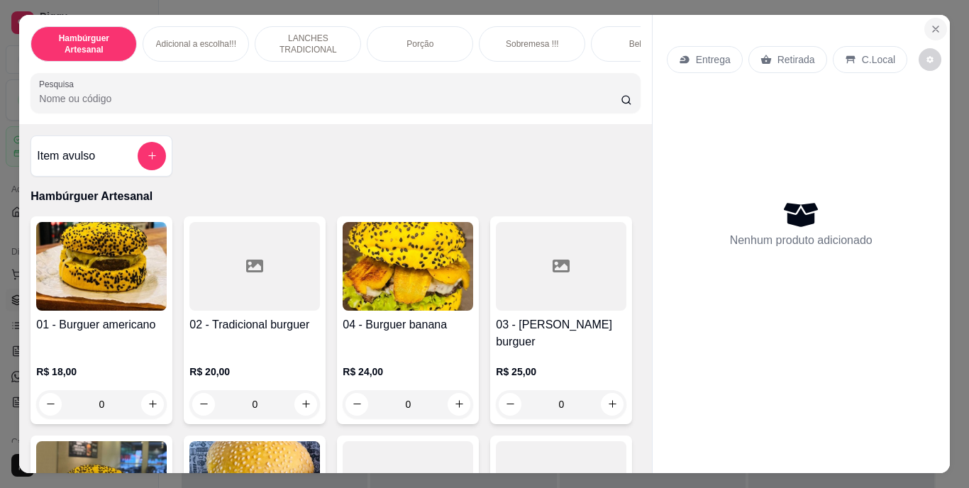
click at [927, 18] on button "Close" at bounding box center [936, 29] width 23 height 23
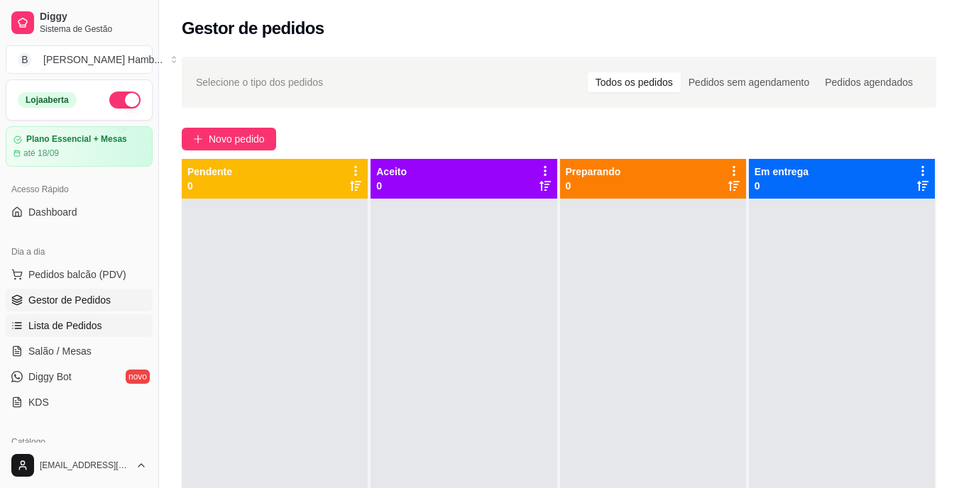
click at [62, 329] on span "Lista de Pedidos" at bounding box center [65, 326] width 74 height 14
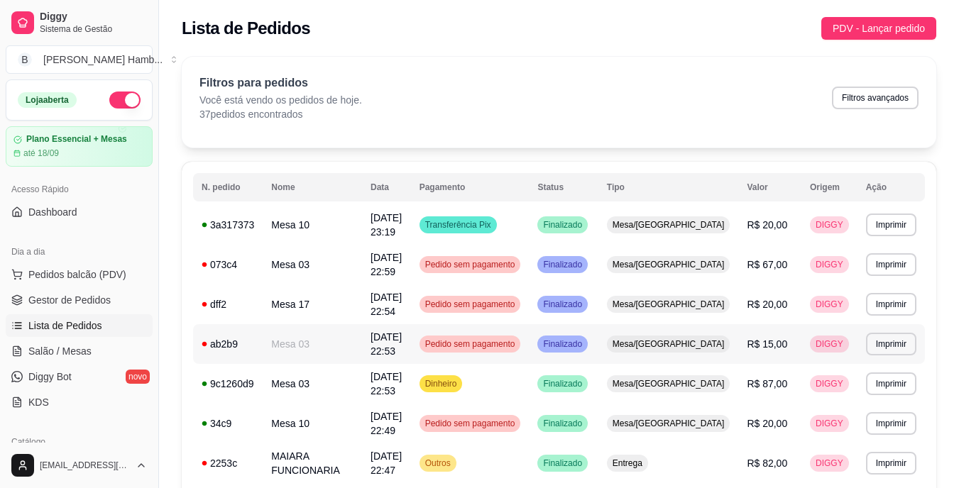
click at [494, 339] on span "Pedido sem pagamento" at bounding box center [470, 343] width 96 height 11
click at [109, 345] on link "Salão / Mesas" at bounding box center [79, 351] width 147 height 23
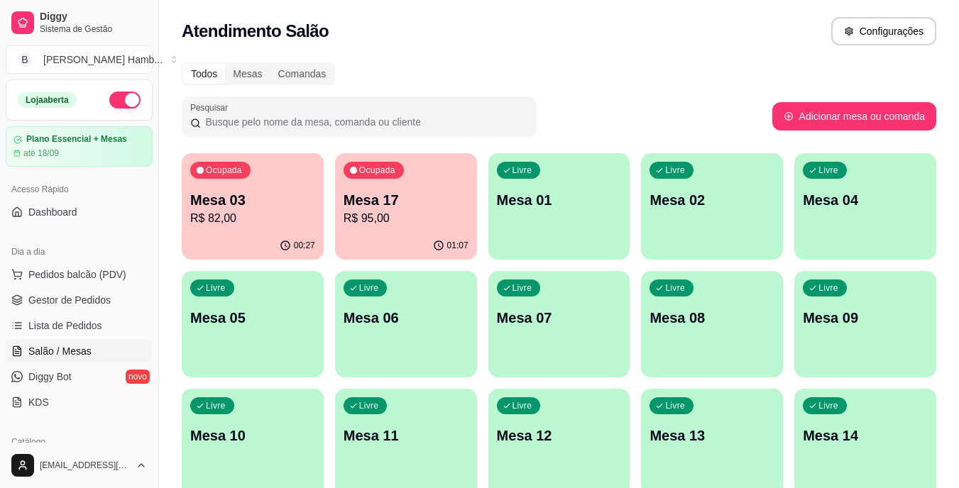
click at [248, 219] on p "R$ 82,00" at bounding box center [252, 218] width 125 height 17
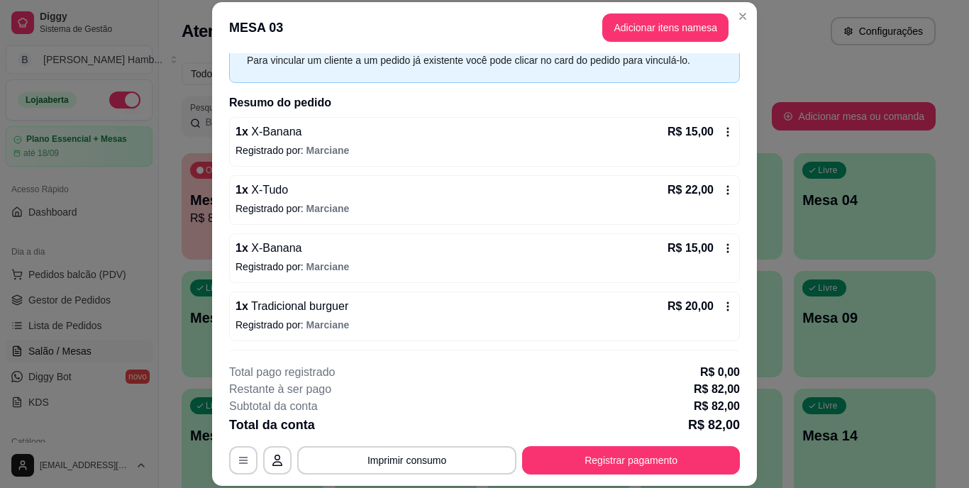
scroll to position [123, 0]
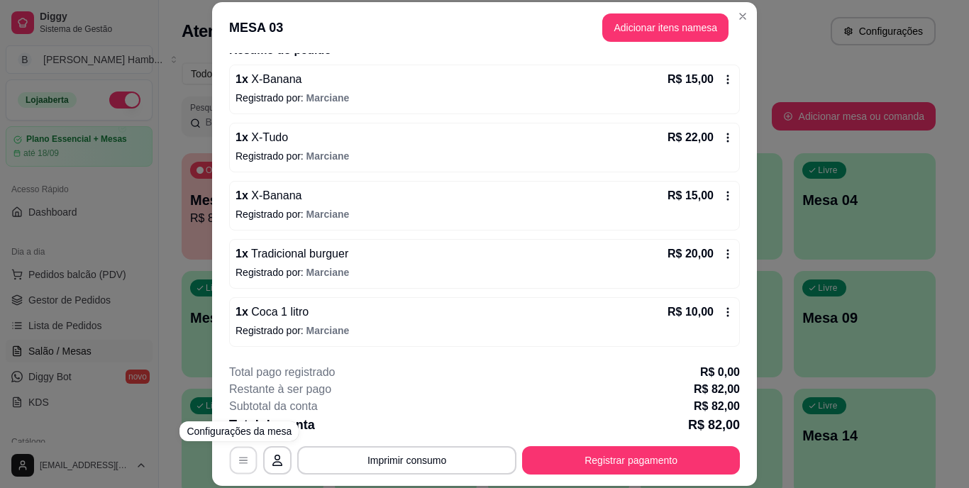
click at [243, 456] on icon "button" at bounding box center [243, 460] width 11 height 11
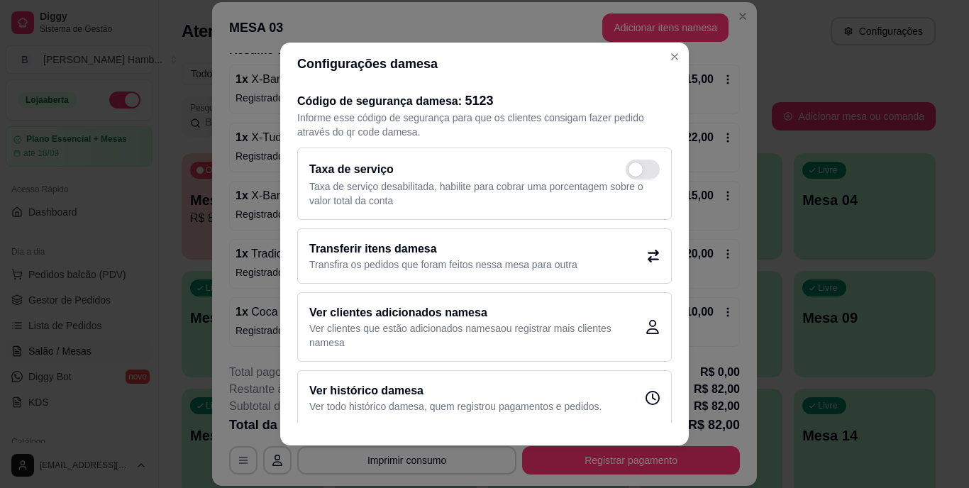
click at [386, 235] on div "Transferir itens da mesa Transfira os pedidos que foram feitos nessa mesa para …" at bounding box center [484, 255] width 375 height 55
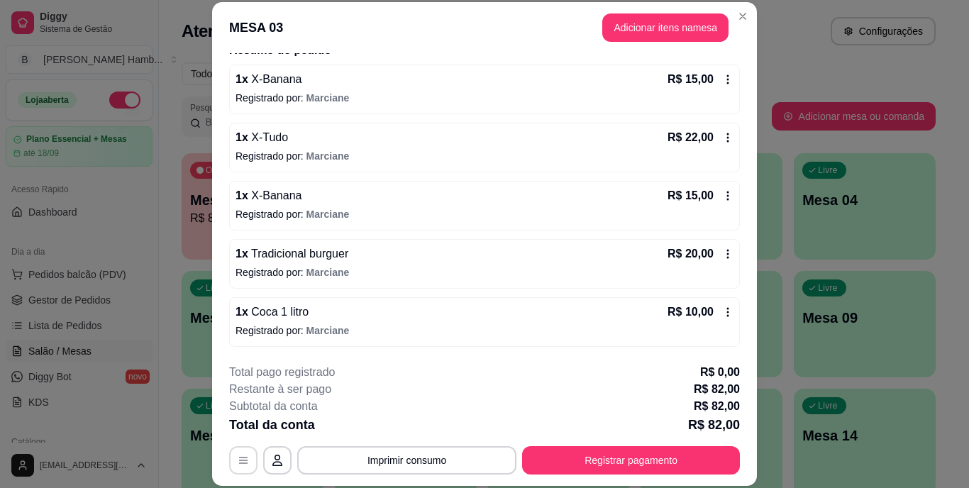
click at [242, 463] on icon "button" at bounding box center [243, 460] width 11 height 11
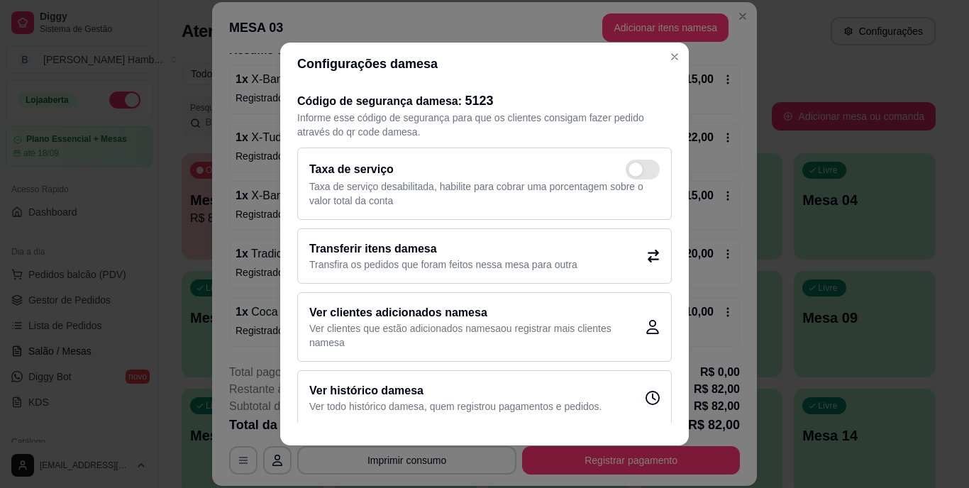
click at [614, 251] on div "Transferir itens da mesa Transfira os pedidos que foram feitos nessa mesa para …" at bounding box center [484, 255] width 375 height 55
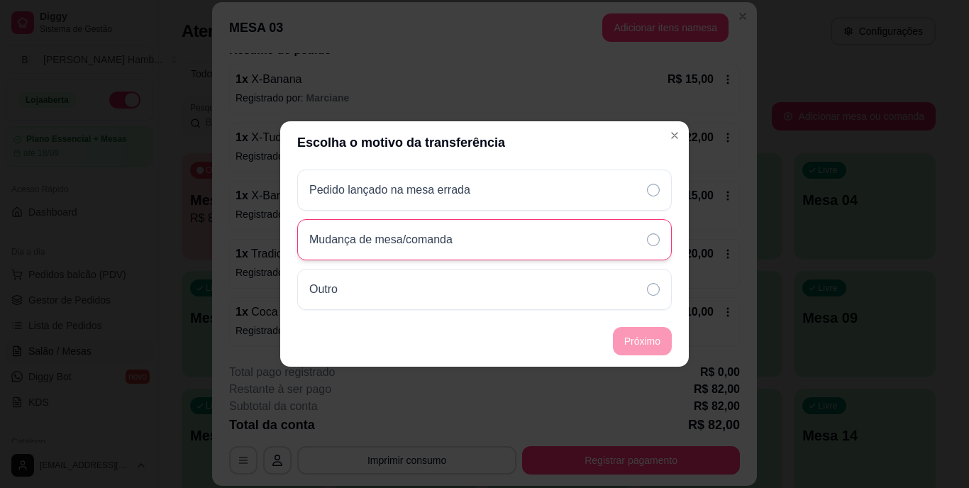
click at [510, 236] on div "Mudança de mesa/comanda" at bounding box center [484, 239] width 375 height 41
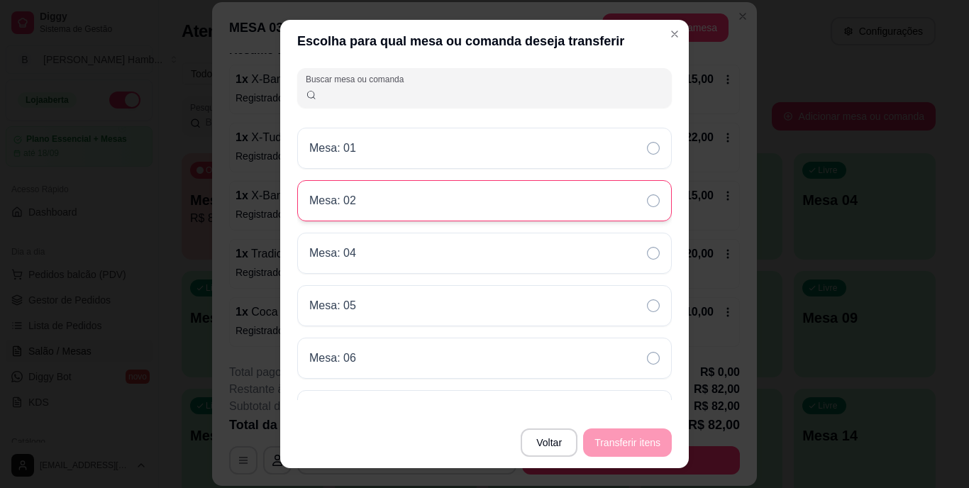
click at [535, 206] on div "Mesa: 02" at bounding box center [484, 200] width 375 height 41
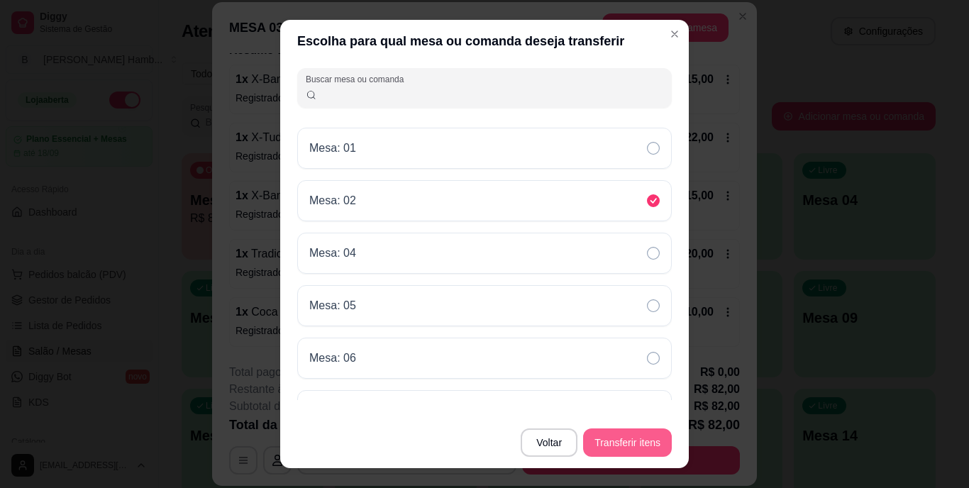
click at [616, 440] on button "Transferir itens" at bounding box center [627, 443] width 89 height 28
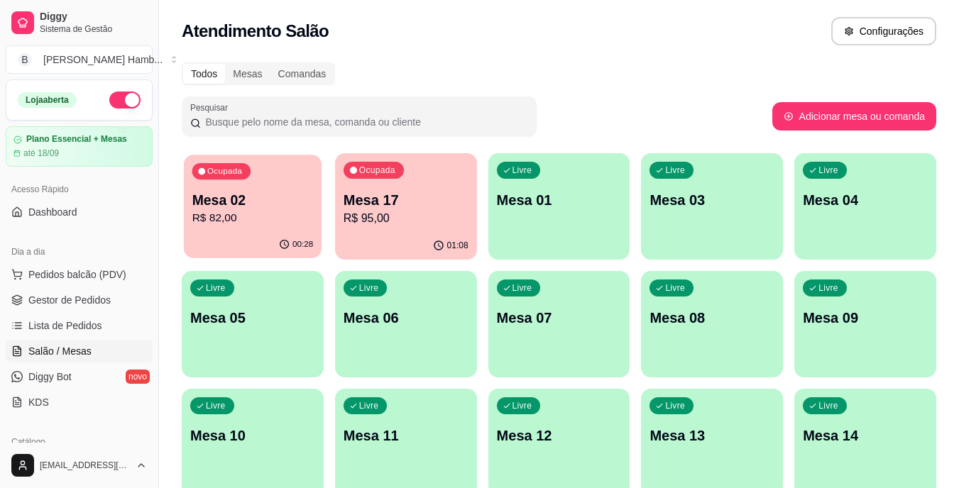
click at [242, 226] on p "R$ 82,00" at bounding box center [252, 218] width 121 height 16
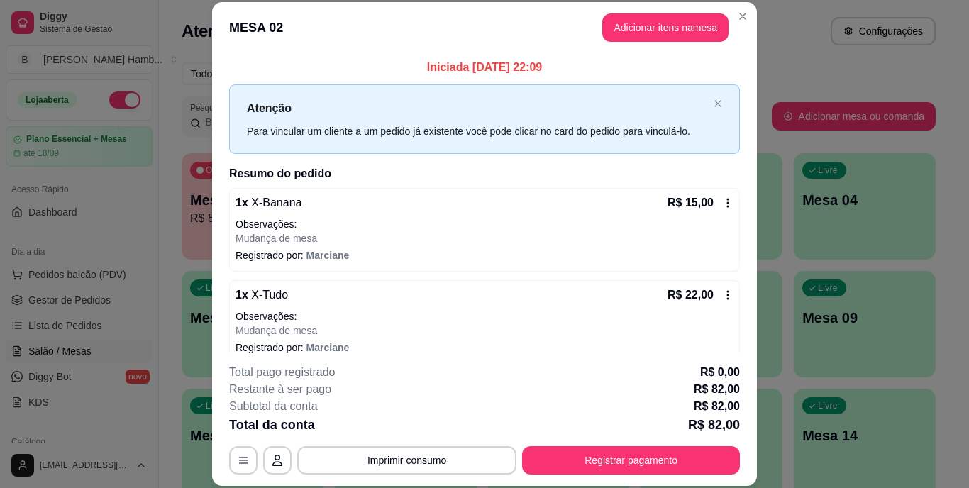
click at [369, 482] on footer "**********" at bounding box center [484, 419] width 545 height 133
click at [370, 463] on button "Imprimir consumo" at bounding box center [406, 460] width 219 height 28
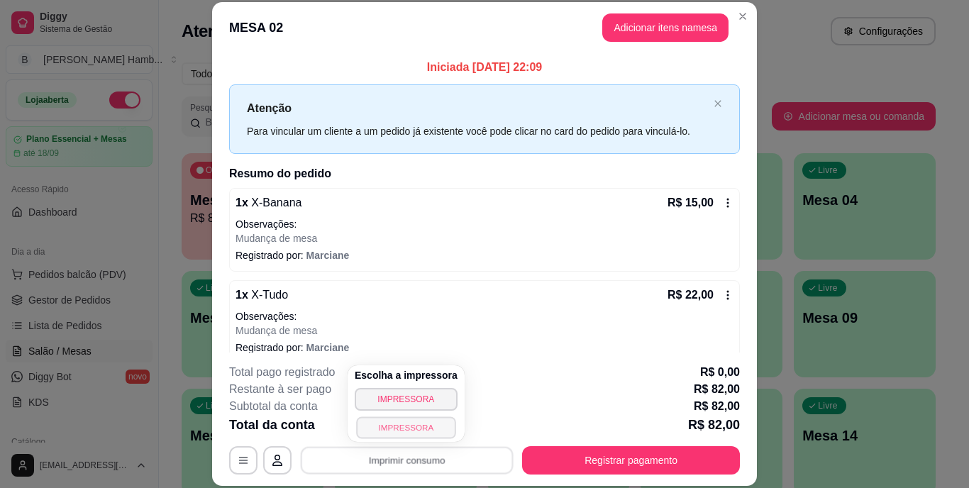
click at [378, 419] on button "IMPRESSORA" at bounding box center [405, 427] width 99 height 22
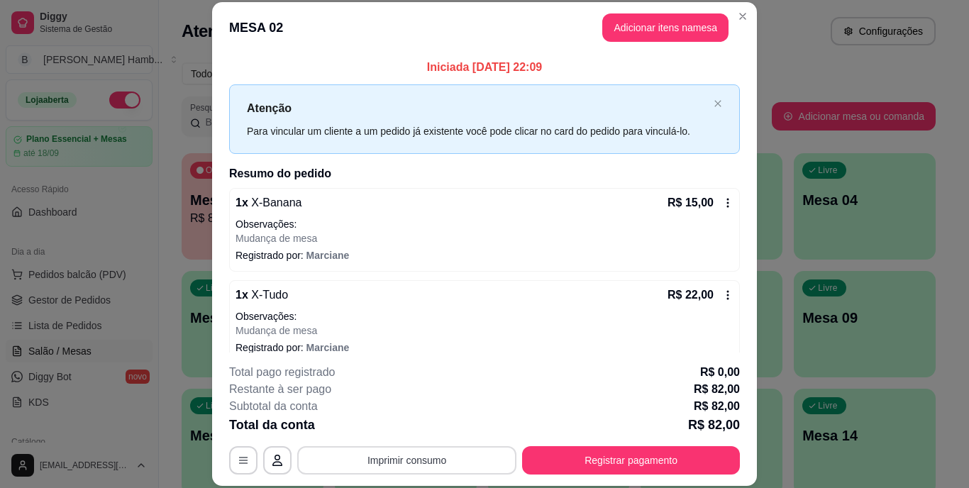
click at [373, 462] on button "Imprimir consumo" at bounding box center [406, 460] width 219 height 28
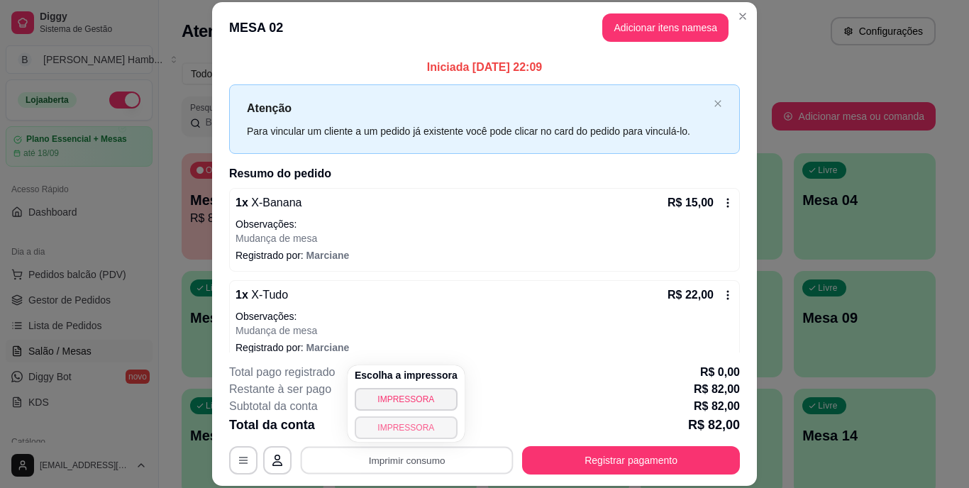
click at [404, 429] on button "IMPRESSORA" at bounding box center [406, 427] width 103 height 23
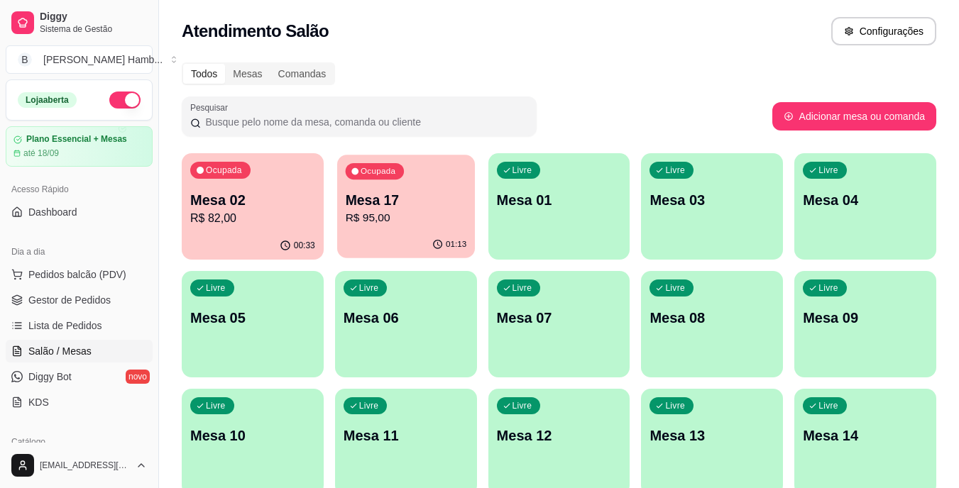
click at [343, 222] on div "Ocupada Mesa 17 R$ 95,00" at bounding box center [406, 193] width 138 height 77
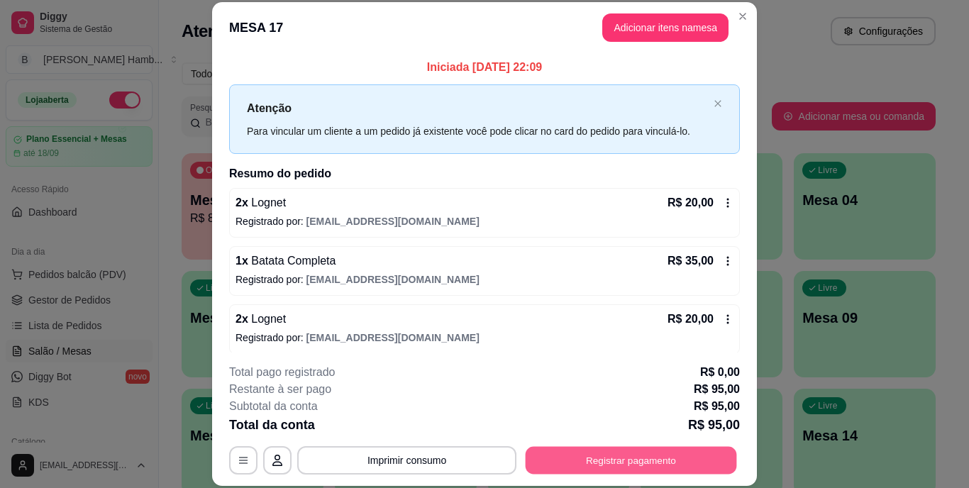
click at [703, 458] on button "Registrar pagamento" at bounding box center [631, 460] width 211 height 28
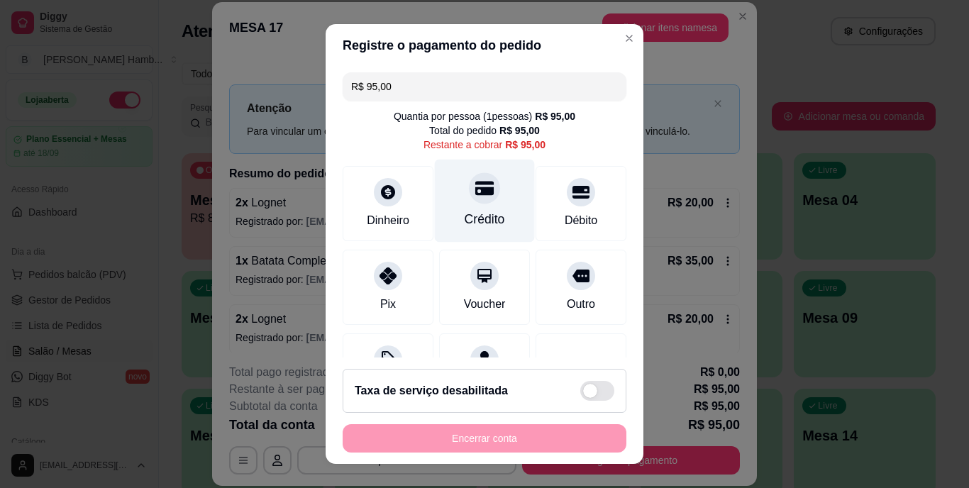
click at [492, 197] on div "Crédito" at bounding box center [485, 201] width 100 height 83
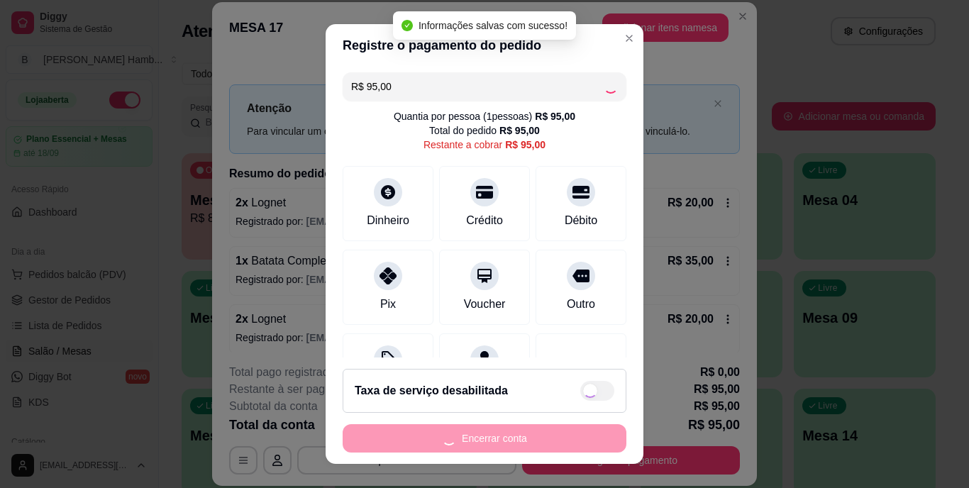
type input "R$ 0,00"
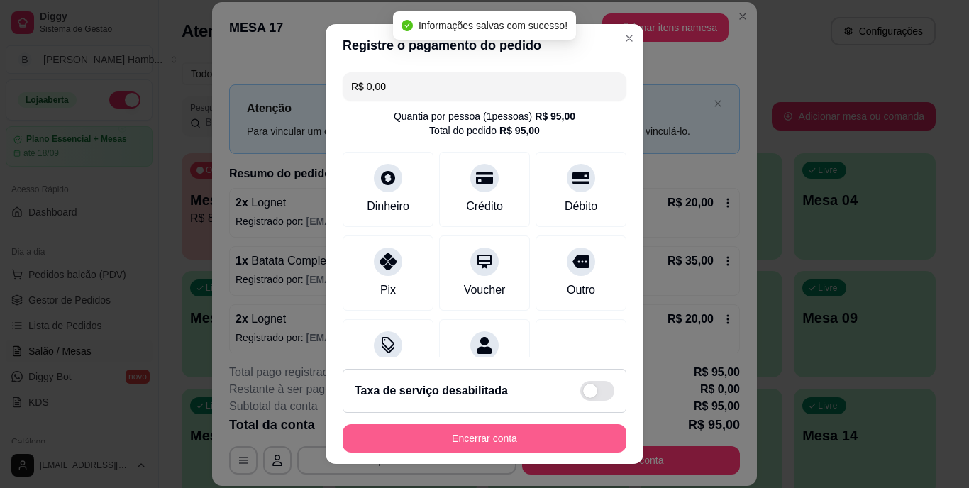
click at [470, 440] on button "Encerrar conta" at bounding box center [485, 438] width 284 height 28
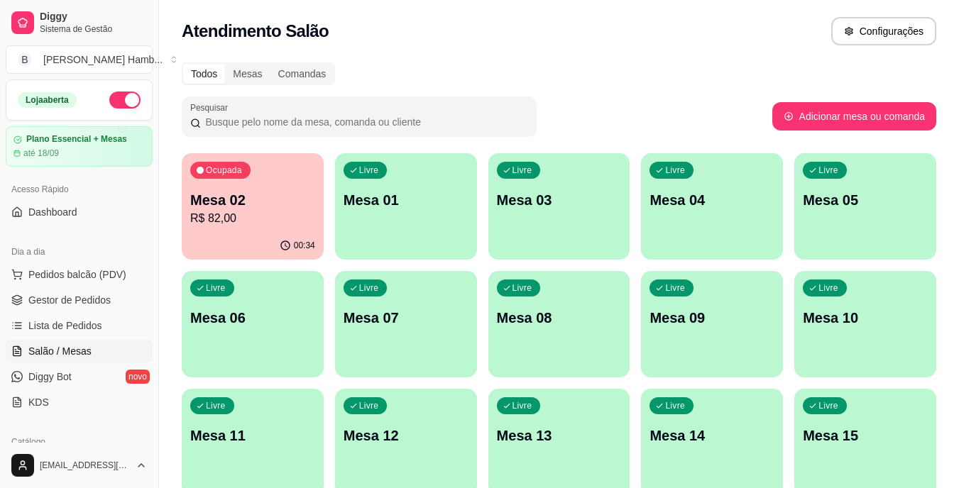
click at [578, 331] on div "Livre Mesa 08" at bounding box center [559, 315] width 142 height 89
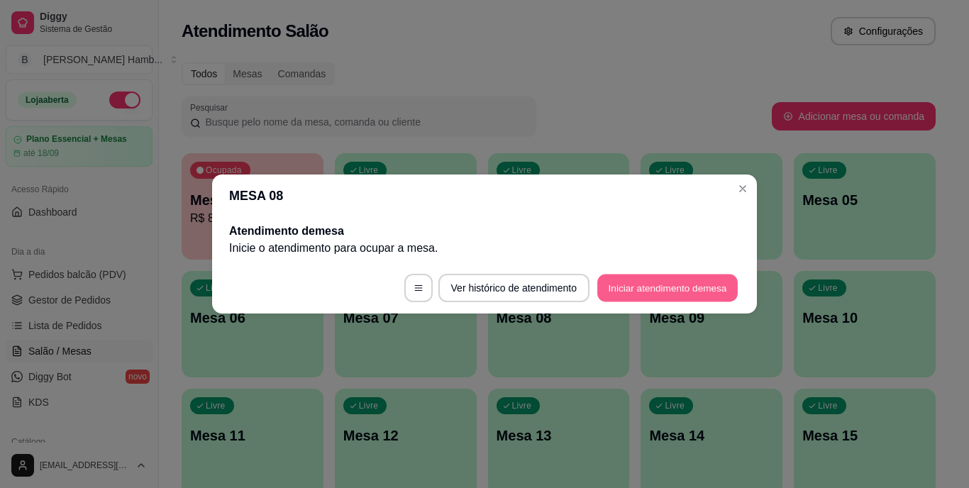
click at [646, 290] on button "Iniciar atendimento de mesa" at bounding box center [667, 289] width 140 height 28
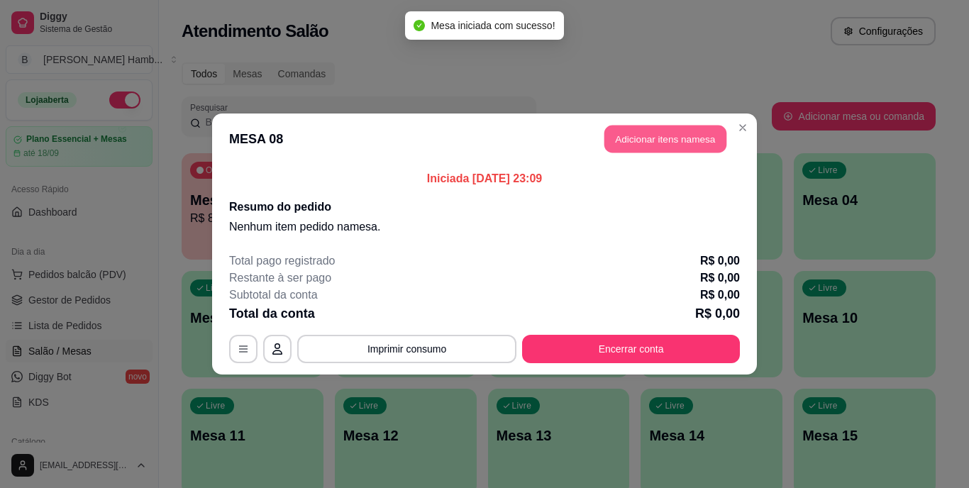
click at [661, 130] on button "Adicionar itens na mesa" at bounding box center [666, 140] width 122 height 28
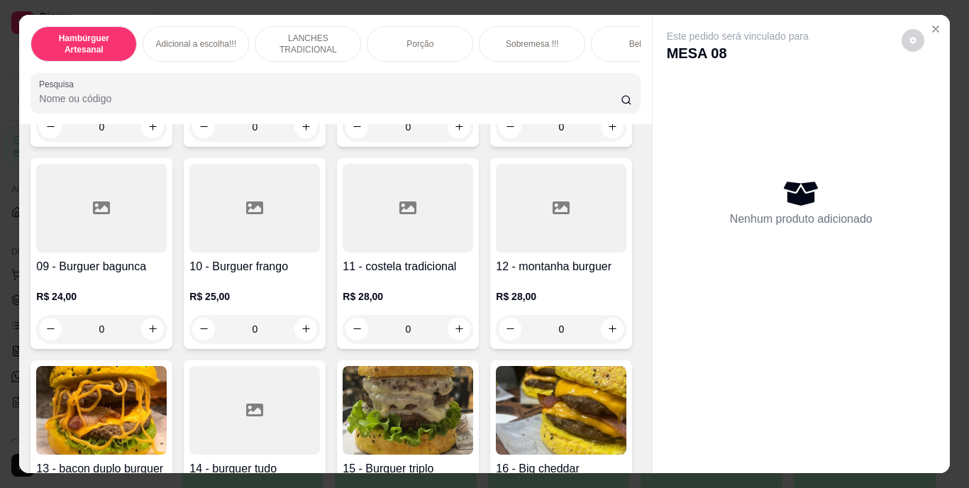
scroll to position [639, 0]
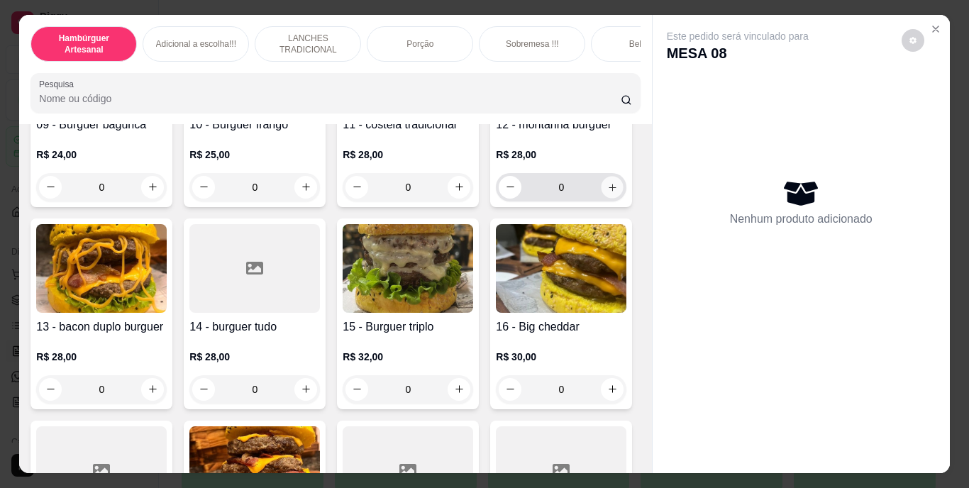
click at [602, 198] on button "increase-product-quantity" at bounding box center [613, 187] width 22 height 22
type input "1"
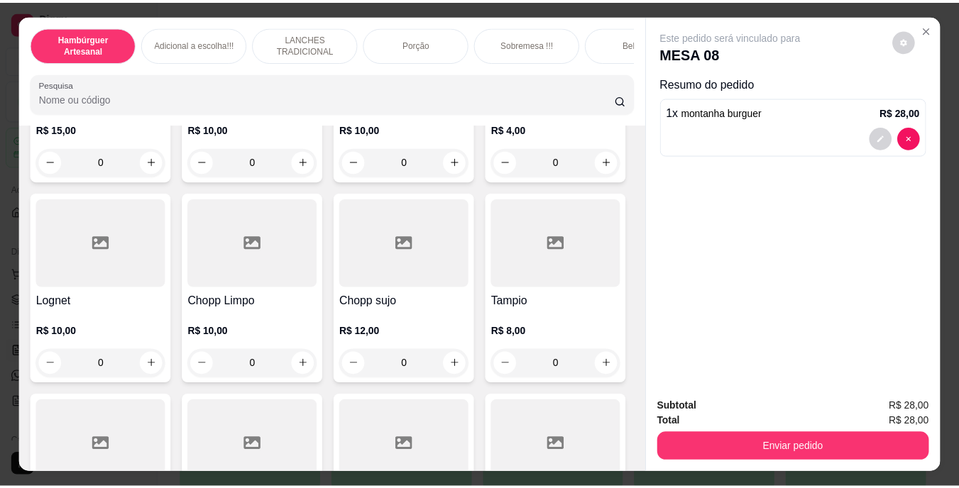
scroll to position [3831, 0]
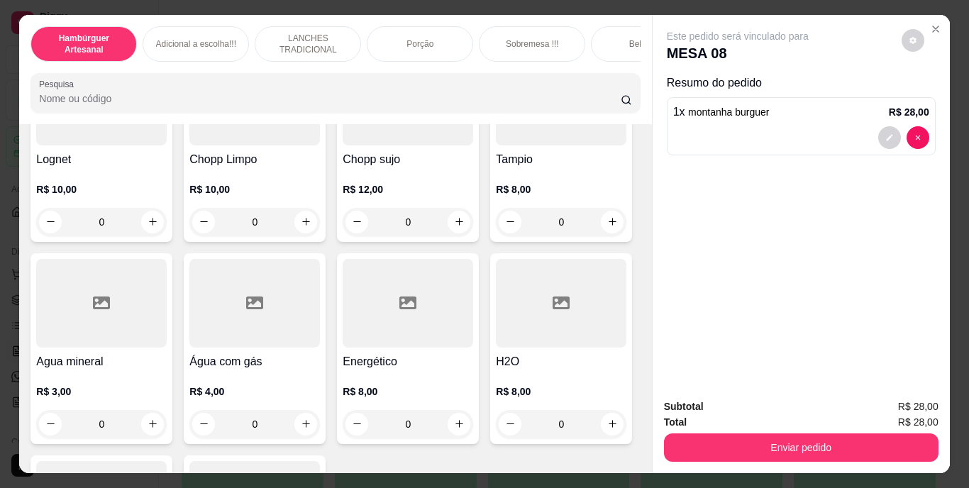
type input "1"
click at [885, 197] on icon "decrease-product-quantity" at bounding box center [889, 201] width 9 height 9
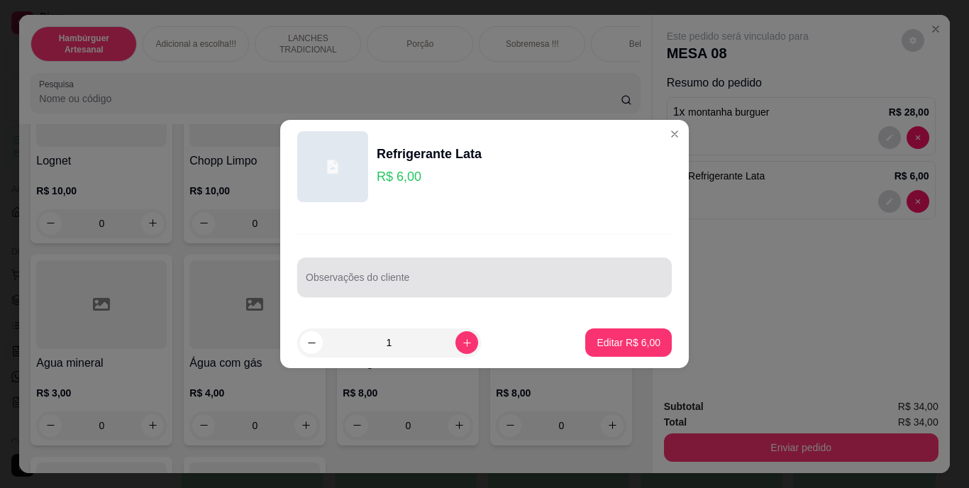
click at [446, 287] on input "Observações do cliente" at bounding box center [485, 283] width 358 height 14
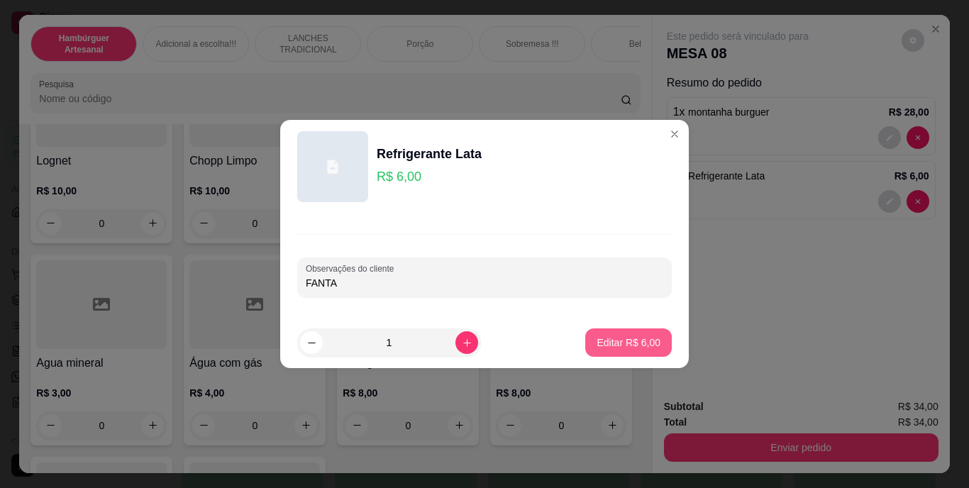
type input "FANTA"
click at [587, 339] on button "Editar R$ 6,00" at bounding box center [629, 343] width 84 height 28
type input "0"
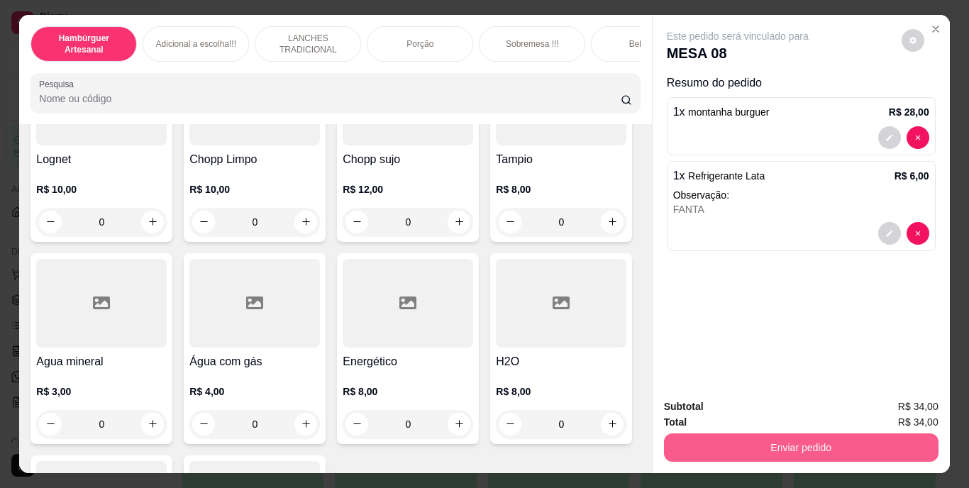
click at [745, 434] on button "Enviar pedido" at bounding box center [801, 448] width 275 height 28
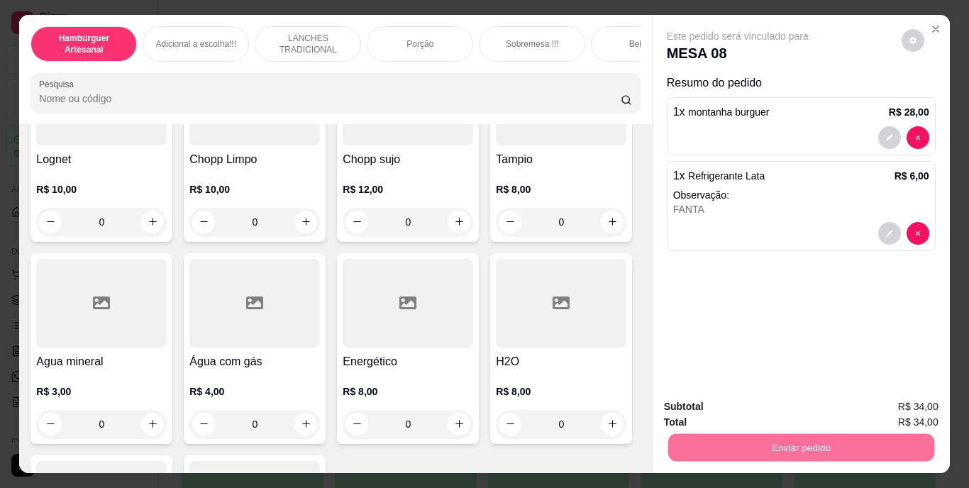
click at [739, 402] on button "Não registrar e enviar pedido" at bounding box center [754, 408] width 143 height 26
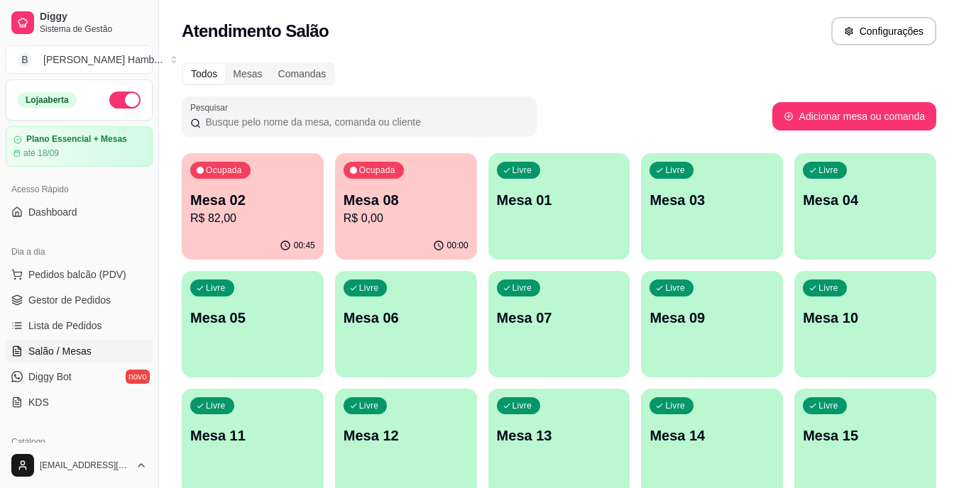
click at [272, 206] on p "Mesa 02" at bounding box center [252, 200] width 125 height 20
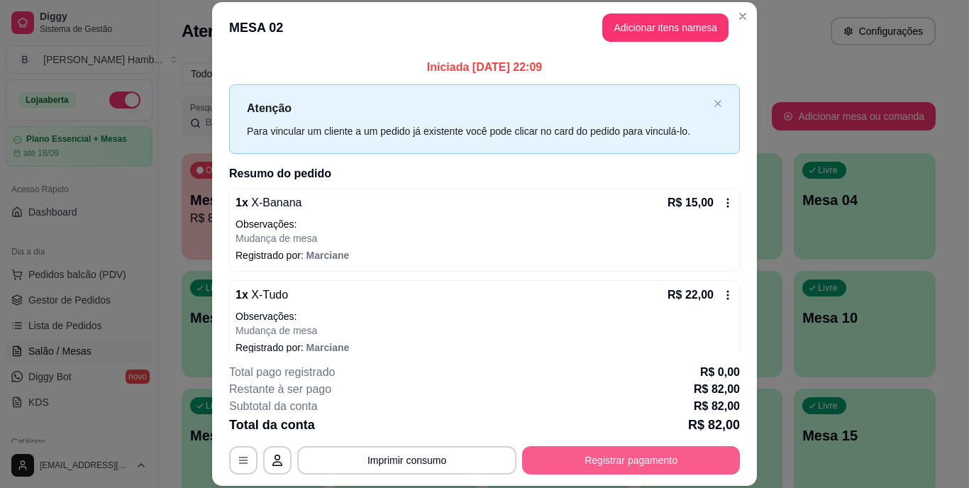
click at [651, 460] on button "Registrar pagamento" at bounding box center [631, 460] width 218 height 28
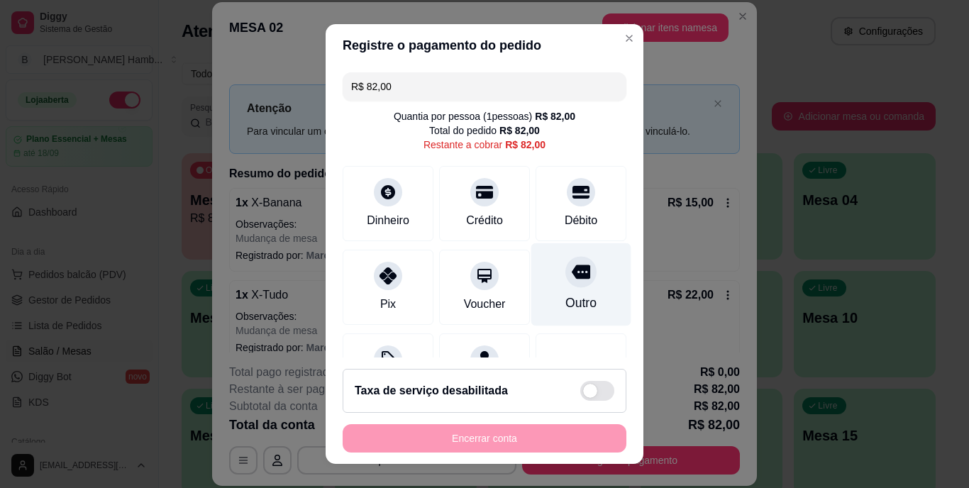
click at [565, 296] on div "Outro" at bounding box center [580, 303] width 31 height 18
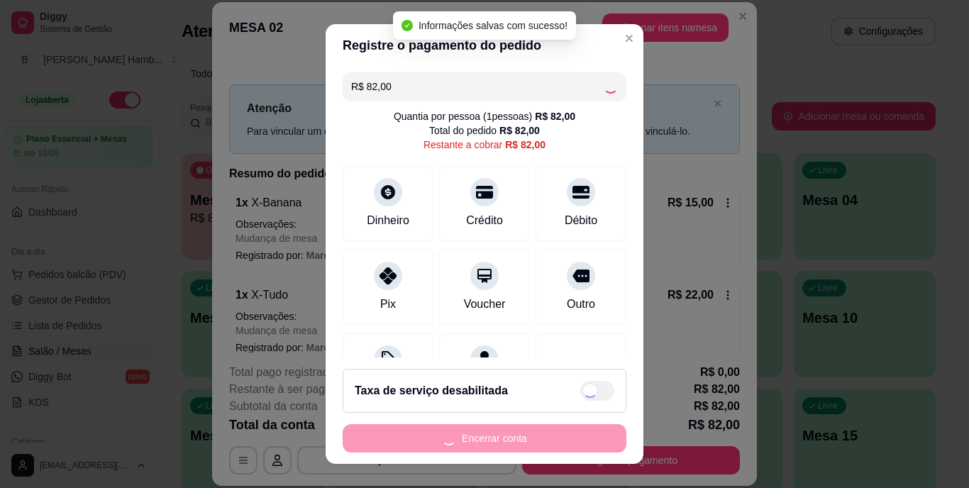
type input "R$ 0,00"
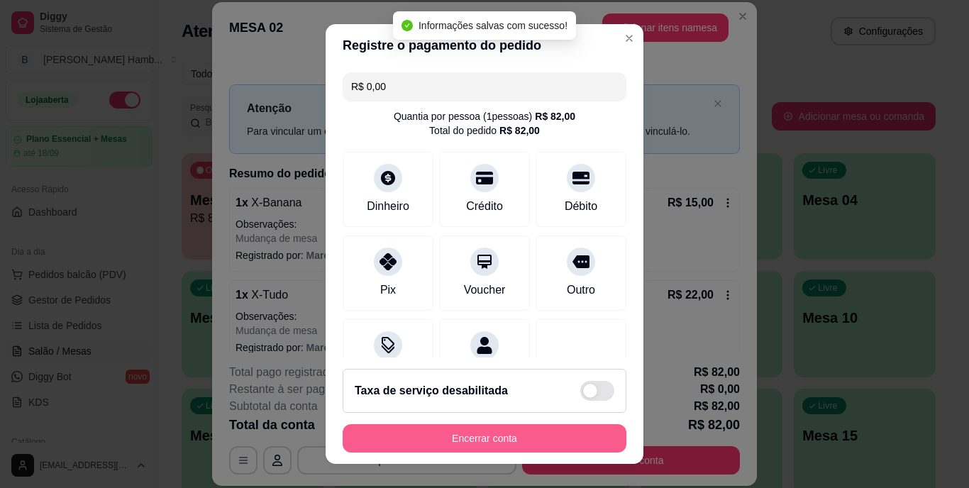
click at [533, 431] on button "Encerrar conta" at bounding box center [485, 438] width 284 height 28
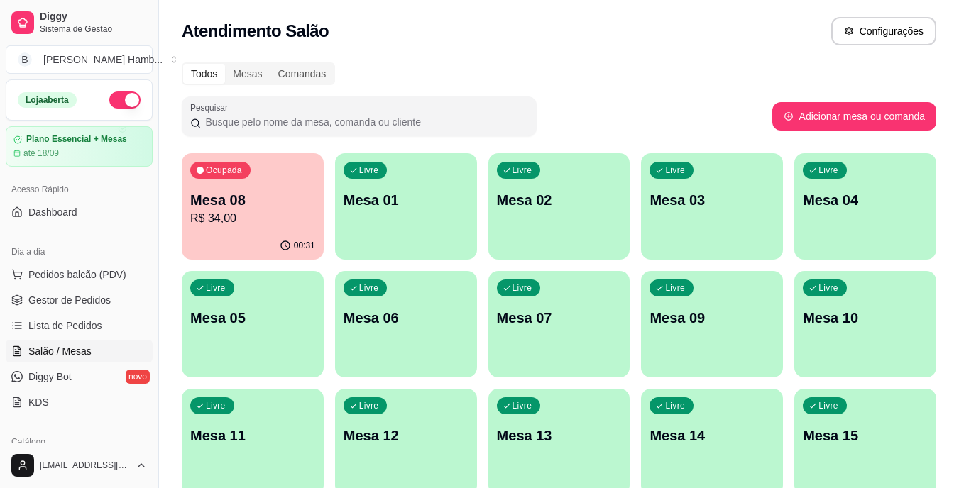
click at [292, 201] on p "Mesa 08" at bounding box center [252, 200] width 125 height 20
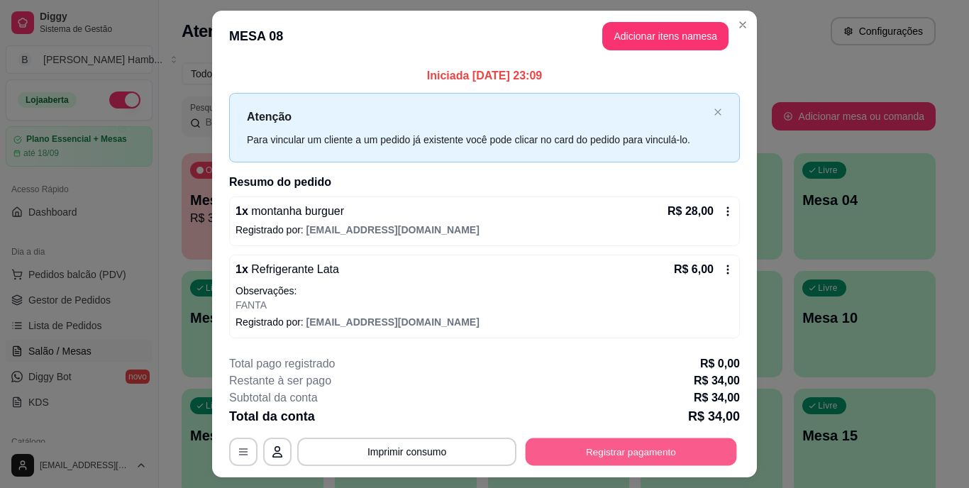
click at [572, 451] on button "Registrar pagamento" at bounding box center [631, 452] width 211 height 28
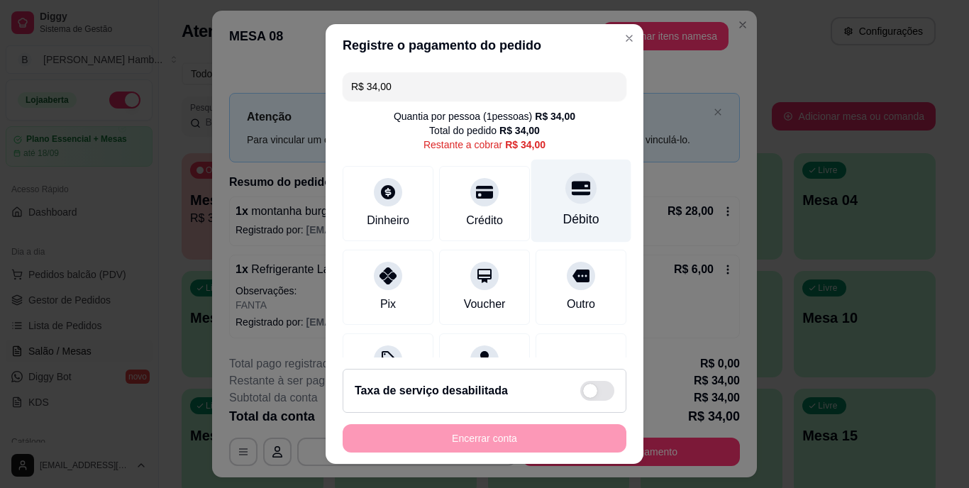
click at [565, 203] on div at bounding box center [580, 188] width 31 height 31
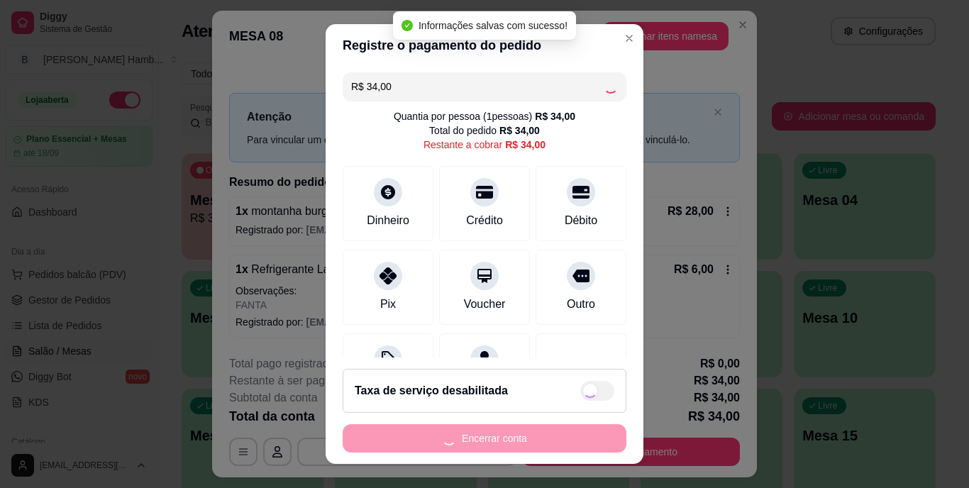
type input "R$ 0,00"
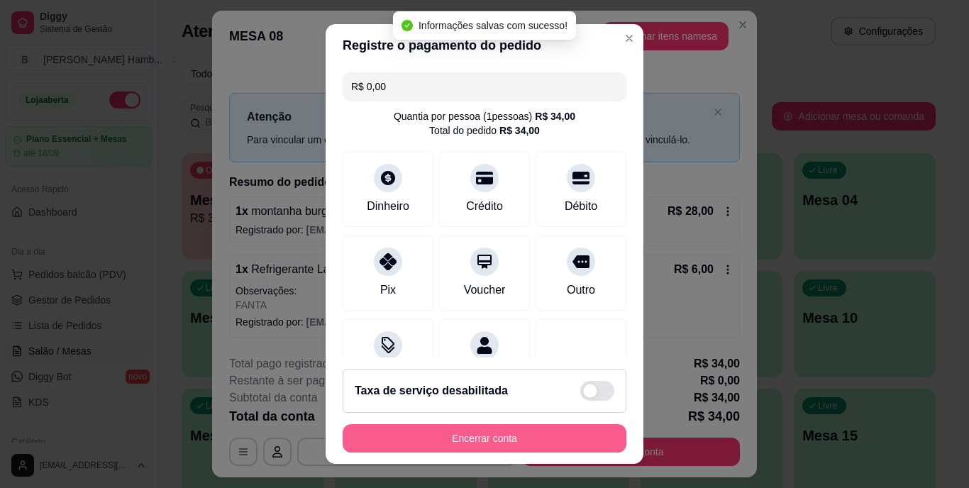
click at [460, 442] on button "Encerrar conta" at bounding box center [485, 438] width 284 height 28
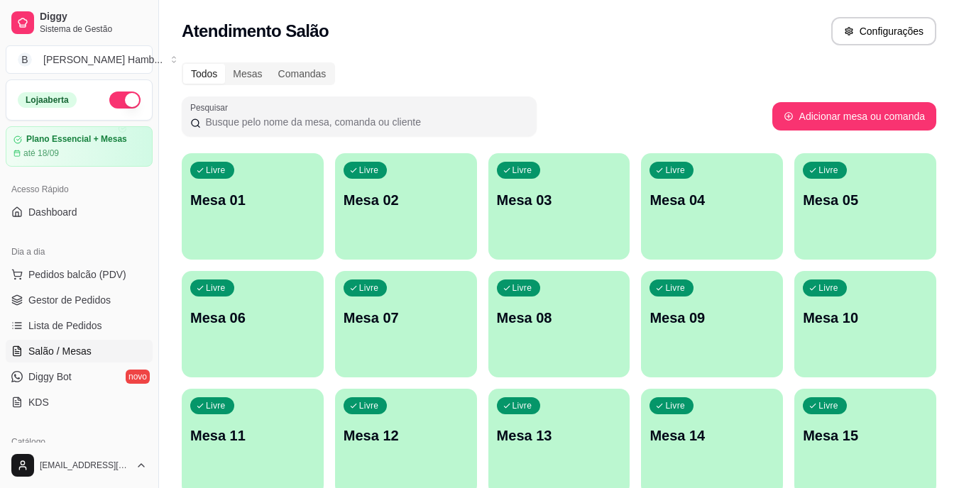
click at [519, 487] on div "button" at bounding box center [559, 486] width 142 height 17
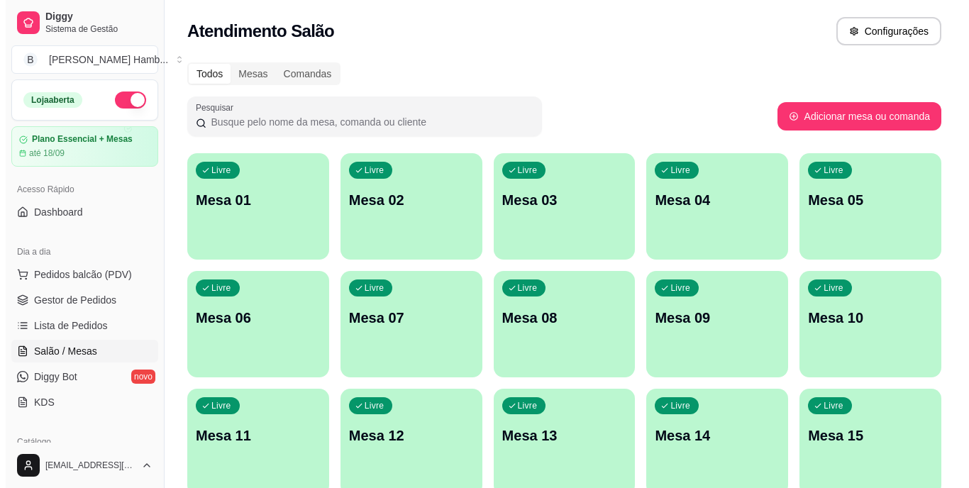
scroll to position [142, 0]
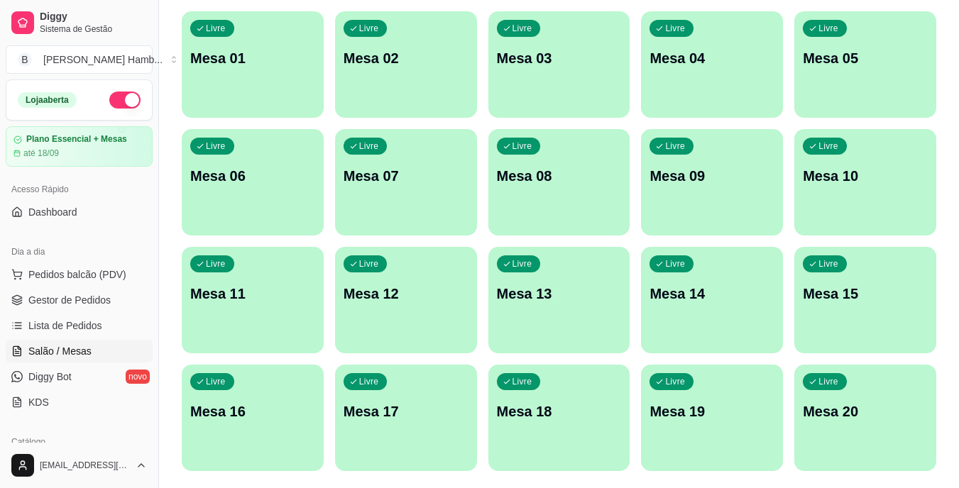
click at [454, 394] on div "Livre Mesa 17" at bounding box center [406, 409] width 142 height 89
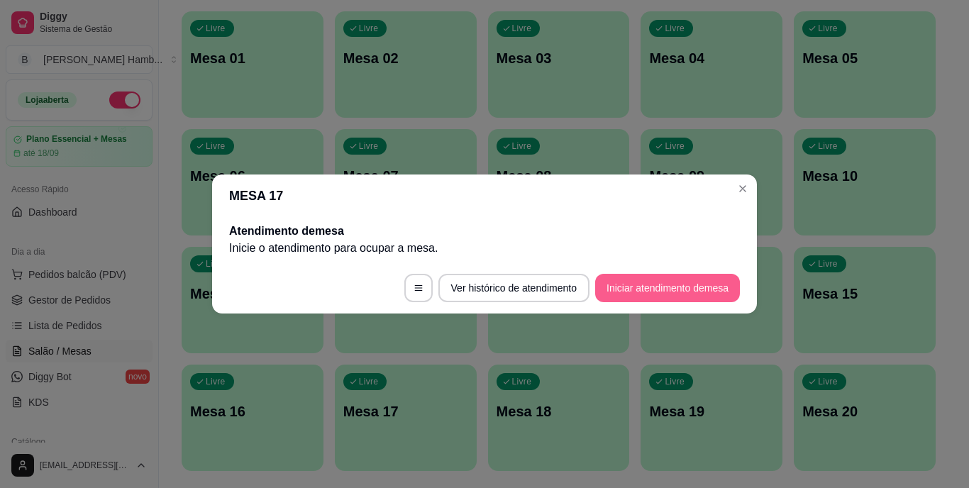
click at [652, 294] on button "Iniciar atendimento de mesa" at bounding box center [667, 288] width 145 height 28
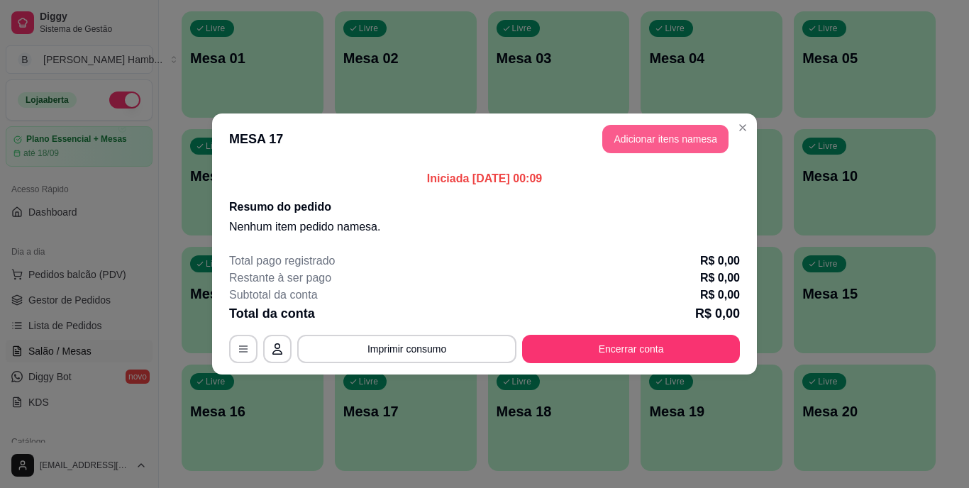
click at [671, 135] on button "Adicionar itens na mesa" at bounding box center [665, 139] width 126 height 28
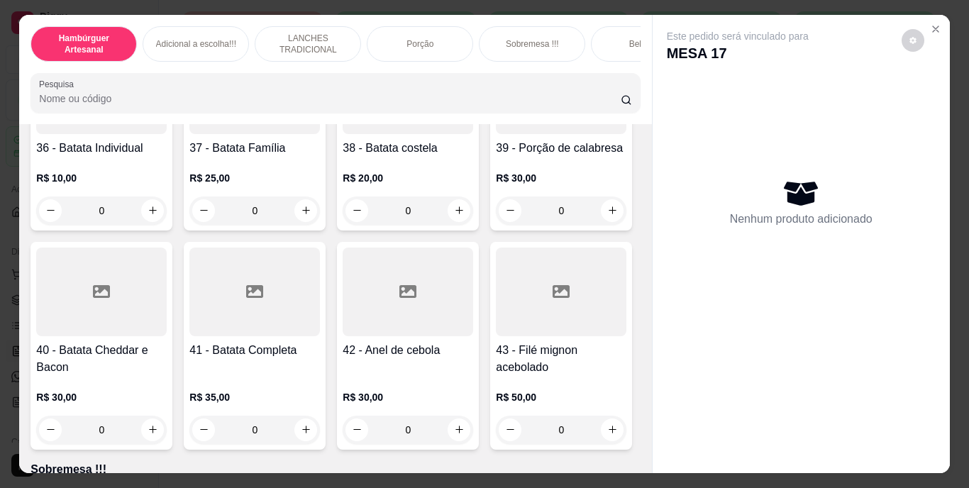
scroll to position [2341, 0]
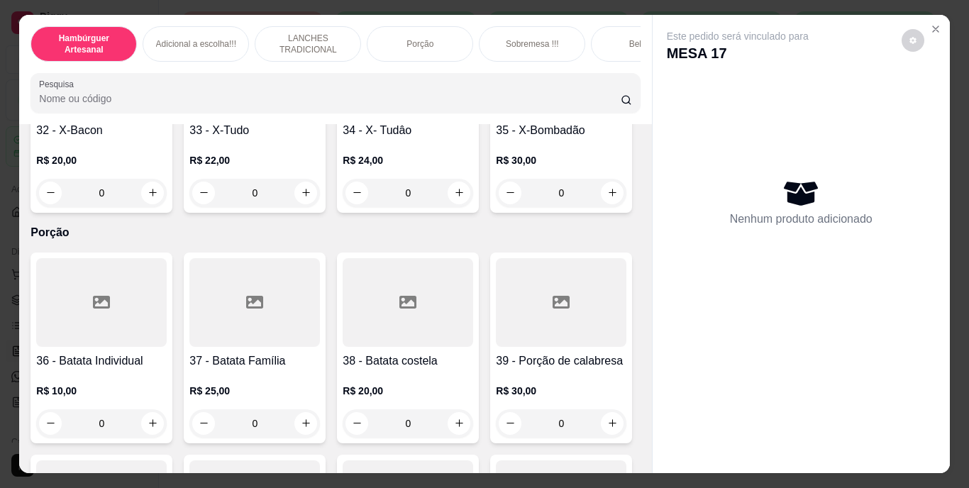
type input "2"
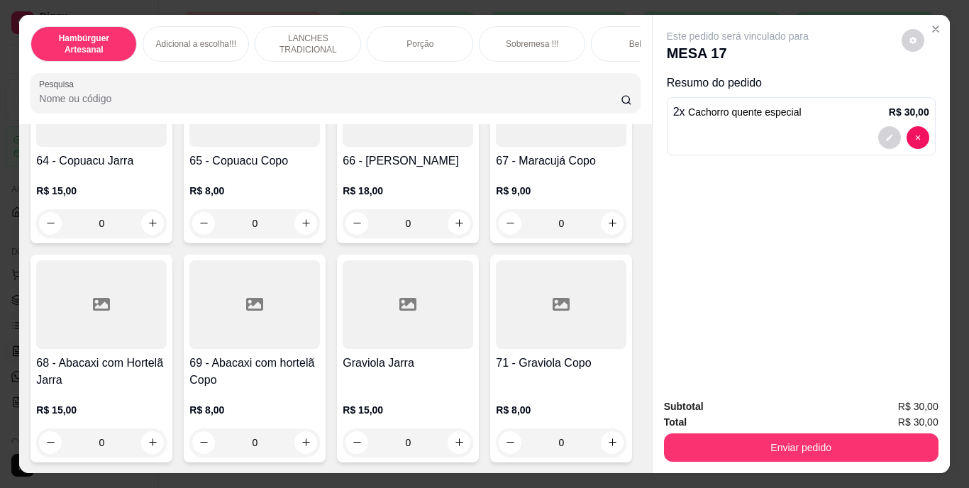
scroll to position [4967, 0]
type input "1"
click at [878, 128] on button "decrease-product-quantity" at bounding box center [889, 137] width 22 height 22
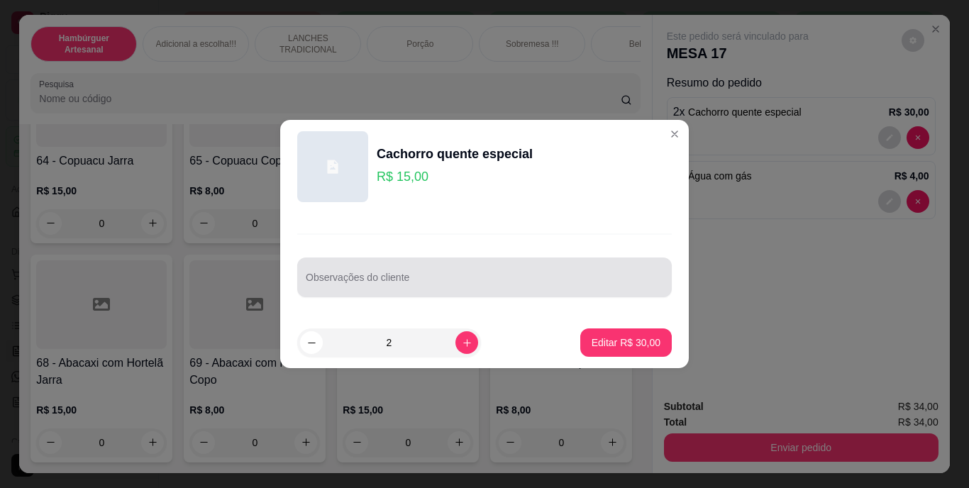
click at [533, 265] on div at bounding box center [485, 277] width 358 height 28
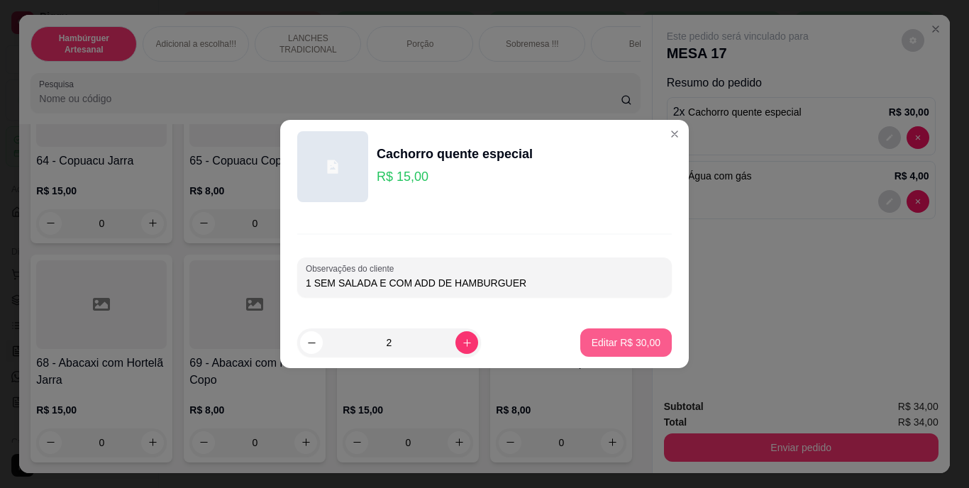
type input "1 SEM SALADA E COM ADD DE HAMBURGUER"
click at [607, 330] on button "Editar R$ 30,00" at bounding box center [626, 343] width 89 height 28
type input "0"
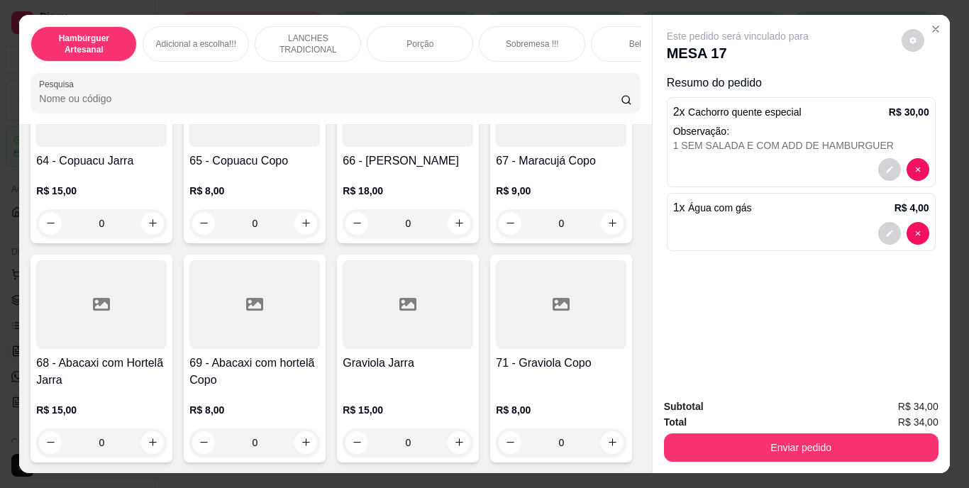
scroll to position [4965, 0]
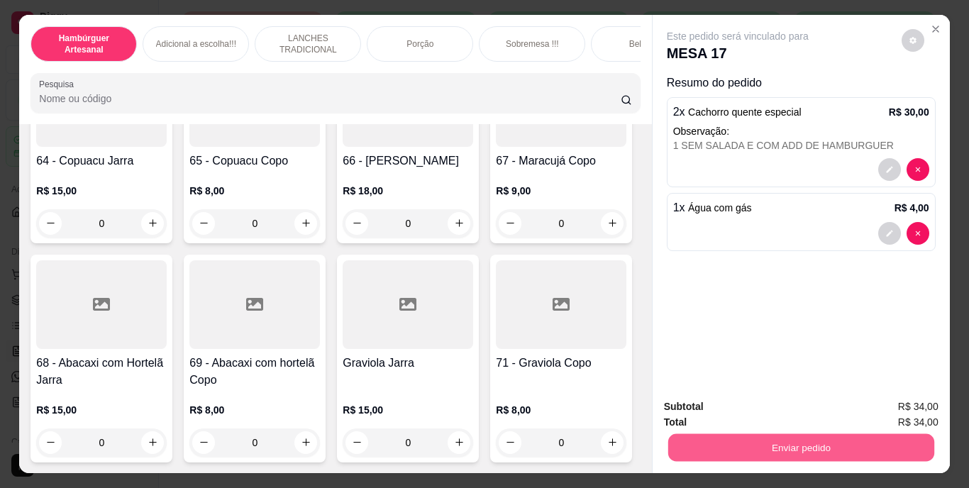
click at [716, 441] on button "Enviar pedido" at bounding box center [801, 448] width 266 height 28
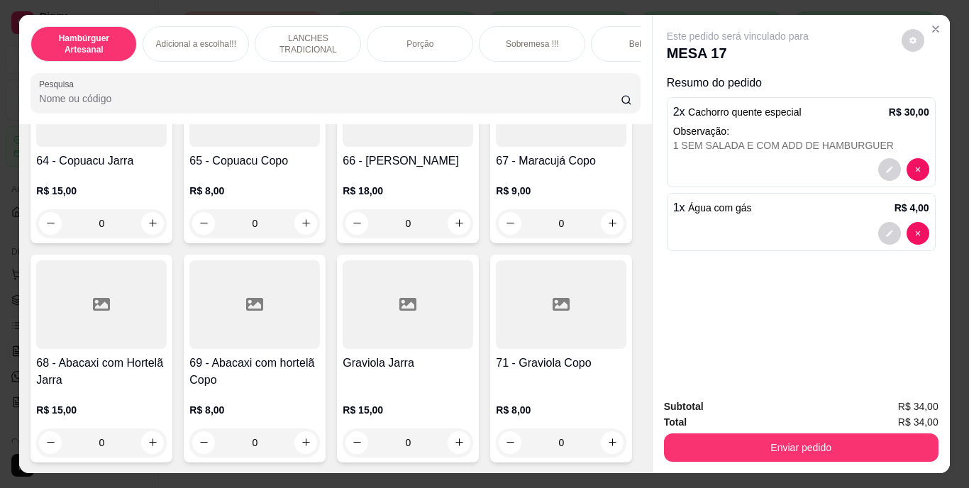
scroll to position [4611, 0]
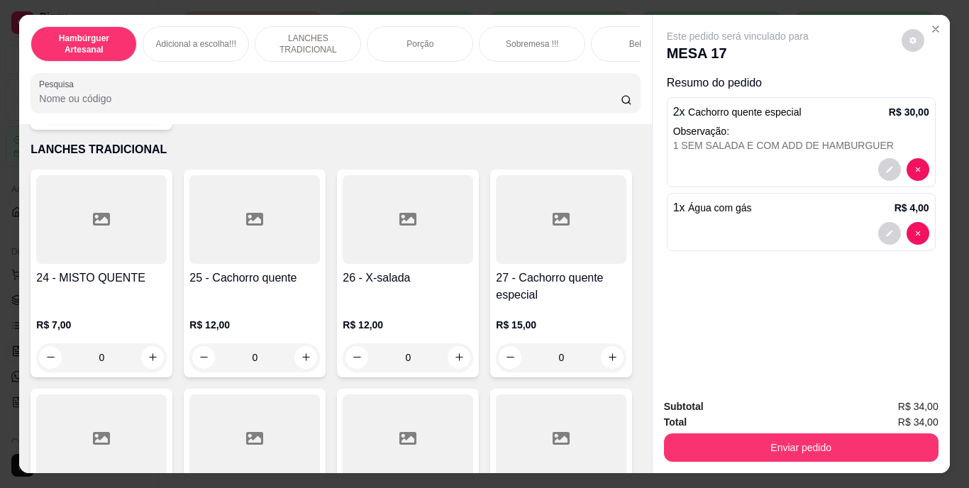
scroll to position [1914, 0]
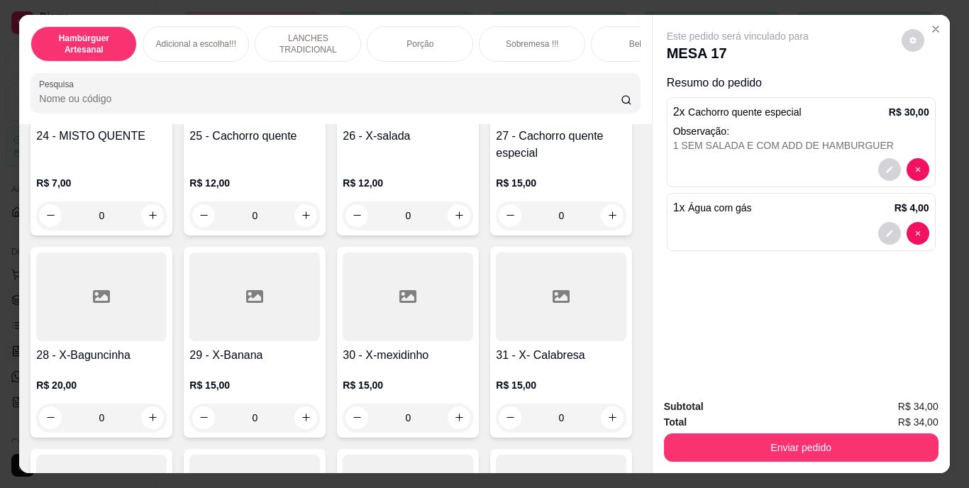
type input "1"
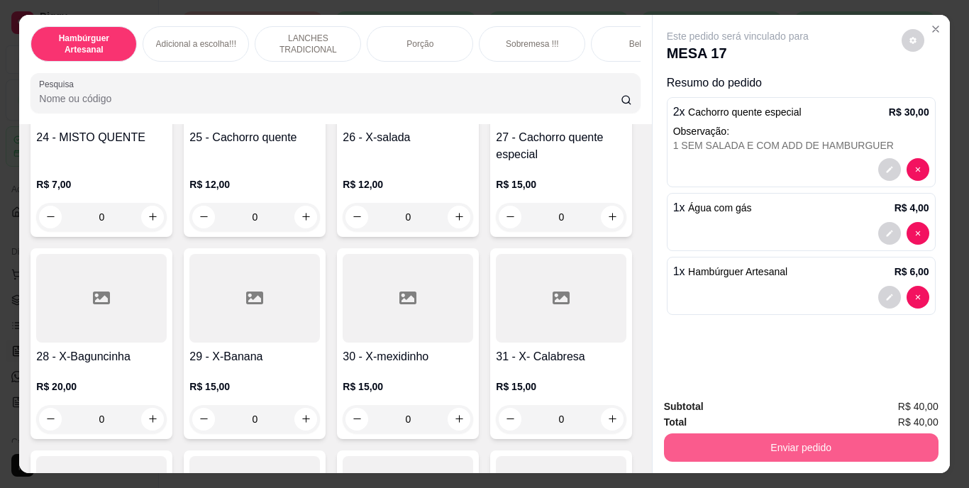
click at [684, 444] on button "Enviar pedido" at bounding box center [801, 448] width 275 height 28
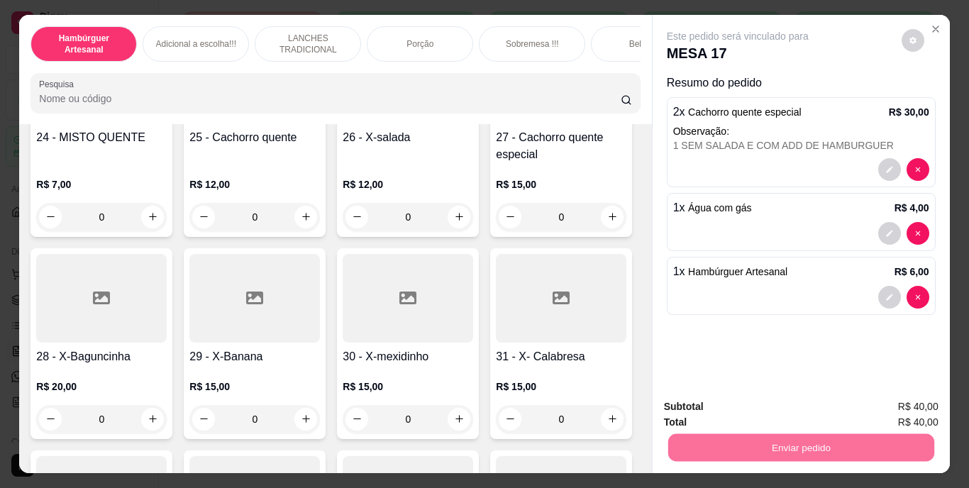
click at [695, 407] on button "Não registrar e enviar pedido" at bounding box center [754, 408] width 143 height 26
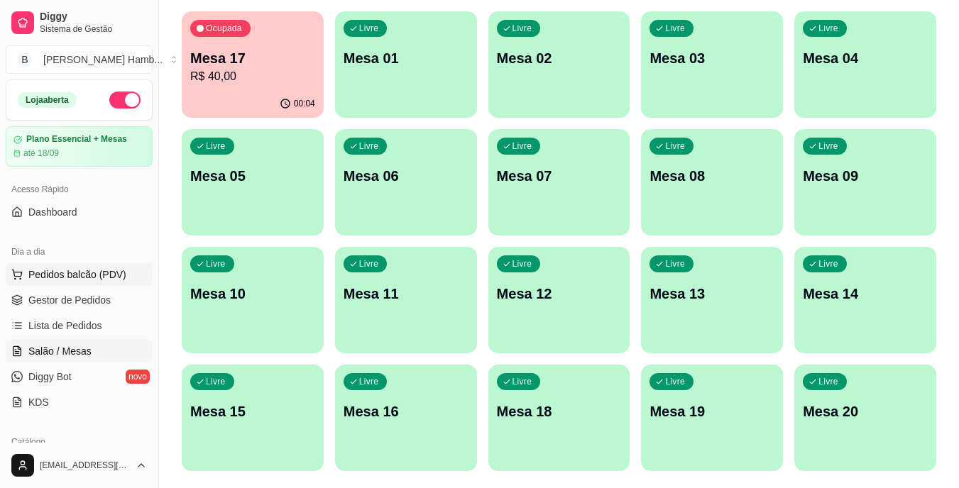
click at [61, 279] on span "Pedidos balcão (PDV)" at bounding box center [77, 274] width 98 height 14
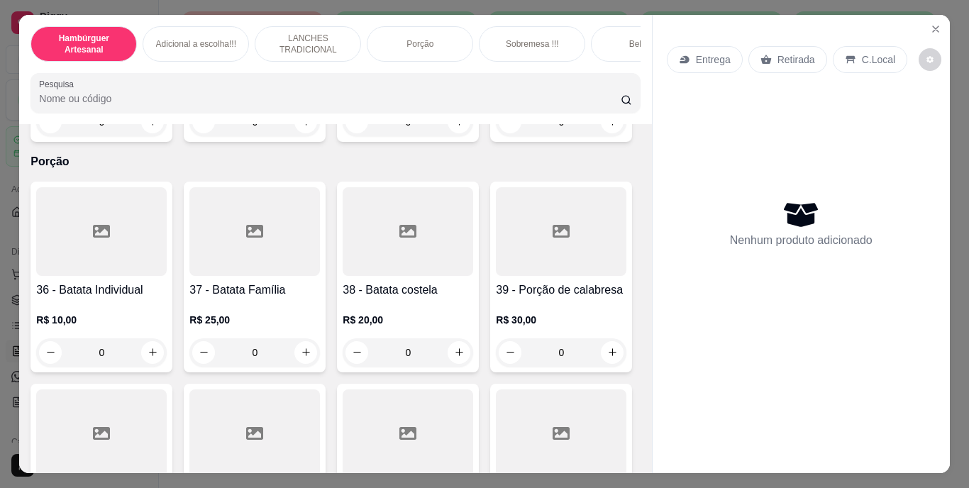
scroll to position [2271, 0]
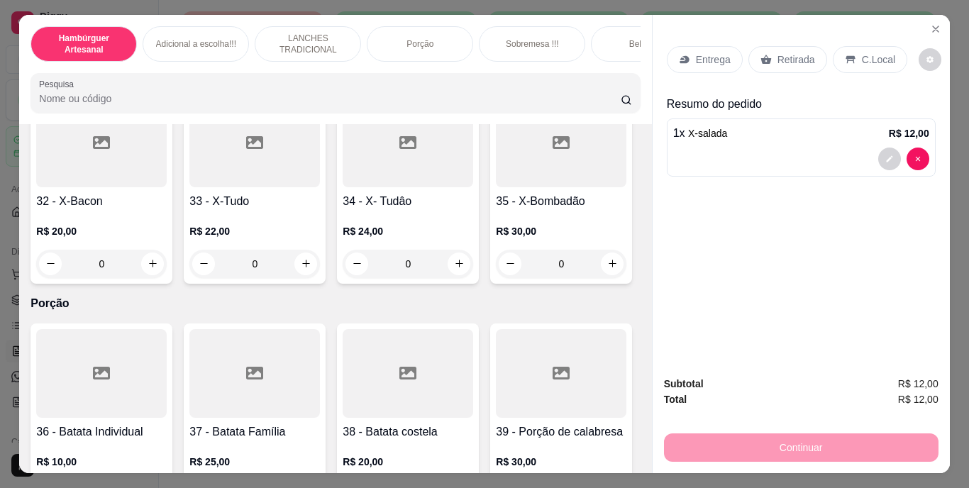
type input "2"
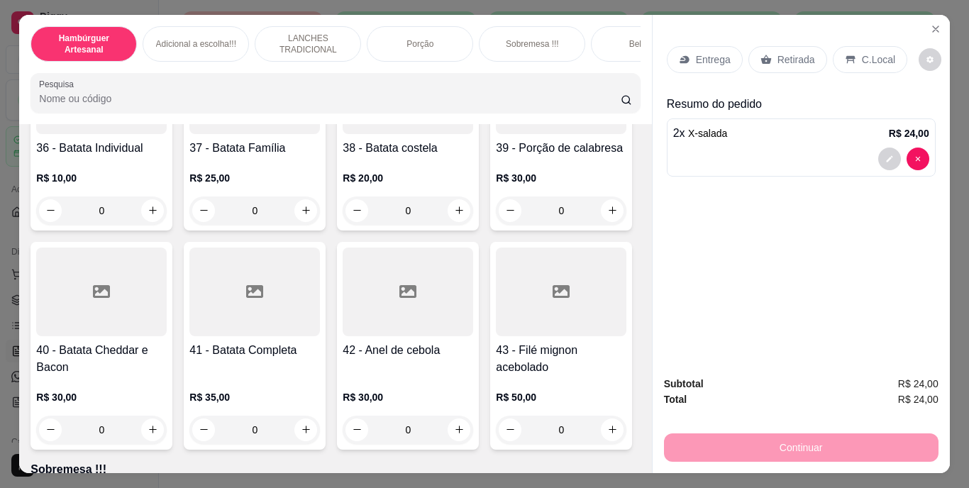
scroll to position [2625, 0]
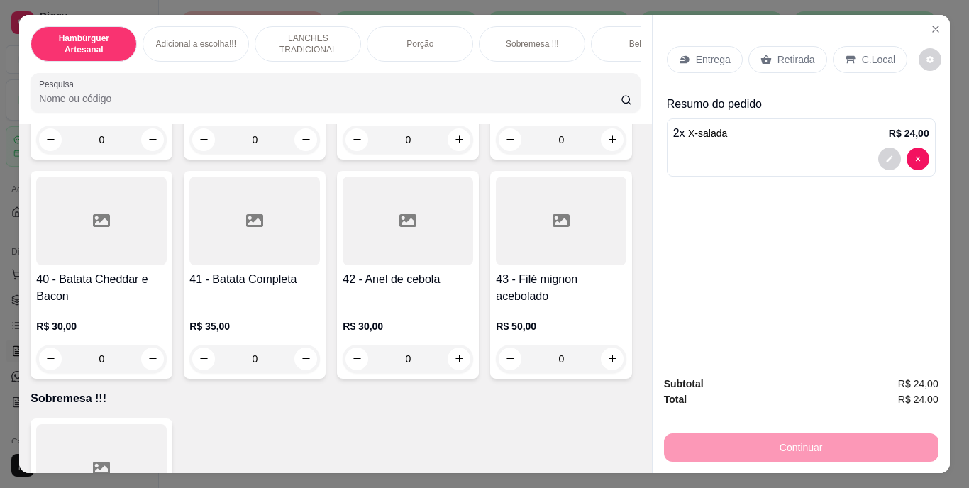
type input "1"
click at [683, 55] on icon at bounding box center [684, 59] width 9 height 8
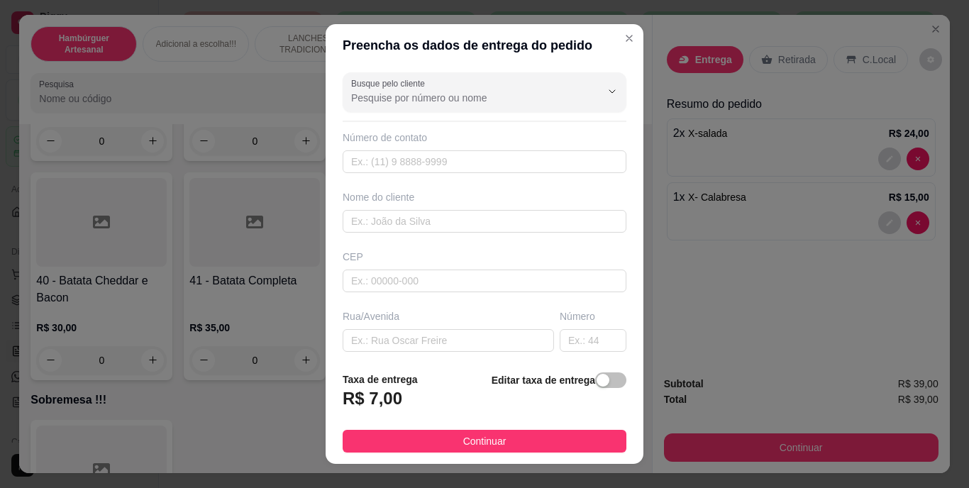
click at [418, 387] on div "Taxa de entrega R$ 7,00 Editar taxa de entrega" at bounding box center [485, 395] width 284 height 47
click at [597, 387] on span "button" at bounding box center [610, 381] width 31 height 16
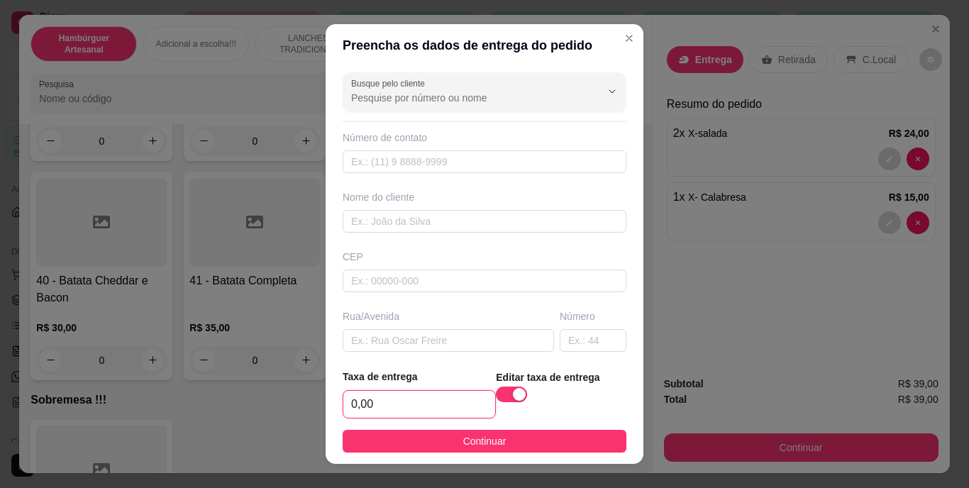
click at [448, 417] on input "0,00" at bounding box center [419, 404] width 152 height 27
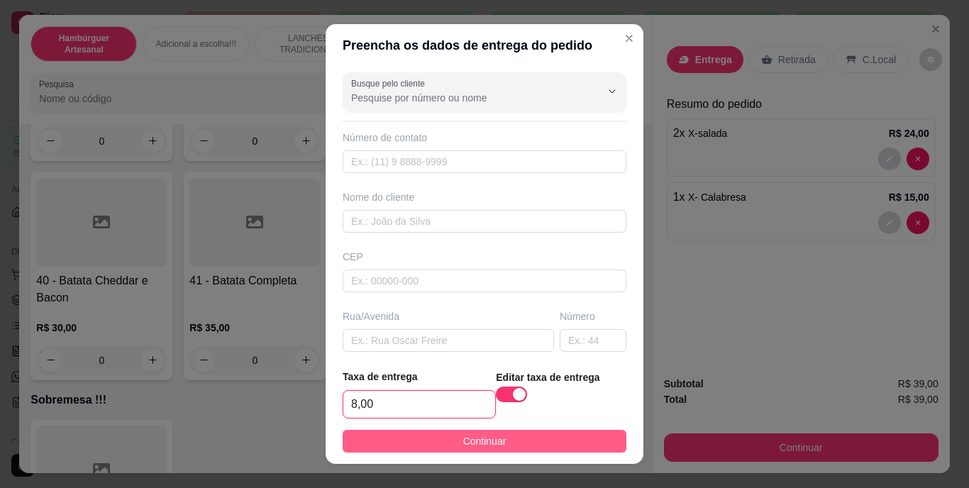
type input "8,00"
click at [463, 438] on span "Continuar" at bounding box center [484, 442] width 43 height 16
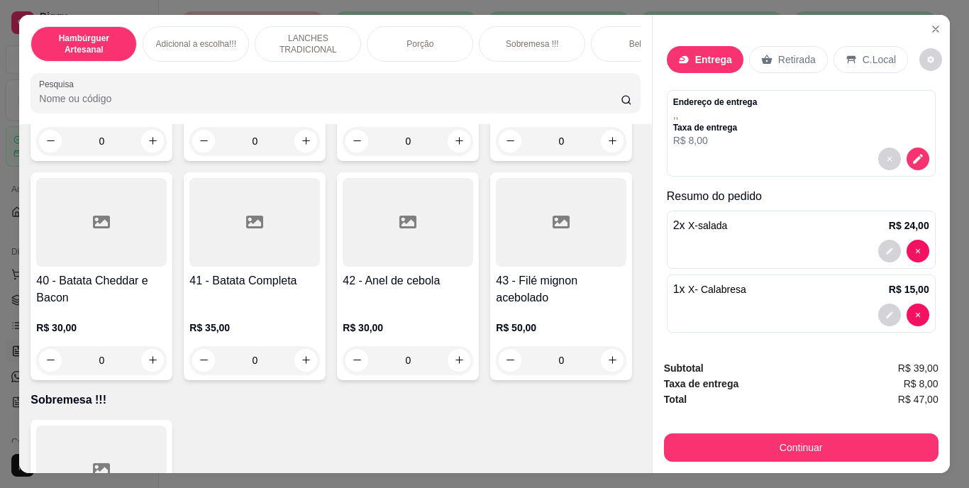
click at [683, 57] on icon at bounding box center [683, 59] width 11 height 11
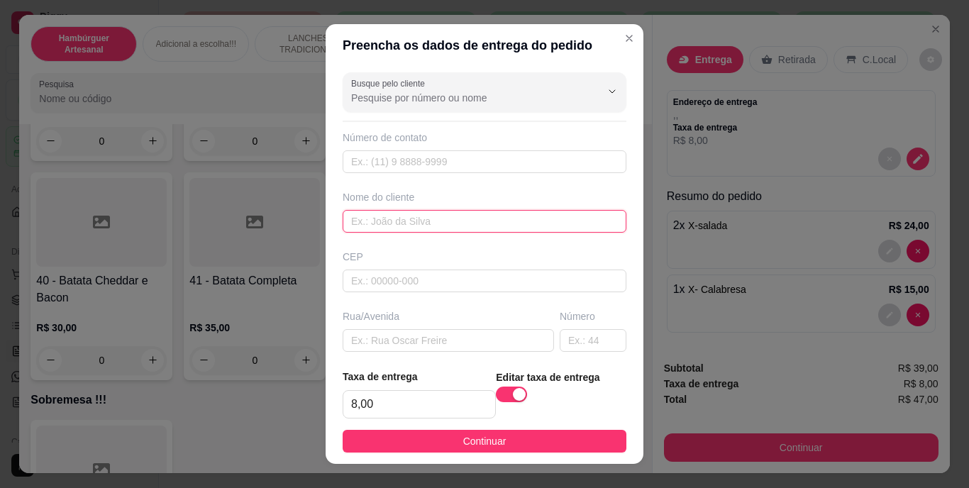
click at [387, 217] on input "text" at bounding box center [485, 221] width 284 height 23
type input "[PERSON_NAME]"
click at [405, 456] on footer "Taxa de entrega 8,00 Editar taxa de entrega Continuar" at bounding box center [485, 411] width 318 height 106
drag, startPoint x: 419, startPoint y: 438, endPoint x: 734, endPoint y: 382, distance: 320.7
click at [419, 437] on button "Continuar" at bounding box center [485, 441] width 284 height 23
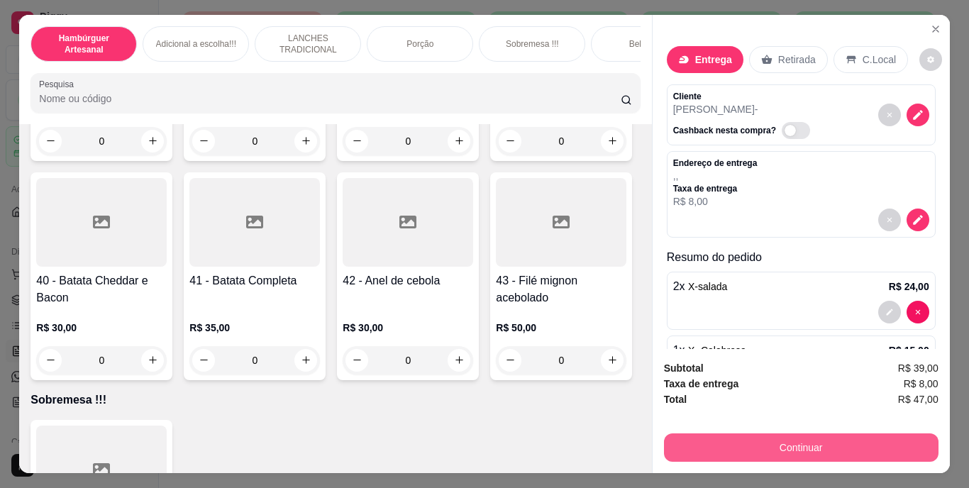
click at [770, 442] on button "Continuar" at bounding box center [801, 448] width 275 height 28
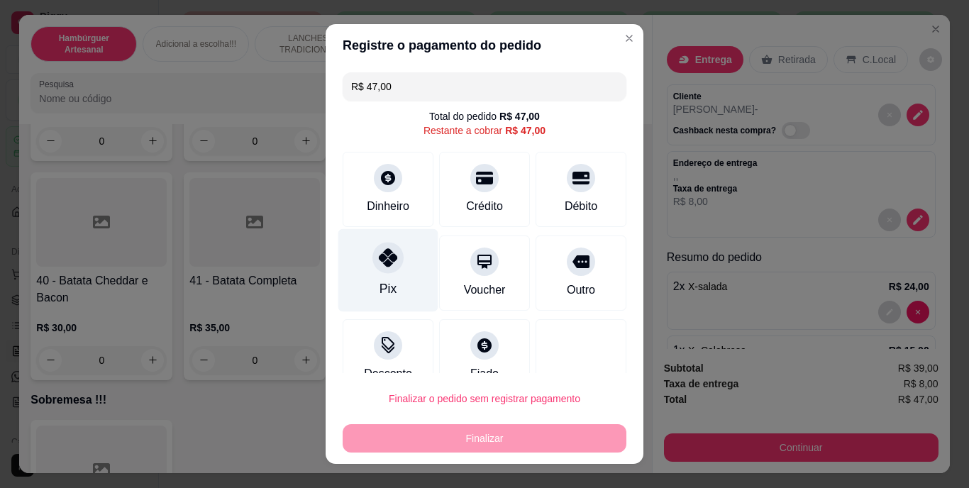
click at [367, 280] on div "Pix" at bounding box center [388, 270] width 100 height 83
type input "R$ 0,00"
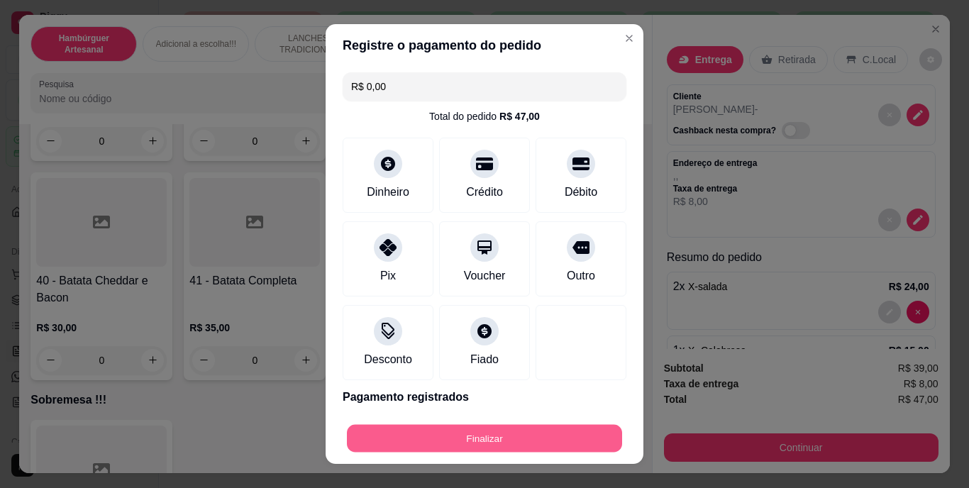
click at [428, 429] on button "Finalizar" at bounding box center [484, 438] width 275 height 28
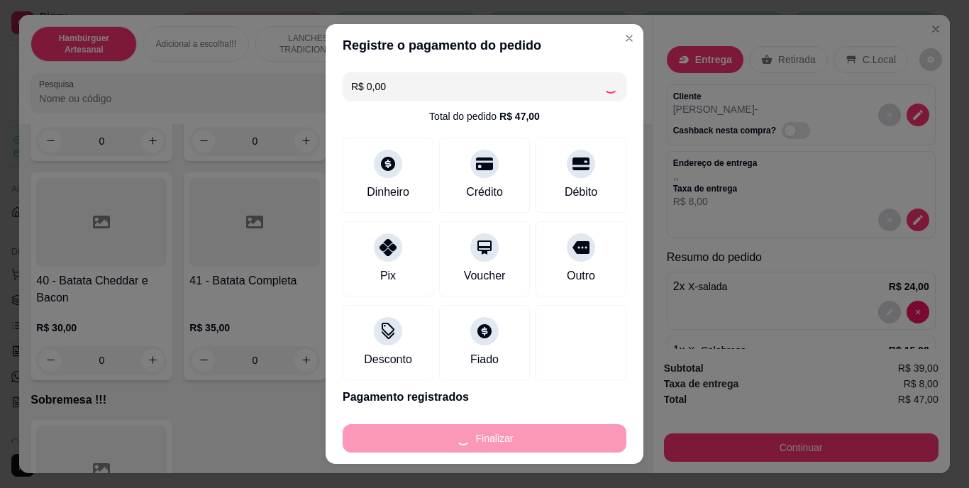
type input "0"
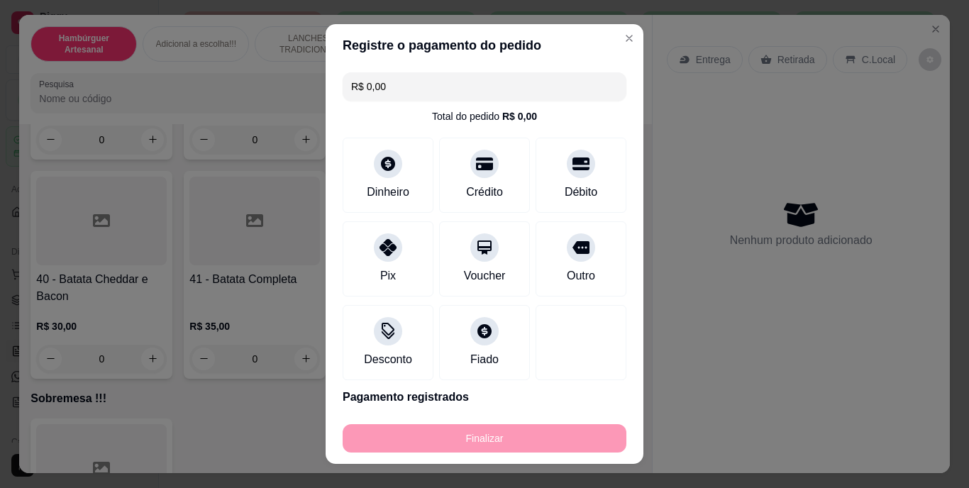
type input "-R$ 47,00"
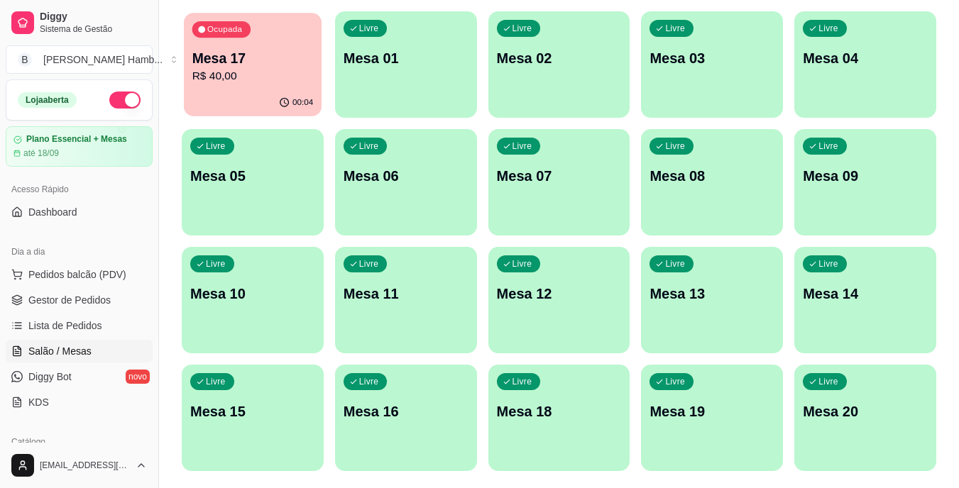
click at [245, 87] on div "Ocupada Mesa 17 R$ 40,00" at bounding box center [253, 51] width 138 height 77
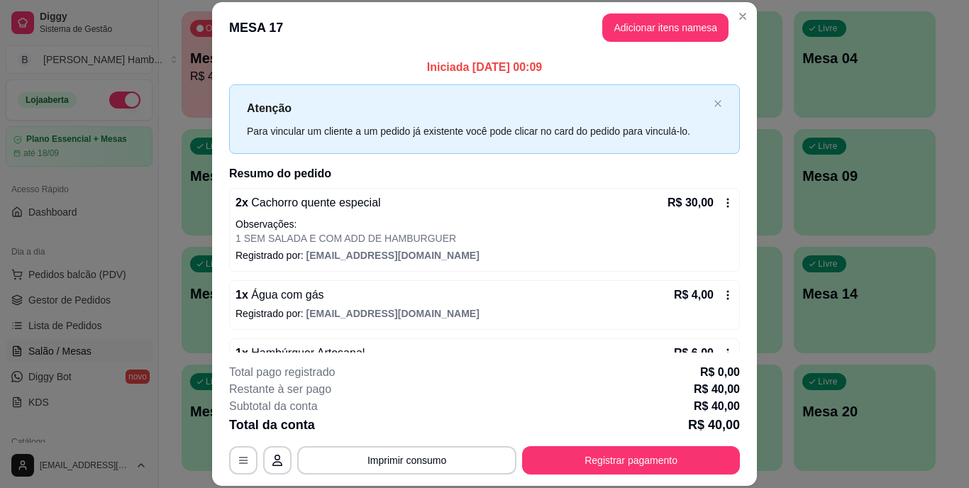
scroll to position [41, 0]
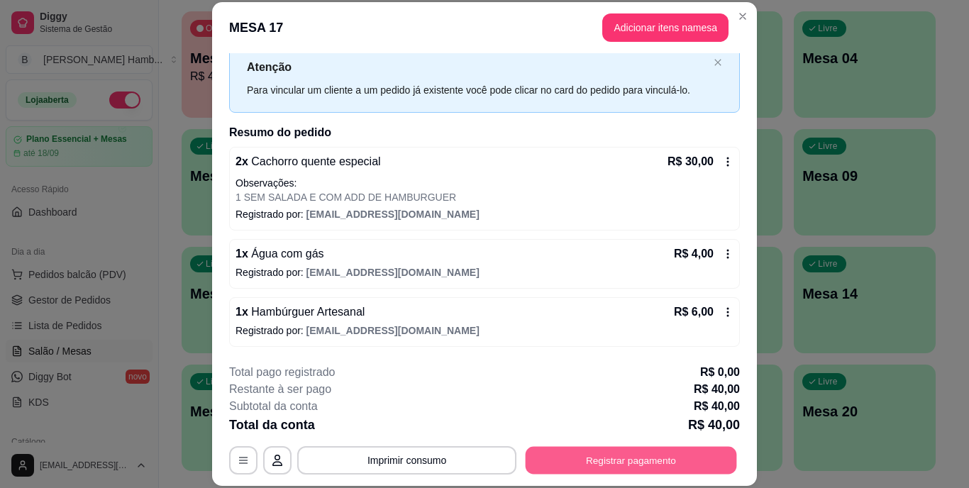
click at [623, 464] on button "Registrar pagamento" at bounding box center [631, 460] width 211 height 28
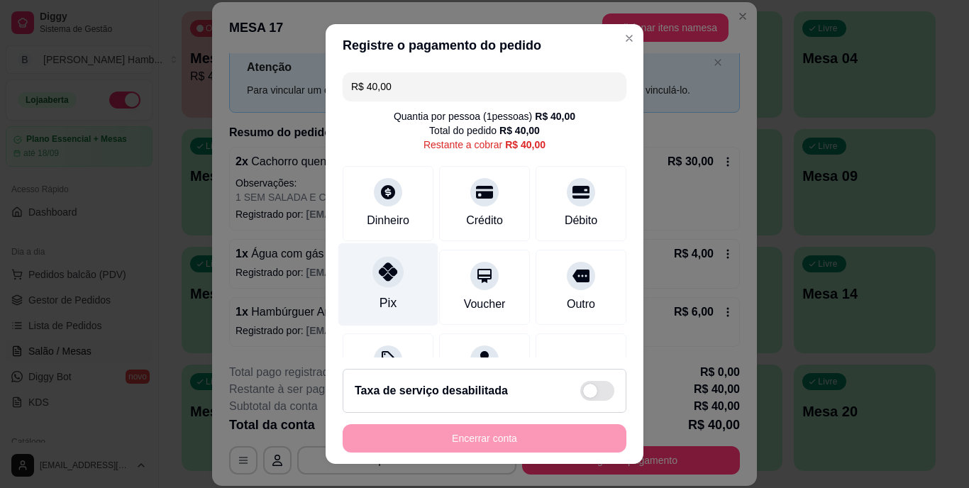
click at [395, 281] on div "Pix" at bounding box center [388, 284] width 100 height 83
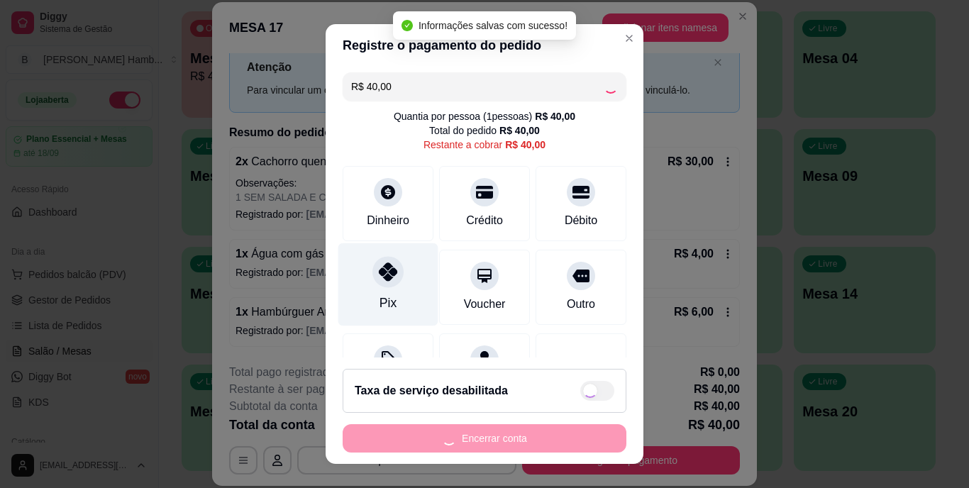
type input "R$ 0,00"
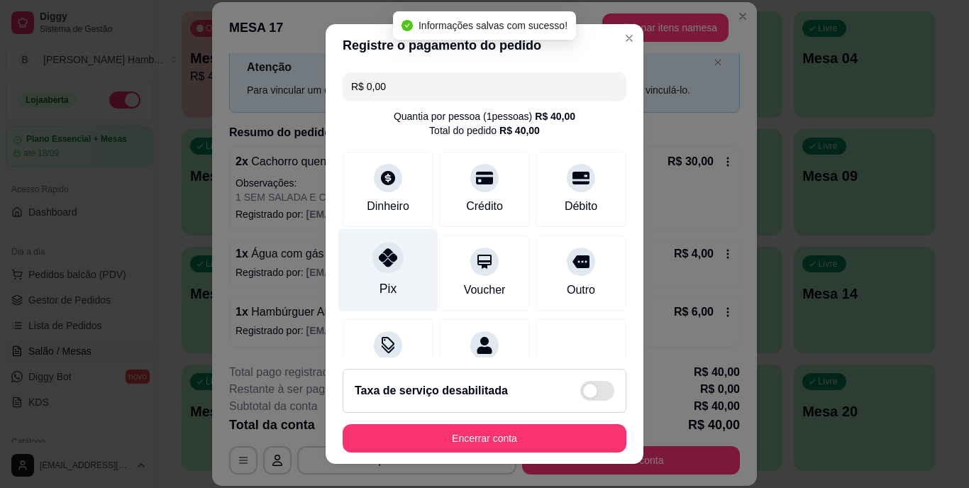
click at [380, 282] on div "Pix" at bounding box center [388, 289] width 17 height 18
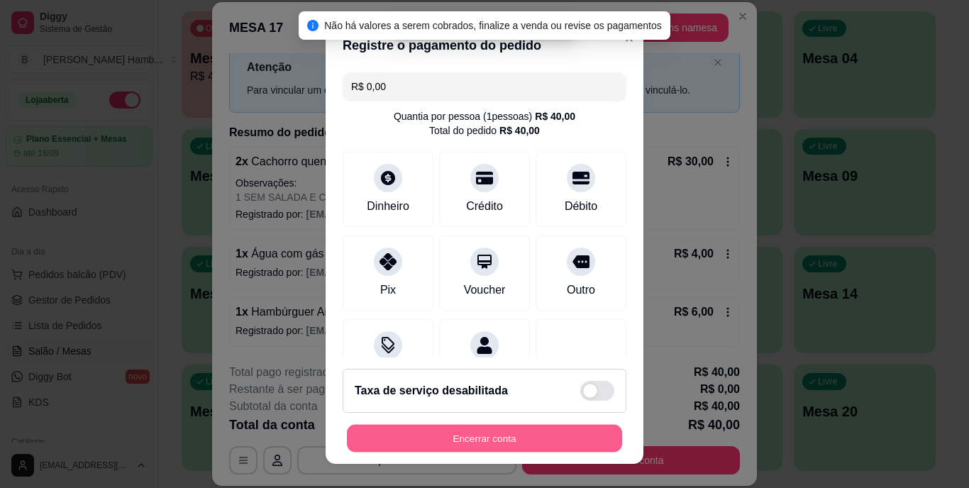
click at [413, 436] on button "Encerrar conta" at bounding box center [484, 438] width 275 height 28
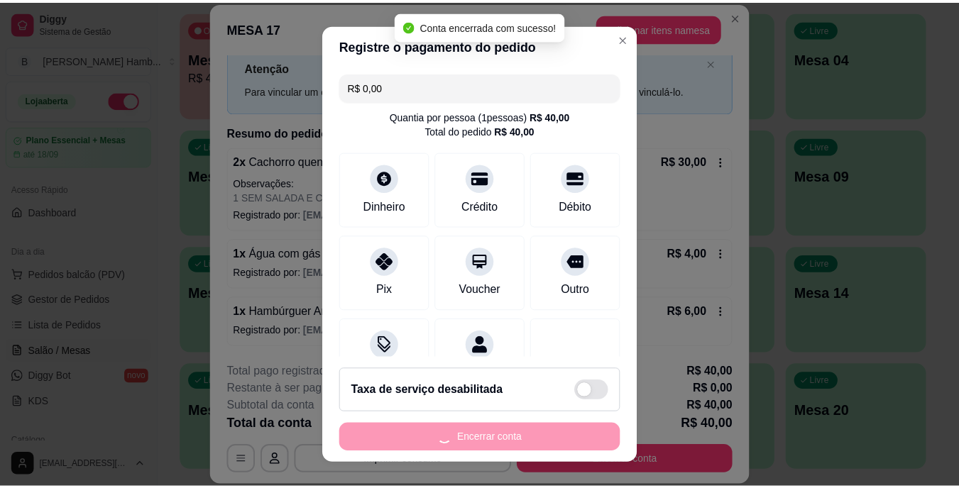
scroll to position [0, 0]
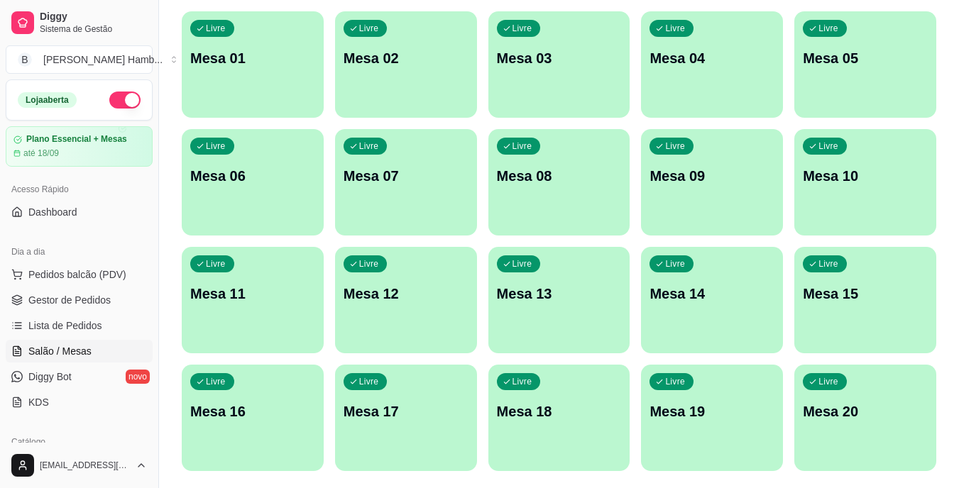
click at [82, 301] on span "Gestor de Pedidos" at bounding box center [69, 300] width 82 height 14
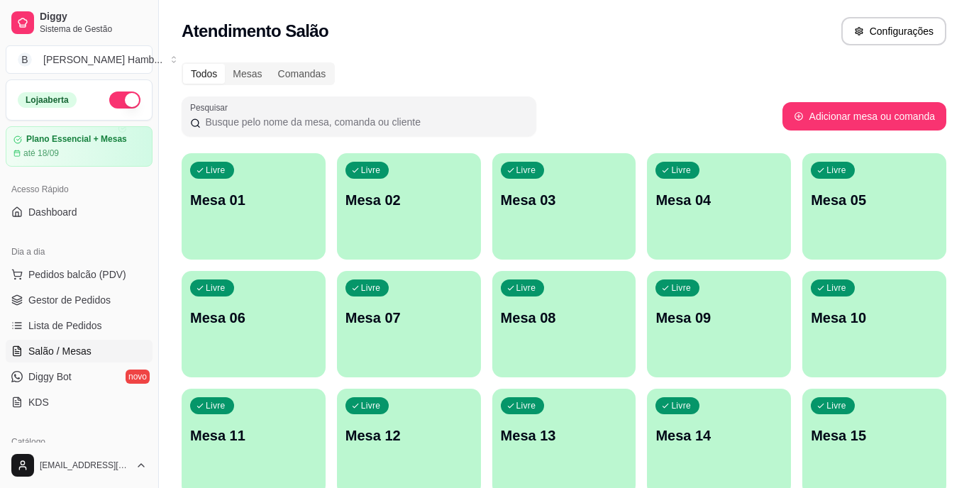
click at [82, 301] on span "Gestor de Pedidos" at bounding box center [69, 300] width 82 height 14
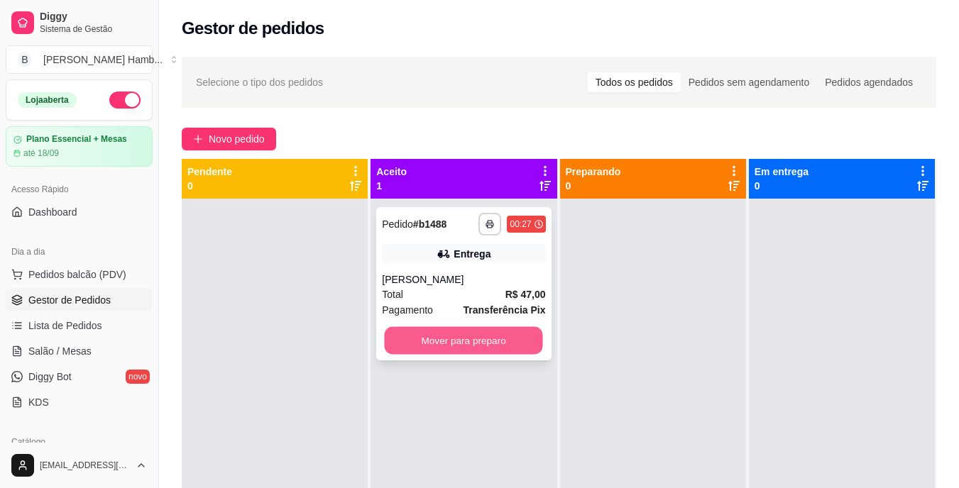
click at [431, 347] on button "Mover para preparo" at bounding box center [464, 341] width 158 height 28
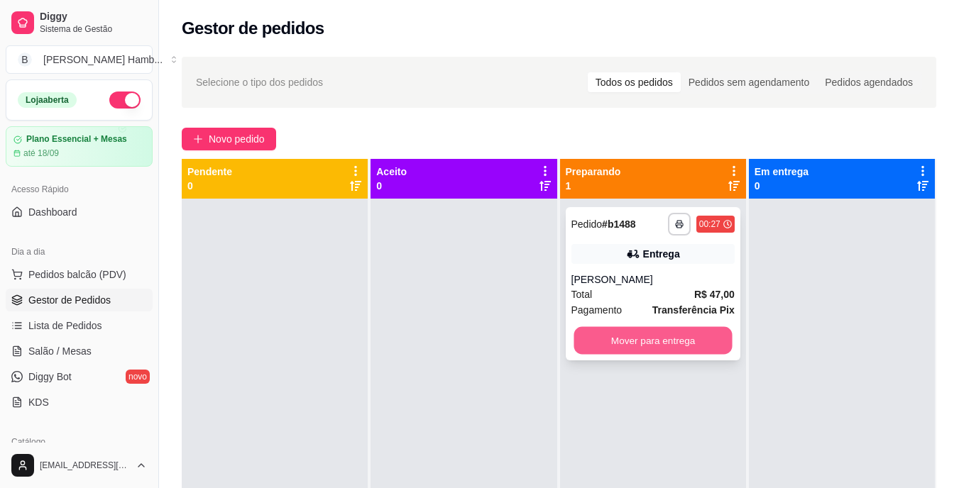
click at [615, 329] on button "Mover para entrega" at bounding box center [652, 341] width 158 height 28
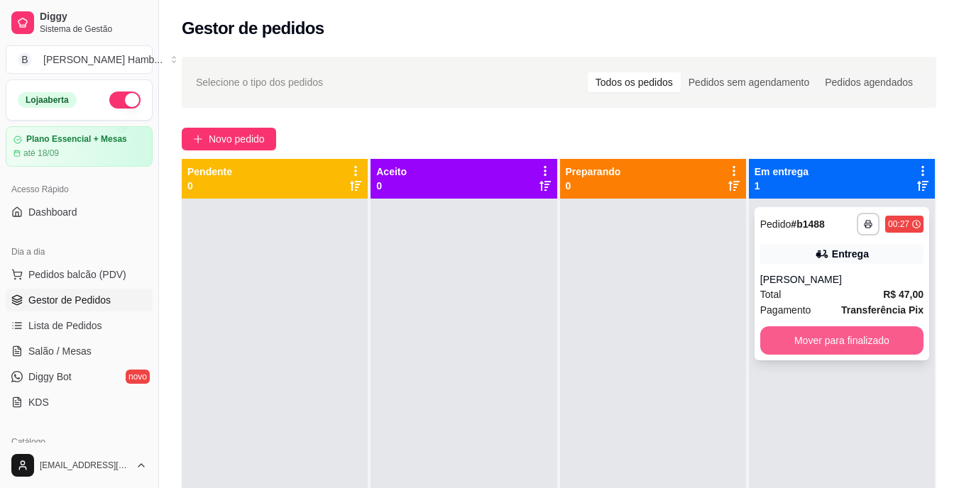
click at [771, 337] on button "Mover para finalizado" at bounding box center [841, 340] width 163 height 28
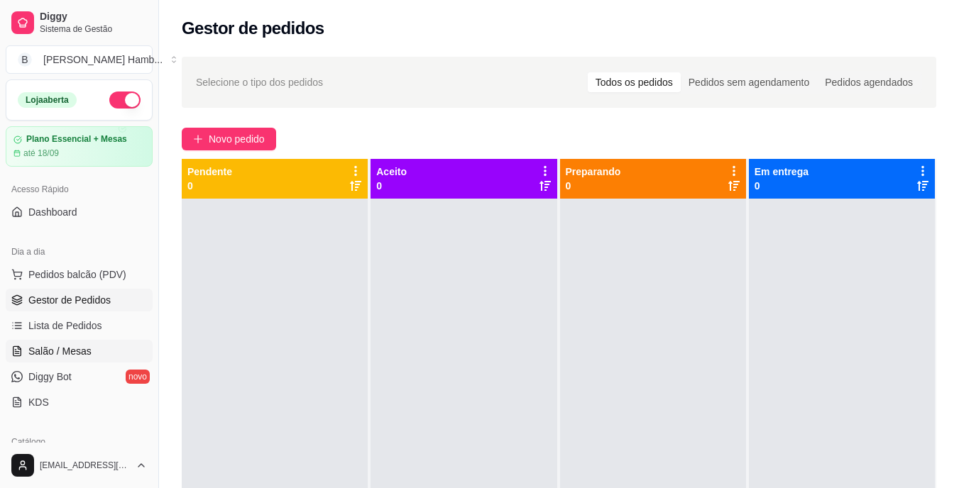
click at [105, 355] on link "Salão / Mesas" at bounding box center [79, 351] width 147 height 23
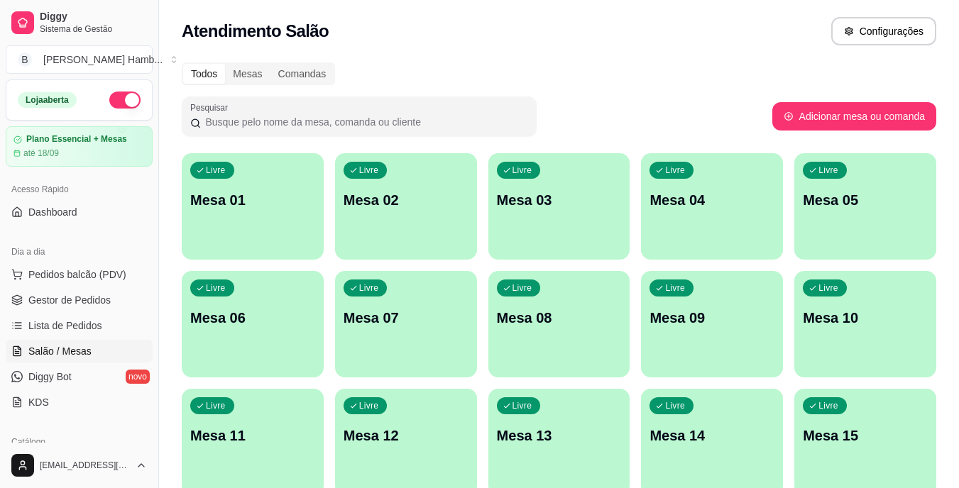
scroll to position [182, 0]
